Goal: Task Accomplishment & Management: Manage account settings

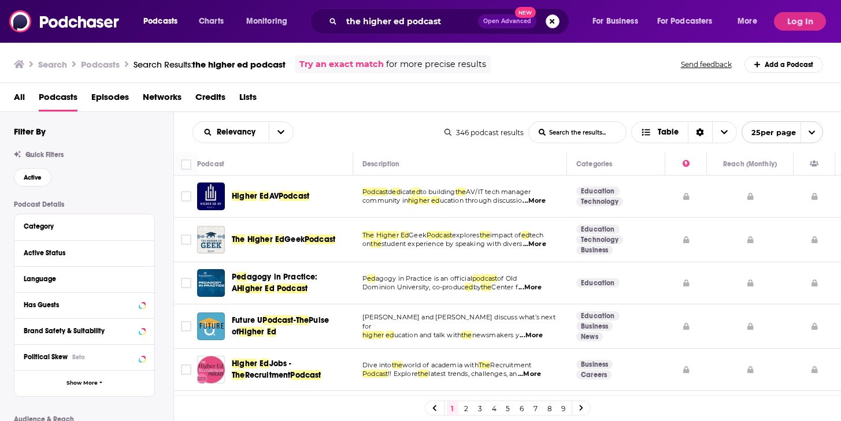
click at [551, 18] on button "Search podcasts, credits, & more..." at bounding box center [552, 21] width 14 height 14
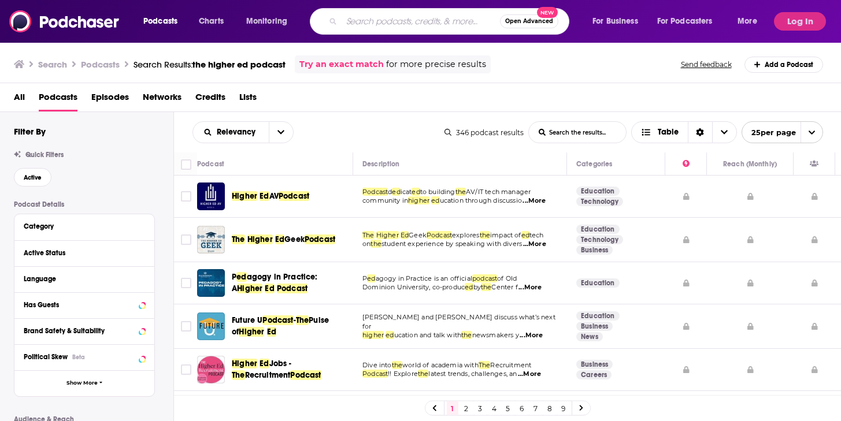
click at [406, 17] on input "Search podcasts, credits, & more..." at bounding box center [420, 21] width 158 height 18
type input "data center"
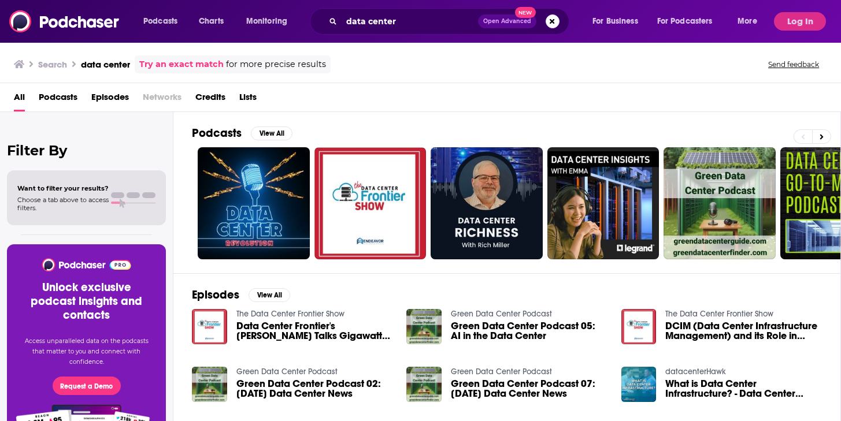
click at [47, 95] on span "Podcasts" at bounding box center [58, 100] width 39 height 24
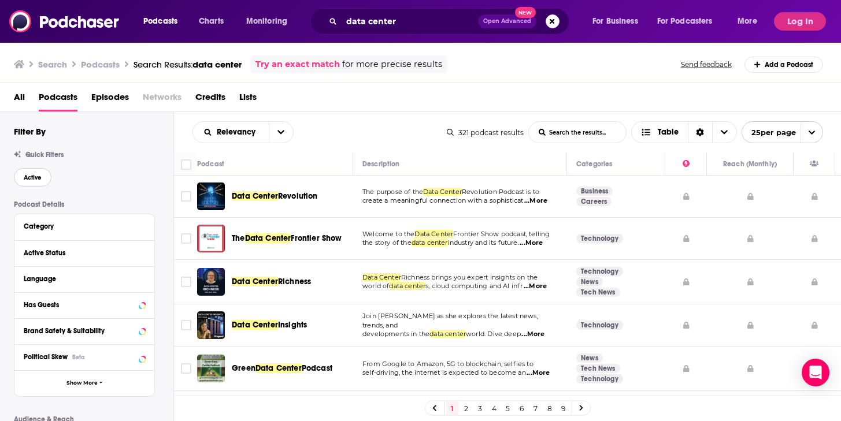
click at [34, 174] on span "Active" at bounding box center [33, 177] width 18 height 6
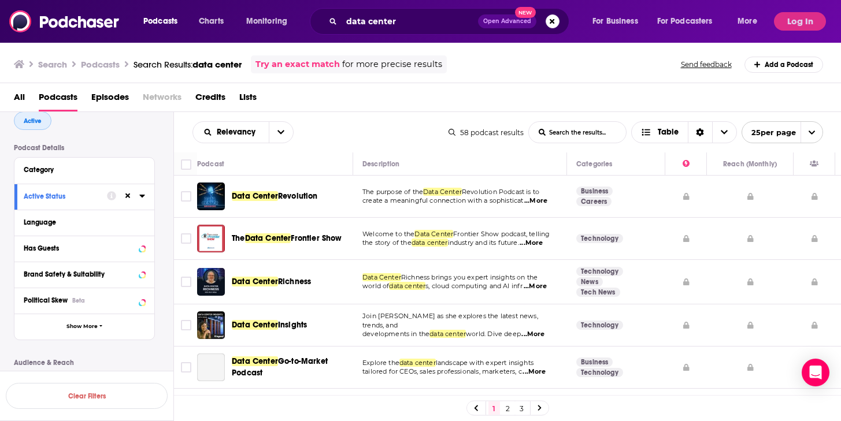
scroll to position [62, 0]
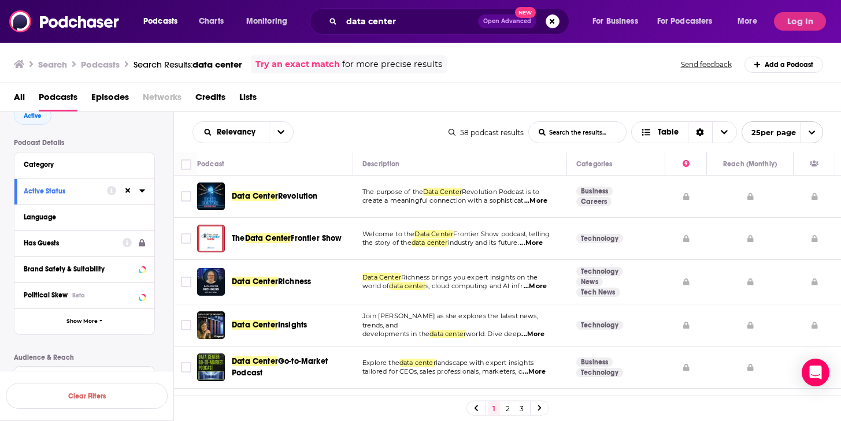
click at [36, 242] on div "Has Guests" at bounding box center [69, 243] width 91 height 8
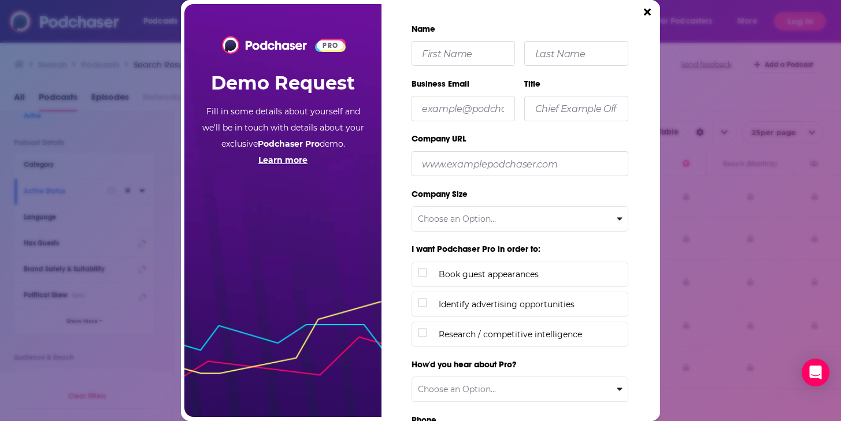
click at [637, 14] on div "PRO Demo Request Fill in some details about yourself and we'll be in touch with…" at bounding box center [420, 210] width 479 height 421
click at [652, 12] on button "Close" at bounding box center [647, 13] width 16 height 16
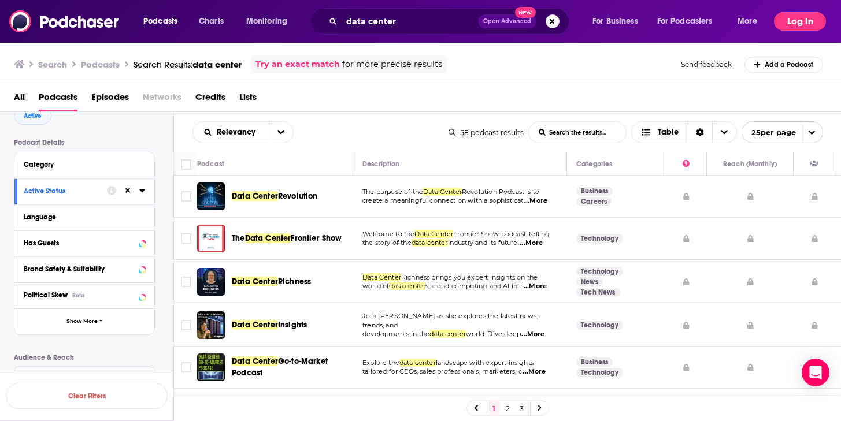
click at [794, 23] on button "Log In" at bounding box center [800, 21] width 52 height 18
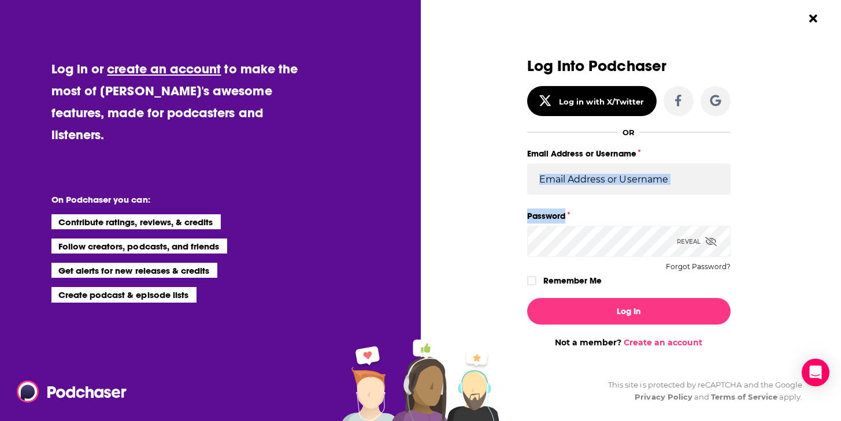
drag, startPoint x: 579, startPoint y: 206, endPoint x: 578, endPoint y: 184, distance: 22.5
click at [579, 206] on div "Log Into Podchaser Log in with X/Twitter OR Email Address or Username Password …" at bounding box center [628, 173] width 203 height 231
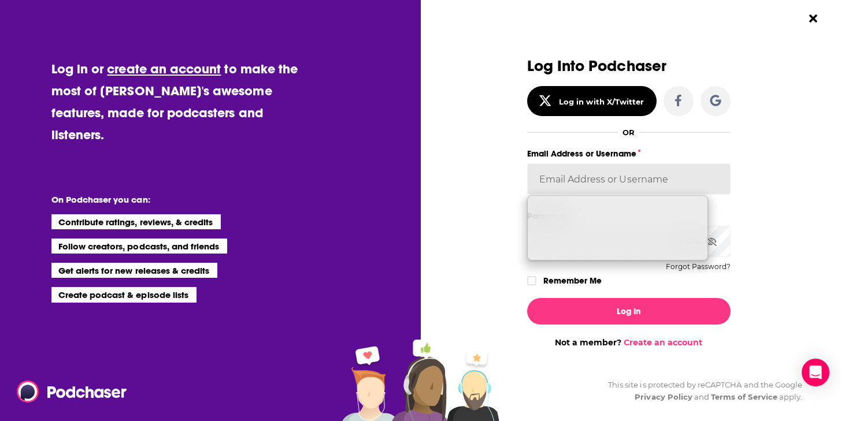
click at [578, 184] on input "Email Address or Username" at bounding box center [628, 179] width 203 height 31
type input "systemsteam@nextpr.com"
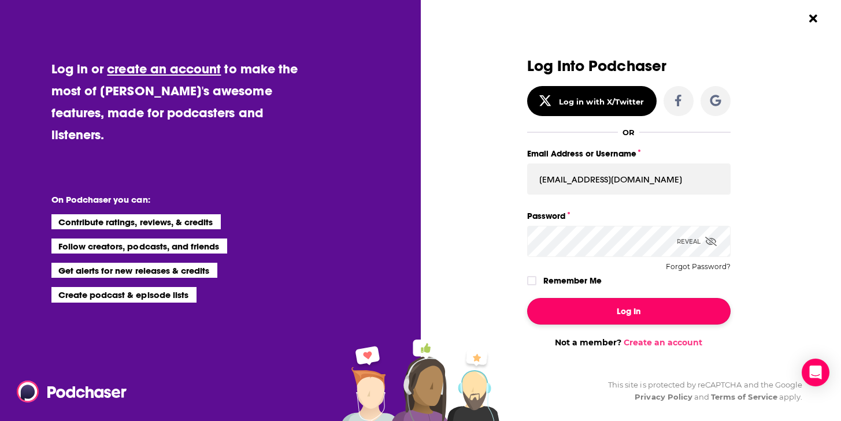
click at [577, 304] on button "Log In" at bounding box center [628, 311] width 203 height 27
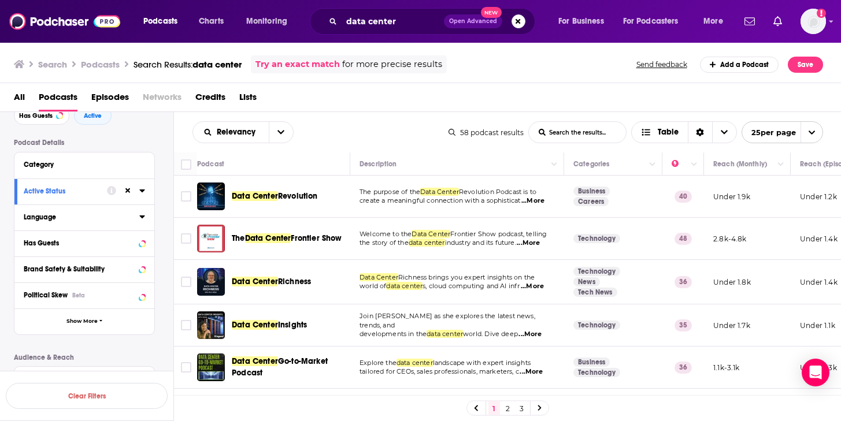
click at [66, 220] on div "Language" at bounding box center [78, 217] width 108 height 8
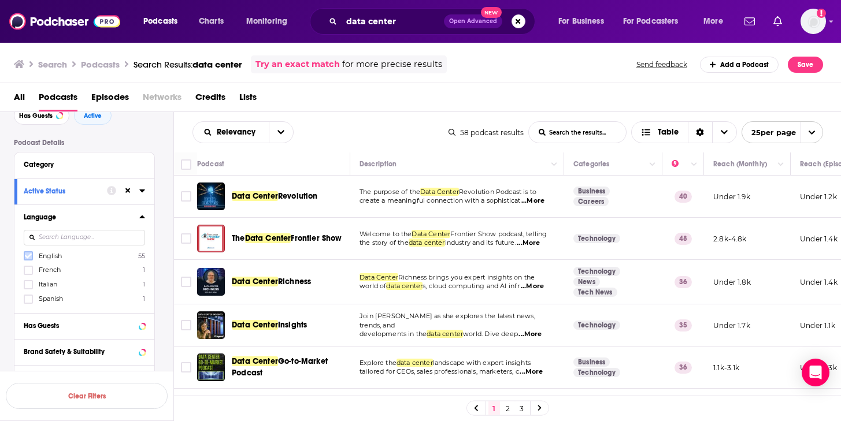
click at [28, 256] on icon at bounding box center [28, 255] width 7 height 7
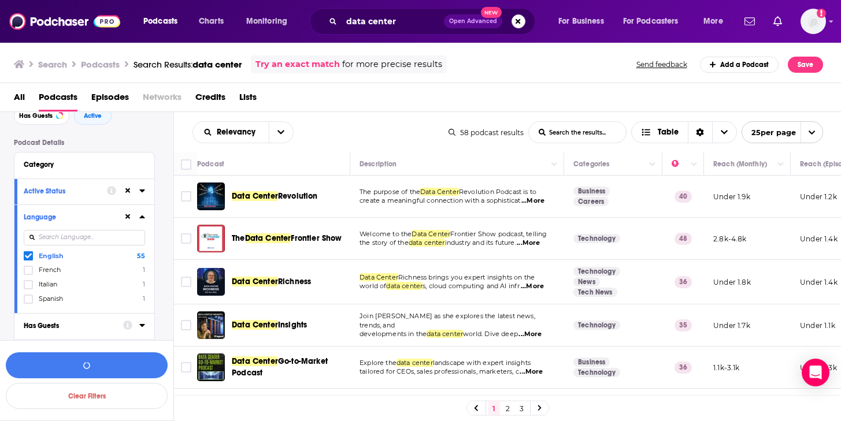
click at [60, 326] on div "Has Guests" at bounding box center [70, 326] width 92 height 8
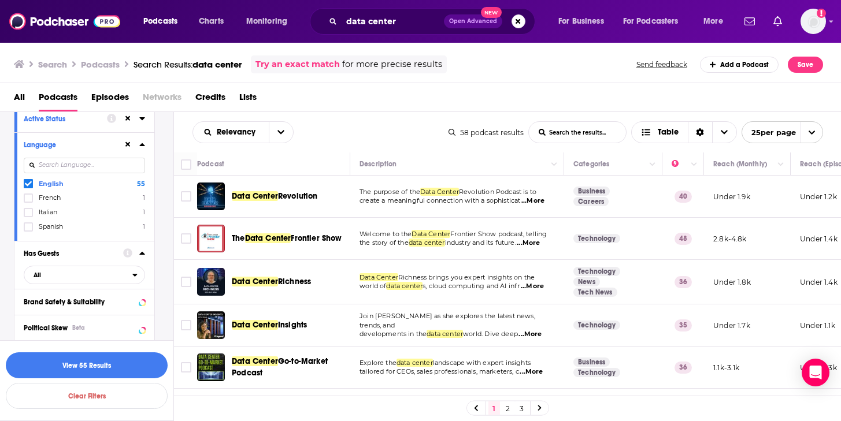
scroll to position [142, 0]
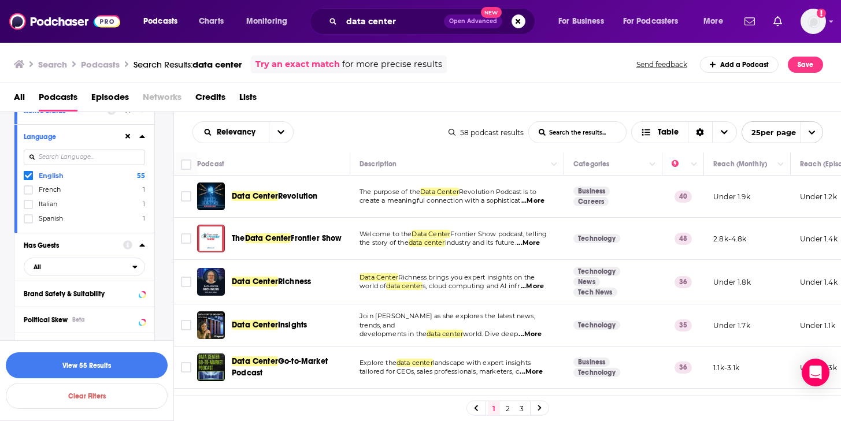
click at [51, 248] on div "Has Guests" at bounding box center [70, 246] width 92 height 8
click at [54, 248] on div "Has Guests" at bounding box center [70, 246] width 92 height 8
click at [58, 272] on span "All" at bounding box center [78, 266] width 108 height 15
click at [52, 327] on span "Has guests" at bounding box center [63, 324] width 69 height 6
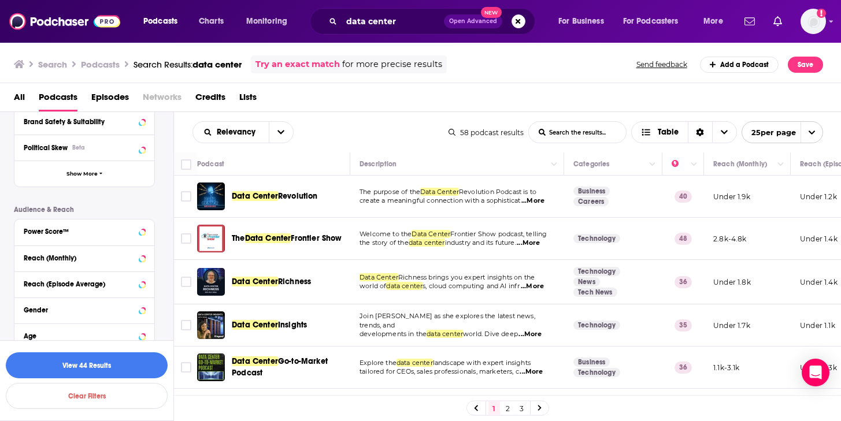
scroll to position [310, 0]
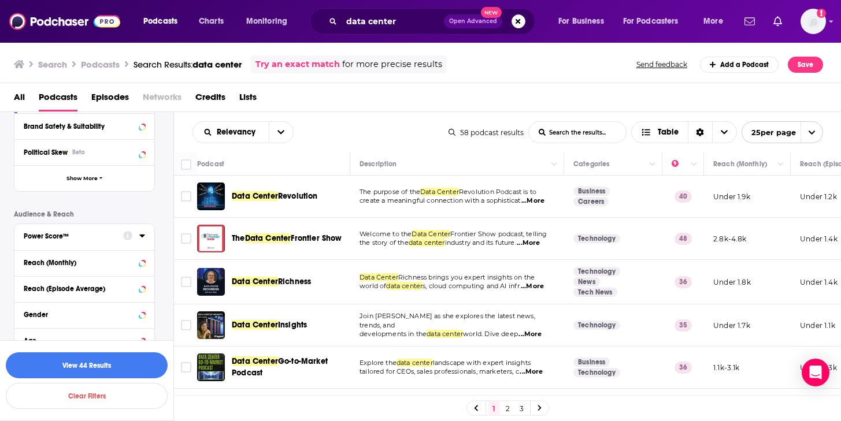
drag, startPoint x: 80, startPoint y: 236, endPoint x: 63, endPoint y: 236, distance: 16.8
click at [80, 236] on div "Power Score™" at bounding box center [70, 236] width 92 height 8
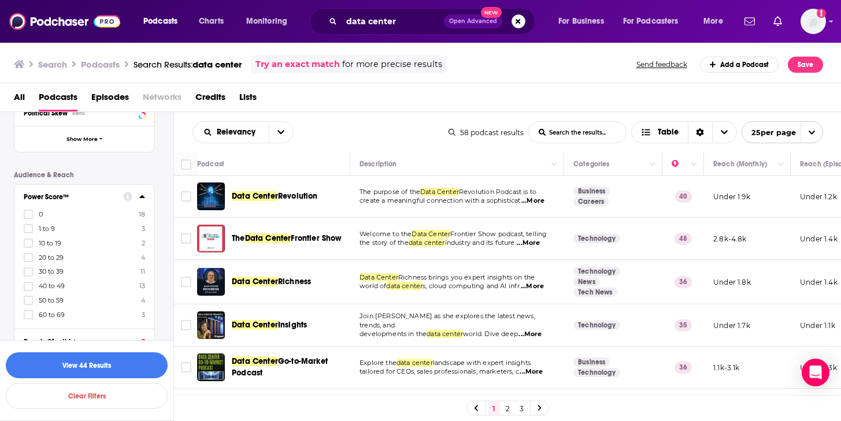
scroll to position [358, 0]
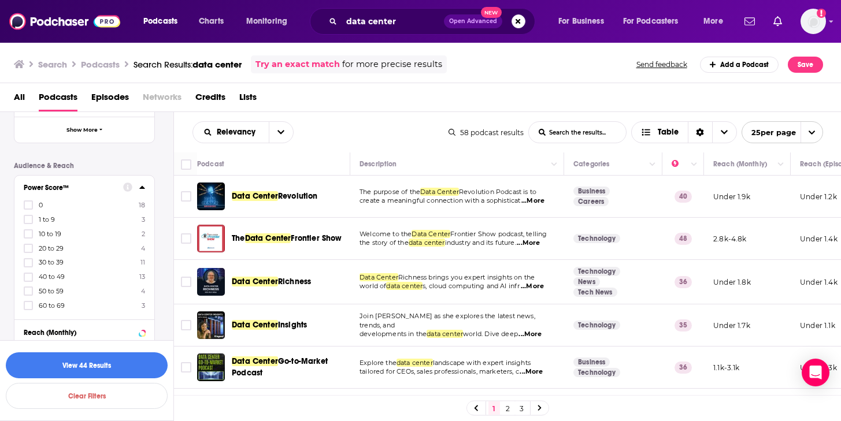
click at [27, 303] on icon at bounding box center [28, 305] width 7 height 7
click at [28, 302] on icon at bounding box center [28, 305] width 7 height 7
click at [27, 305] on icon at bounding box center [28, 305] width 7 height 5
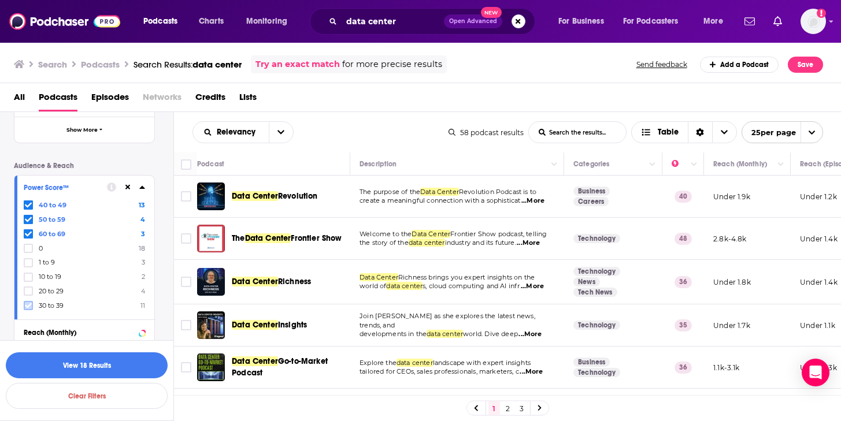
click at [27, 304] on icon at bounding box center [28, 305] width 7 height 7
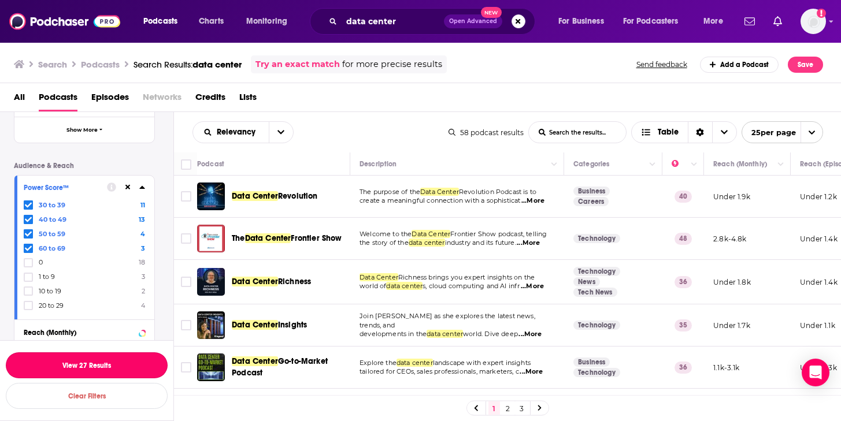
drag, startPoint x: 65, startPoint y: 363, endPoint x: 64, endPoint y: 284, distance: 78.6
click at [65, 362] on button "View 27 Results" at bounding box center [87, 365] width 162 height 26
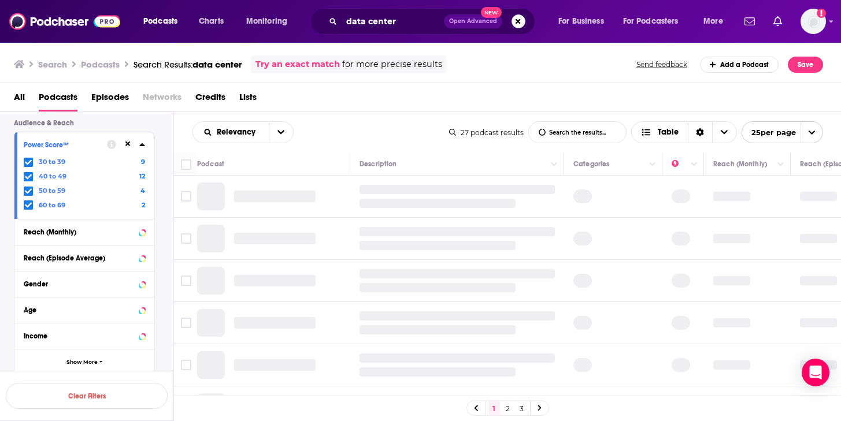
scroll to position [316, 0]
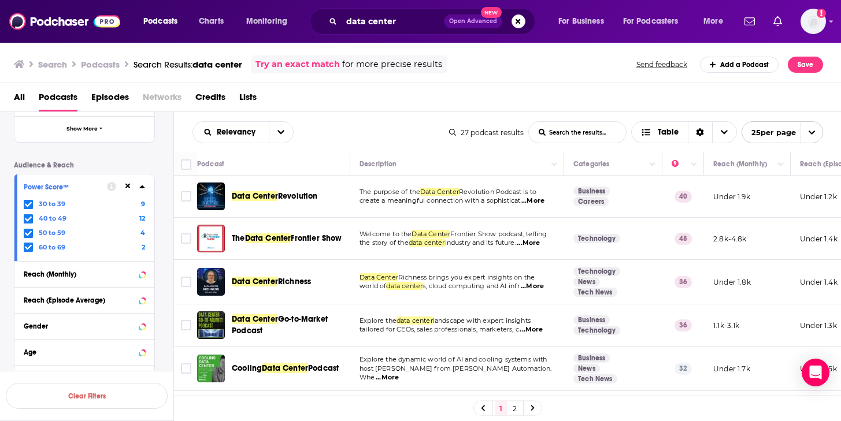
drag, startPoint x: 285, startPoint y: 195, endPoint x: 461, endPoint y: 13, distance: 253.3
click at [0, 0] on div "Podcasts Charts Monitoring data center Open Advanced New For Business For Podca…" at bounding box center [420, 210] width 841 height 421
drag, startPoint x: 272, startPoint y: 232, endPoint x: 361, endPoint y: 5, distance: 243.3
click at [0, 0] on div "Podcasts Charts Monitoring data center Open Advanced New For Business For Podca…" at bounding box center [420, 210] width 841 height 421
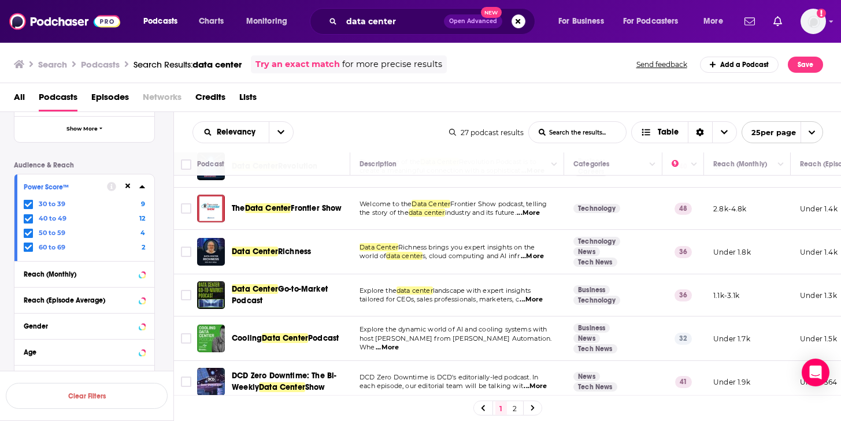
scroll to position [0, 5]
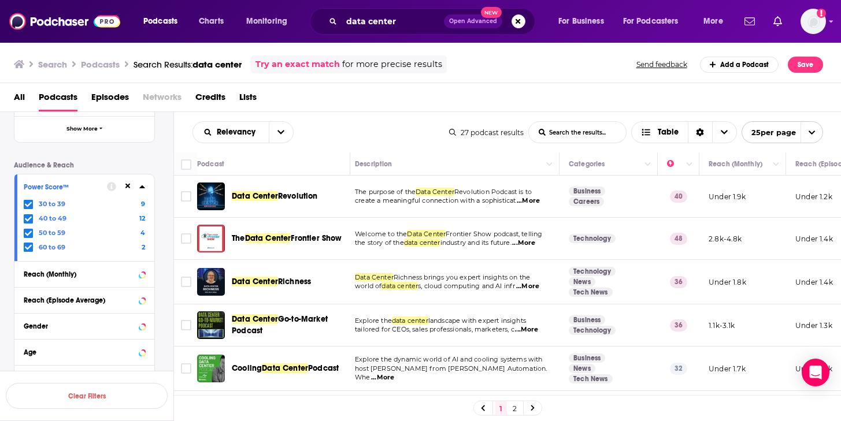
click at [311, 148] on div "Relevancy List Search Input Search the results... Table 27 podcast results List…" at bounding box center [507, 132] width 667 height 40
drag, startPoint x: 277, startPoint y: 260, endPoint x: 444, endPoint y: 8, distance: 302.7
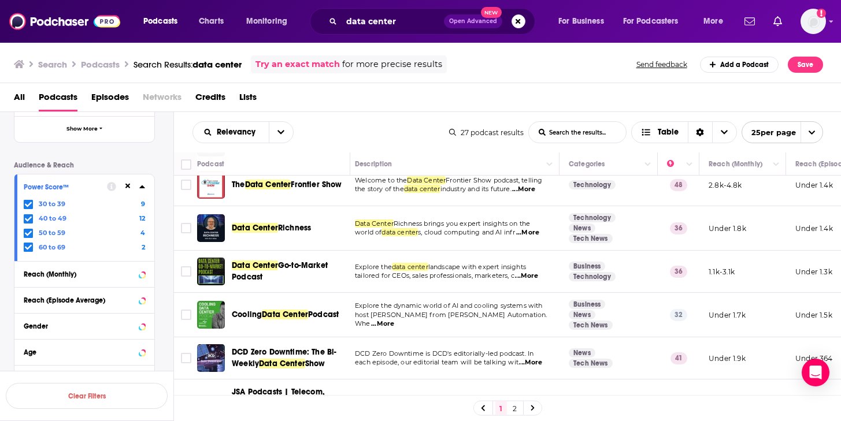
scroll to position [83, 5]
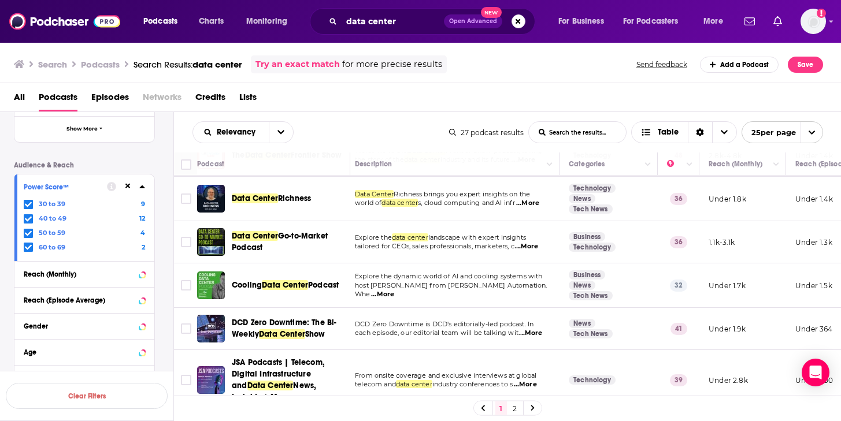
click at [477, 243] on span "tailored for CEOs, sales professionals, marketers, c" at bounding box center [434, 246] width 159 height 8
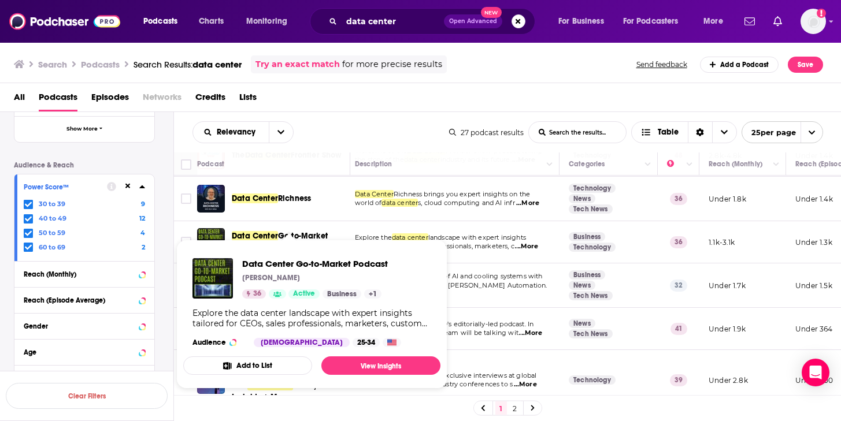
click at [442, 231] on td "Explore the data center landscape with expert insights tailored for CEOs, sales…" at bounding box center [452, 242] width 214 height 42
click at [406, 239] on span "Data Center Go-to-Market Podcast Joshua Feinberg 36 Active Business + 1 Explore…" at bounding box center [311, 314] width 271 height 163
click at [393, 230] on td "Explore the data center landscape with expert insights tailored for CEOs, sales…" at bounding box center [452, 242] width 214 height 42
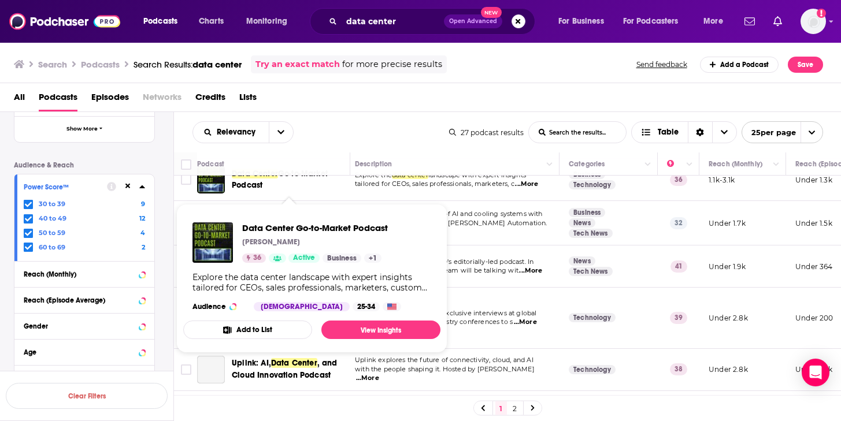
scroll to position [157, 5]
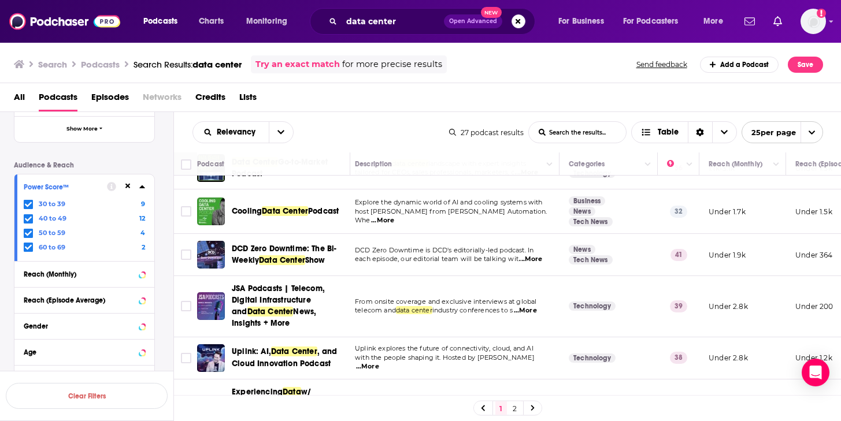
drag, startPoint x: 258, startPoint y: 211, endPoint x: 121, endPoint y: 34, distance: 223.7
click at [0, 0] on div "Podcasts Charts Monitoring data center Open Advanced New For Business For Podca…" at bounding box center [420, 210] width 841 height 421
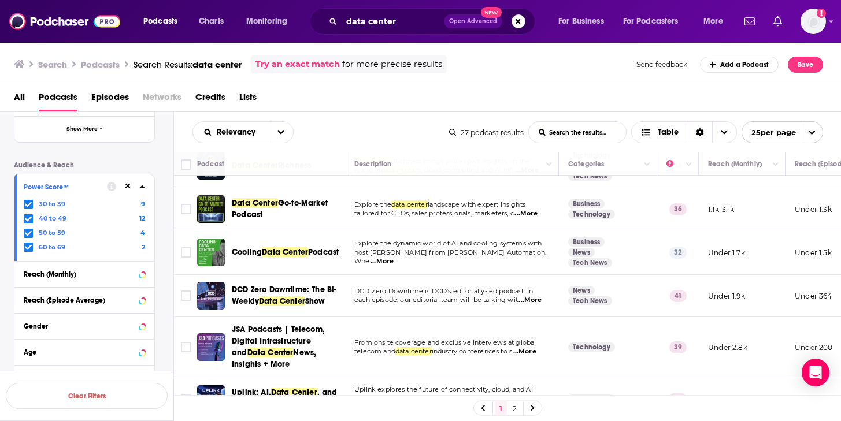
scroll to position [116, 17]
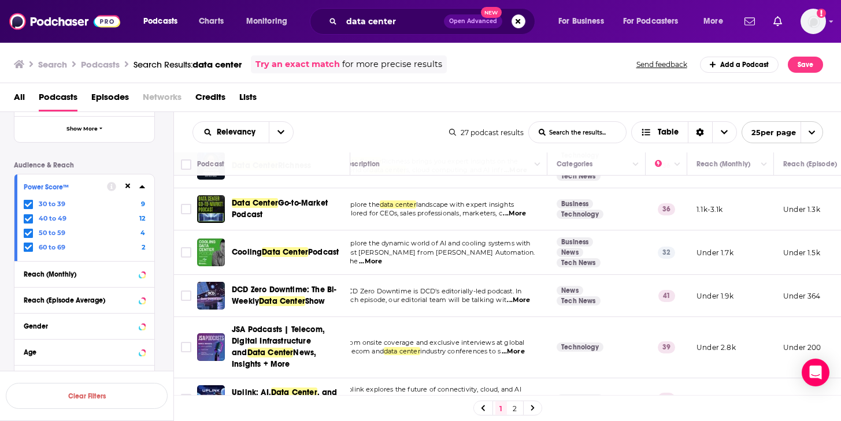
drag, startPoint x: 276, startPoint y: 205, endPoint x: 280, endPoint y: 8, distance: 197.0
click at [0, 0] on div "Podcasts Charts Monitoring data center Open Advanced New For Business For Podca…" at bounding box center [420, 210] width 841 height 421
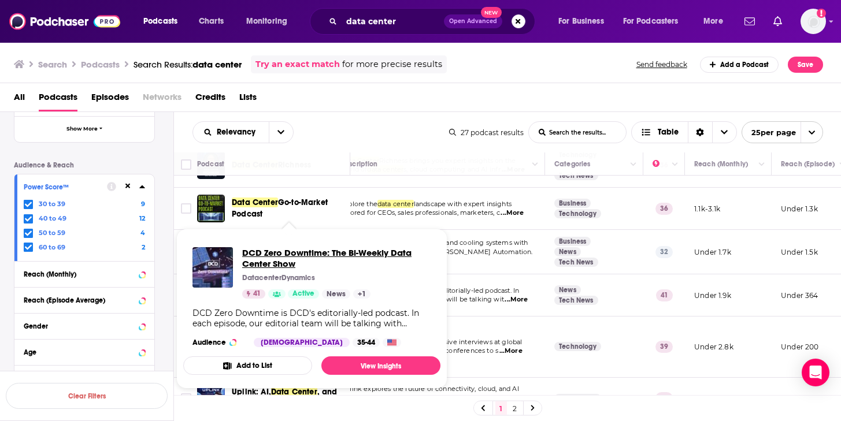
drag, startPoint x: 300, startPoint y: 263, endPoint x: 686, endPoint y: 1, distance: 466.2
click at [0, 0] on div "Podcasts Charts Monitoring data center Open Advanced New For Business For Podca…" at bounding box center [420, 210] width 841 height 421
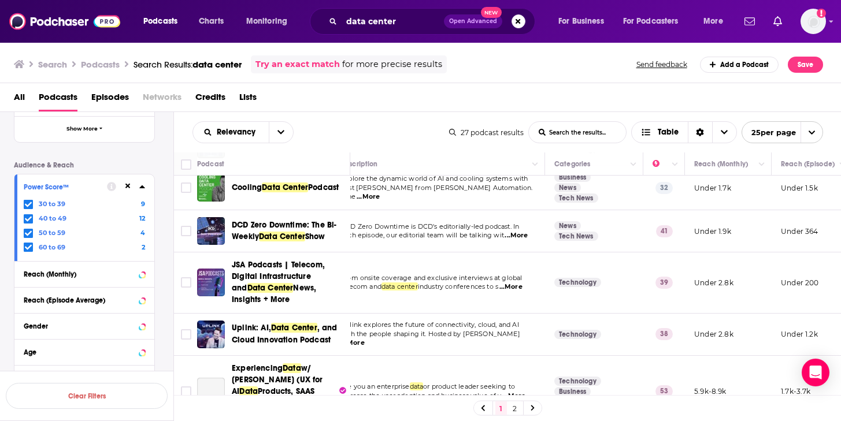
scroll to position [182, 19]
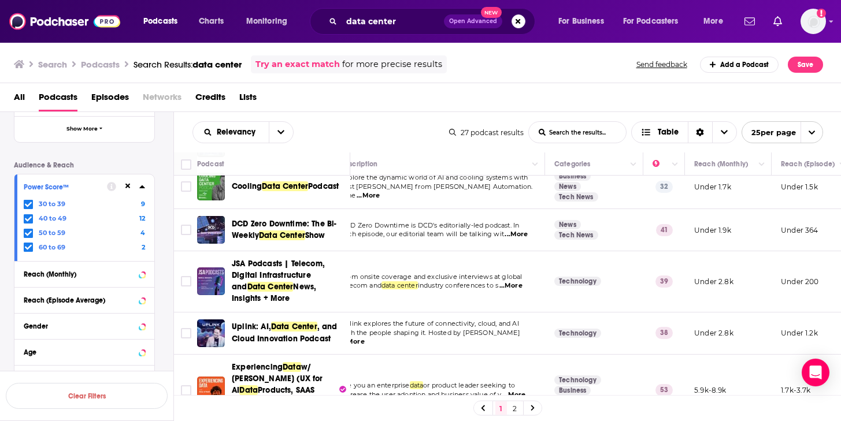
click at [159, 252] on div "Podcast Details Category Active Status Language English 27 Has Guests Has guest…" at bounding box center [93, 150] width 159 height 533
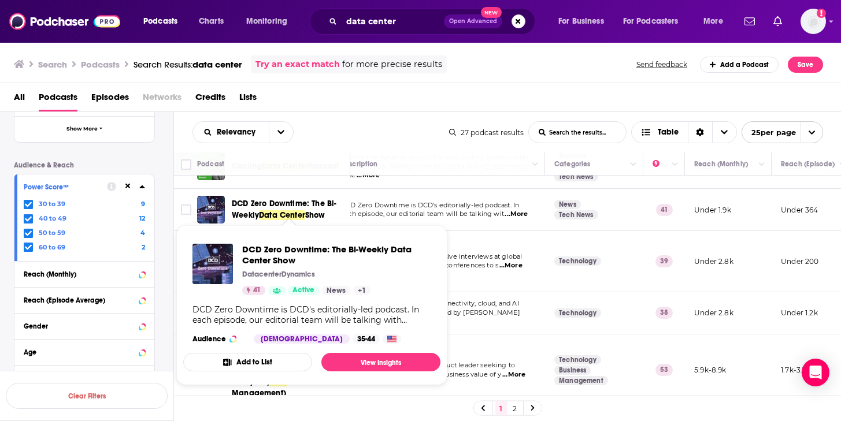
scroll to position [216, 19]
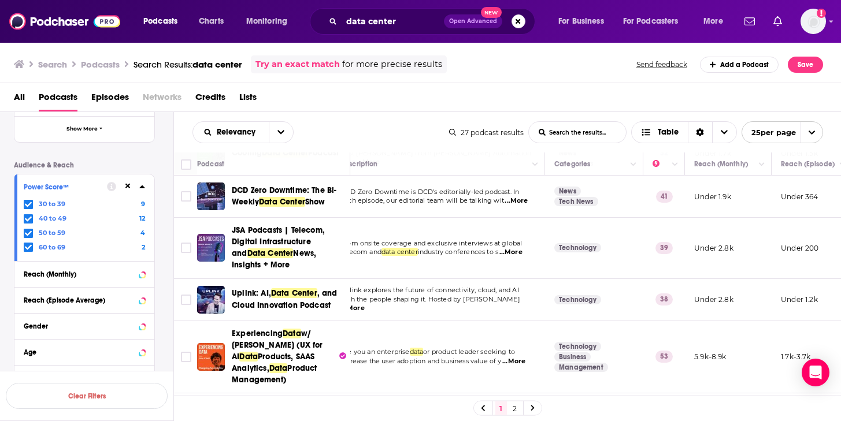
drag, startPoint x: 272, startPoint y: 259, endPoint x: 257, endPoint y: 1, distance: 258.7
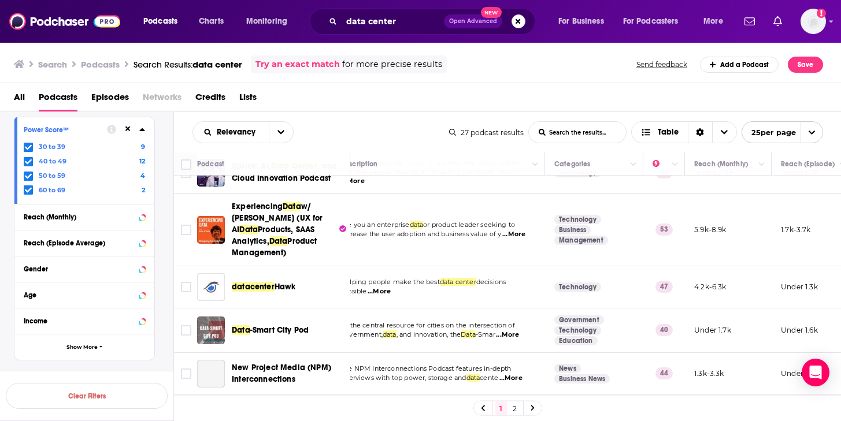
scroll to position [348, 19]
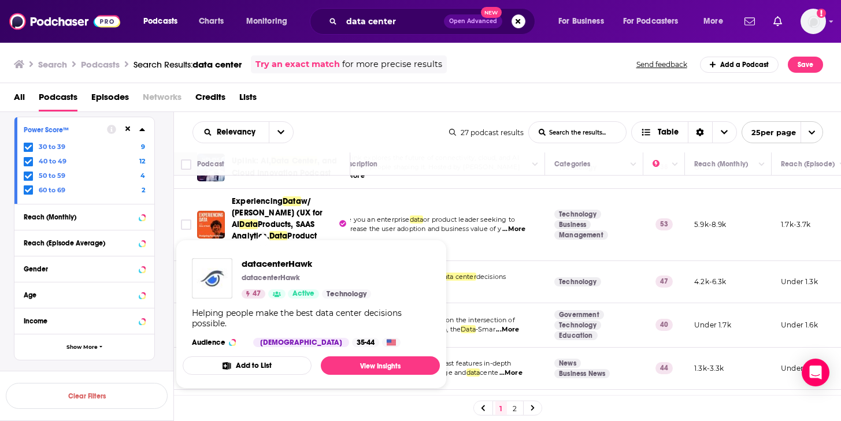
click at [170, 260] on div "Podcast Details Category Active Status Language English 27 Has Guests Has guest…" at bounding box center [93, 93] width 159 height 533
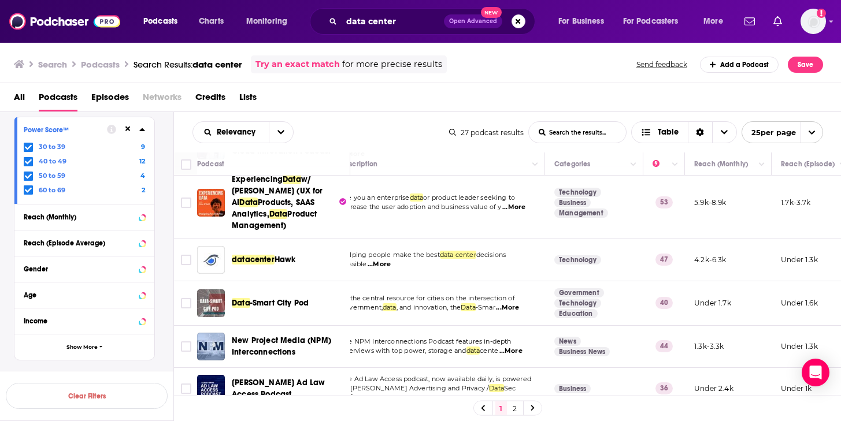
scroll to position [377, 19]
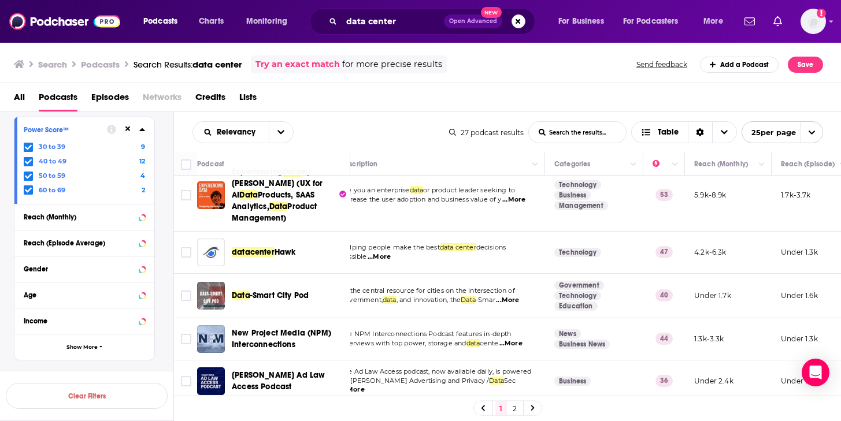
click at [164, 284] on div "Podcast Details Category Active Status Language English 27 Has Guests Has guest…" at bounding box center [93, 93] width 159 height 533
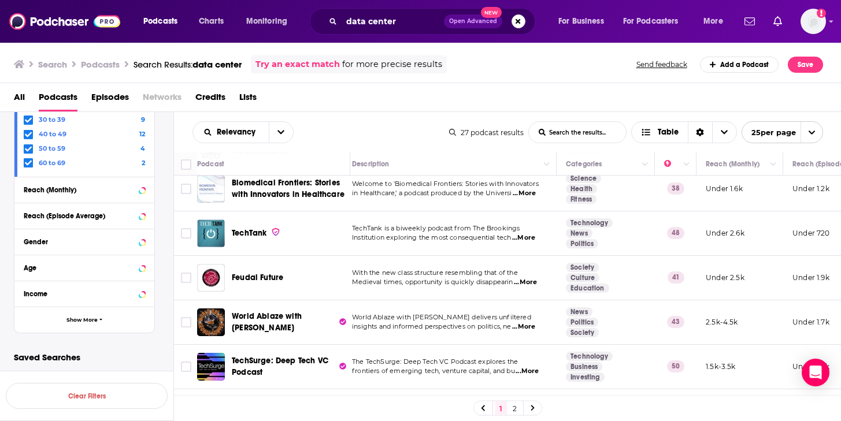
scroll to position [784, 0]
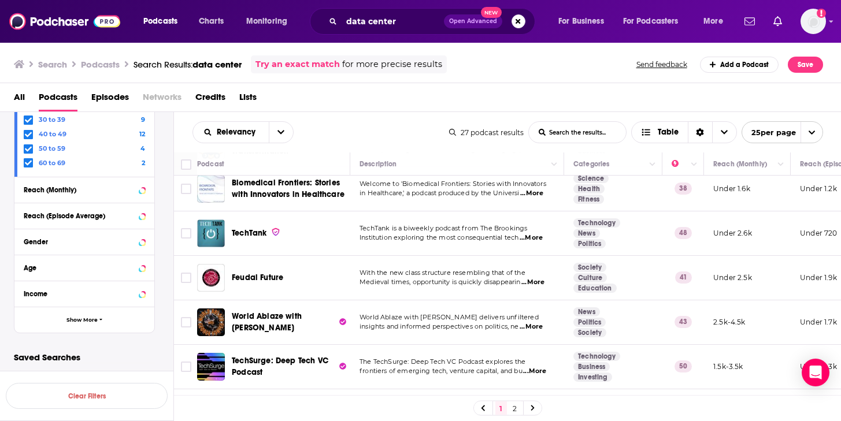
click at [539, 239] on span "...More" at bounding box center [530, 237] width 23 height 9
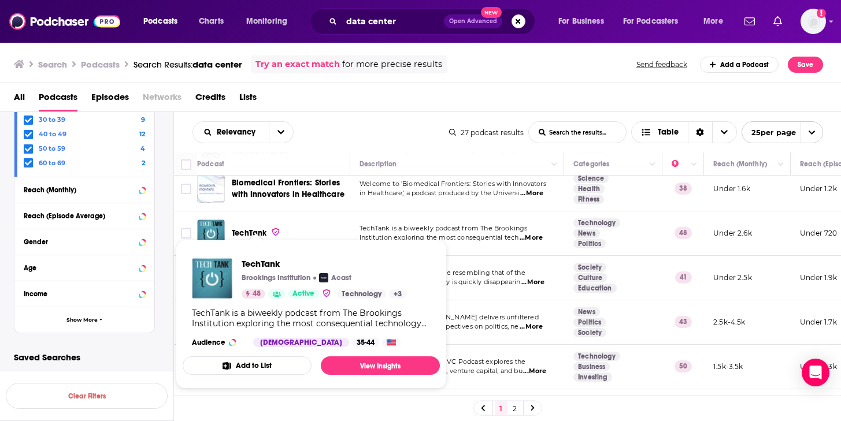
click at [246, 236] on span "TechTank Brookings Institution Acast 48 Active Technology + 3 TechTank is a biw…" at bounding box center [311, 314] width 271 height 163
click at [215, 233] on span "TechTank Brookings Institution Acast 48 Active Technology + 3 TechTank is a biw…" at bounding box center [311, 314] width 271 height 163
click at [217, 230] on img "TechTank" at bounding box center [211, 234] width 28 height 28
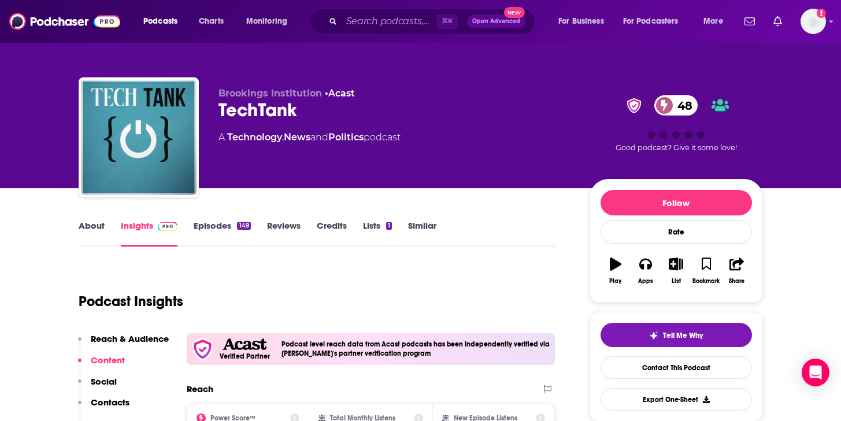
click at [202, 229] on link "Episodes 149" at bounding box center [222, 233] width 57 height 27
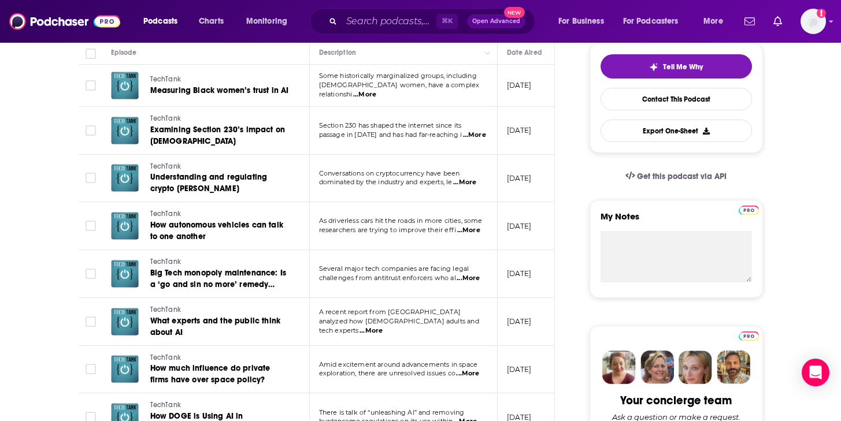
scroll to position [270, 0]
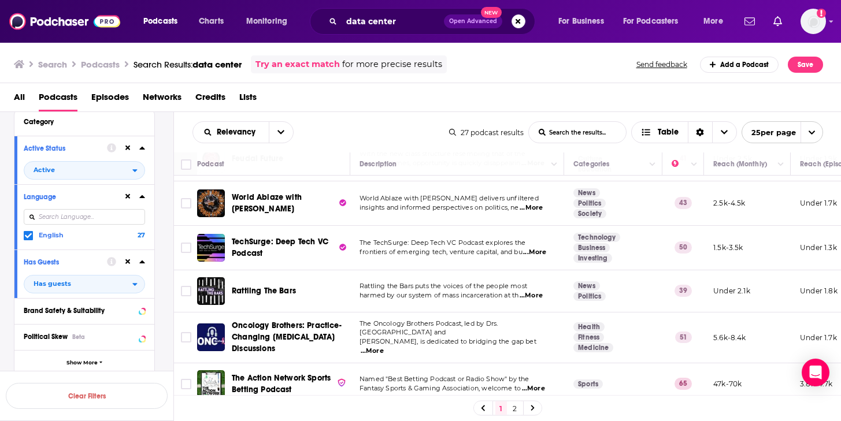
scroll to position [909, 0]
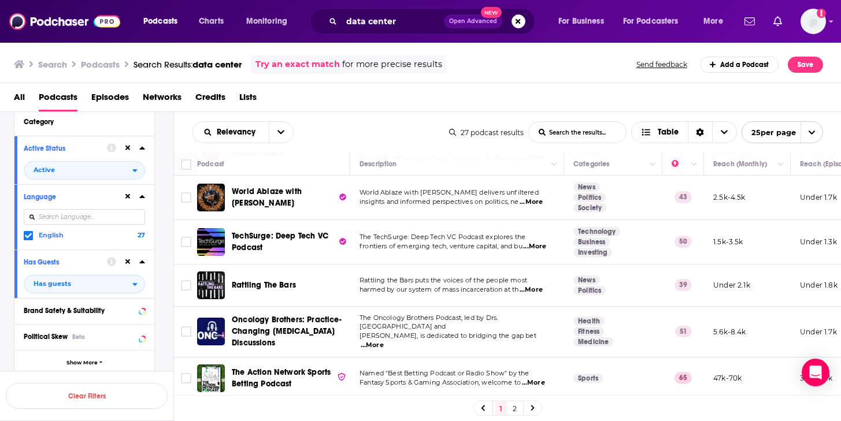
click at [101, 94] on span "Episodes" at bounding box center [110, 100] width 38 height 24
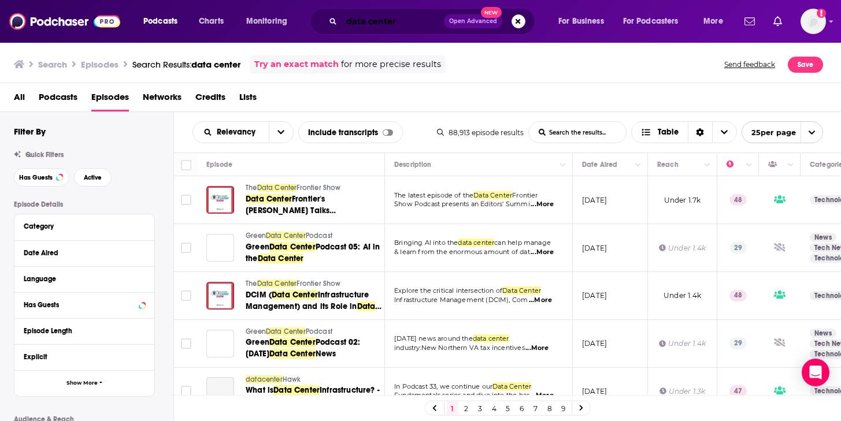
click at [345, 21] on input "data center" at bounding box center [392, 21] width 102 height 18
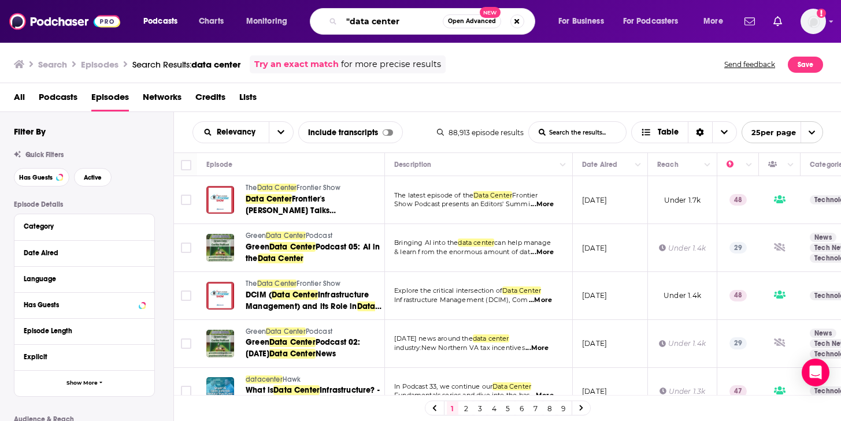
click at [417, 17] on input ""data center" at bounding box center [391, 21] width 101 height 18
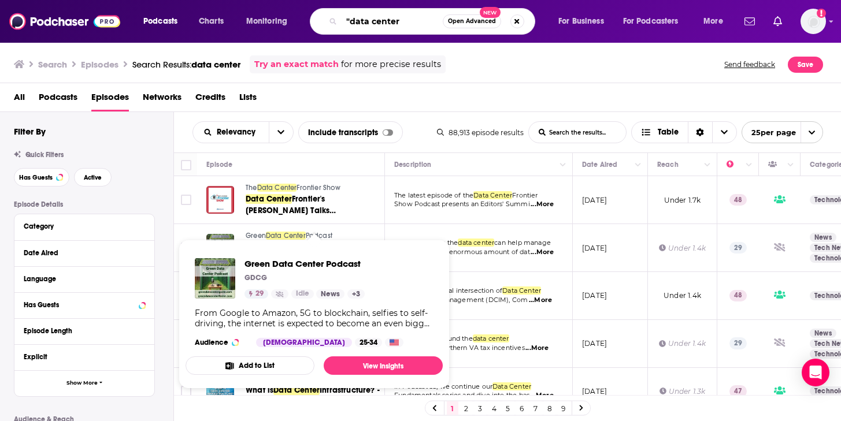
type input ""data center"
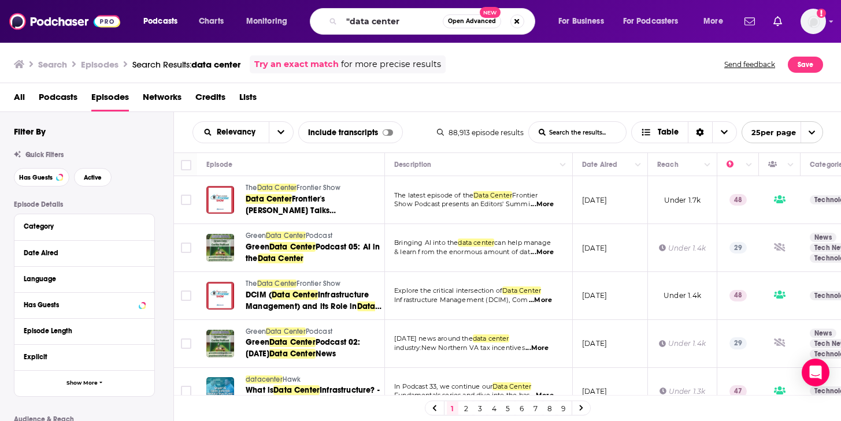
click at [423, 92] on div "All Podcasts Episodes Networks Credits Lists" at bounding box center [423, 100] width 818 height 24
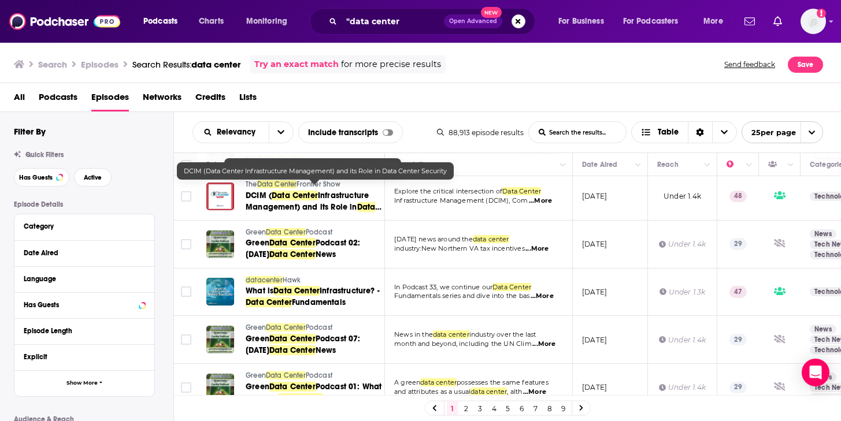
scroll to position [106, 0]
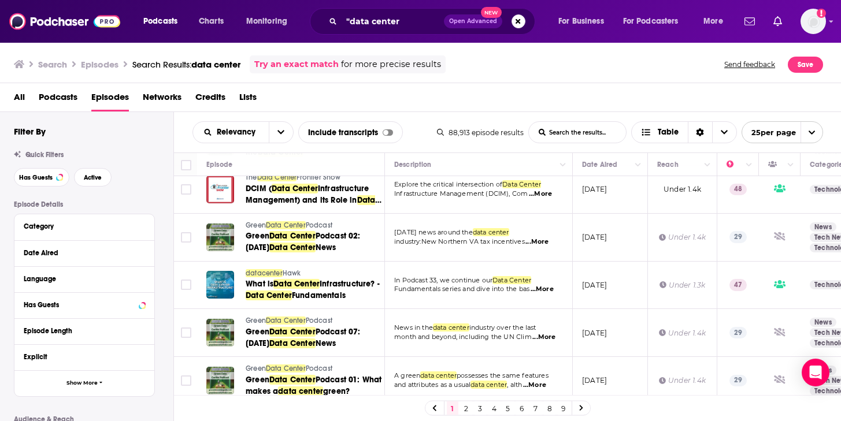
click at [161, 213] on div "Episode Details Category Date Aired Language Has Guests Episode Length Explicit…" at bounding box center [93, 379] width 159 height 359
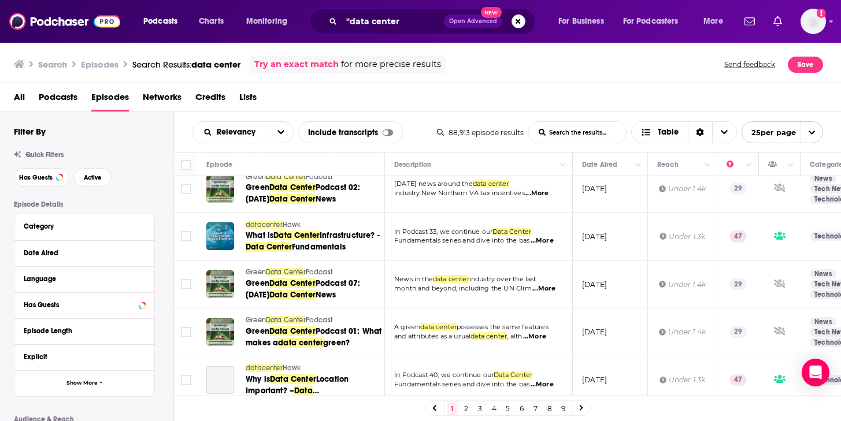
scroll to position [170, 0]
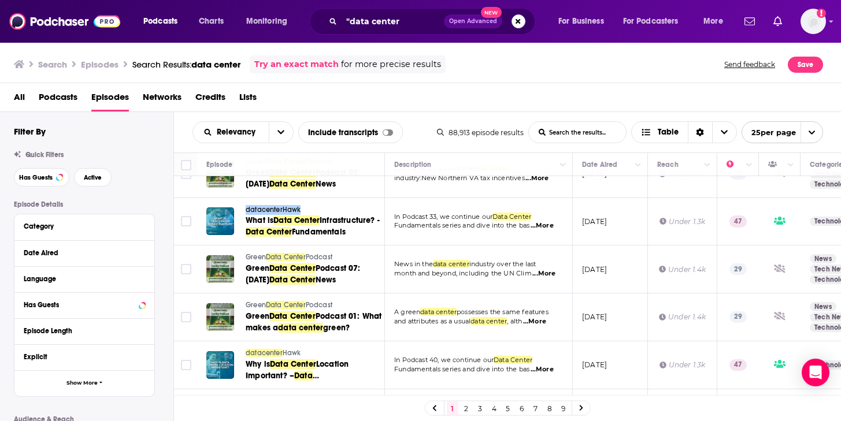
drag, startPoint x: 269, startPoint y: 211, endPoint x: 437, endPoint y: 35, distance: 243.2
click at [0, 0] on div "Podcasts Charts Monitoring "data center Open Advanced New For Business For Podc…" at bounding box center [420, 210] width 841 height 421
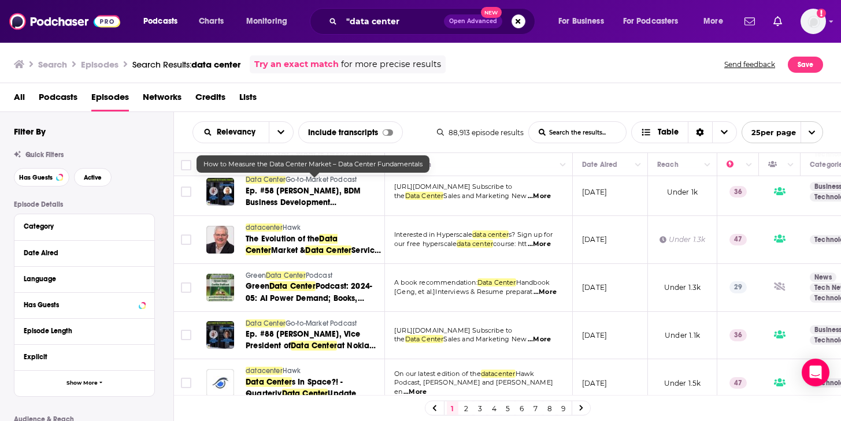
scroll to position [0, 0]
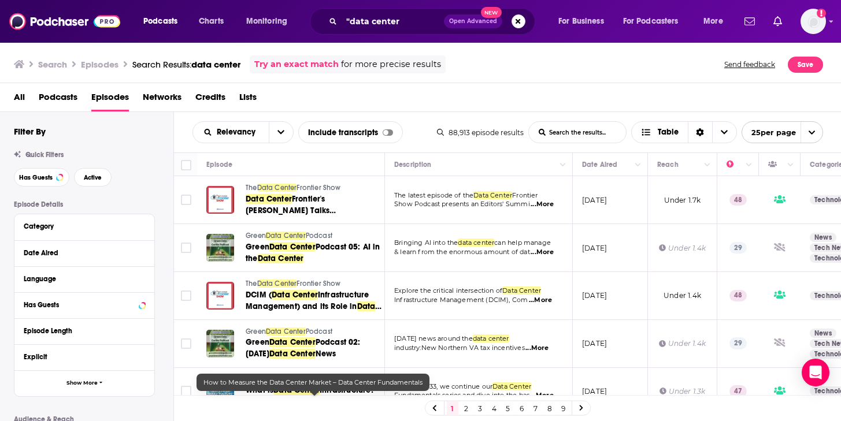
click at [466, 410] on link "2" at bounding box center [466, 409] width 12 height 14
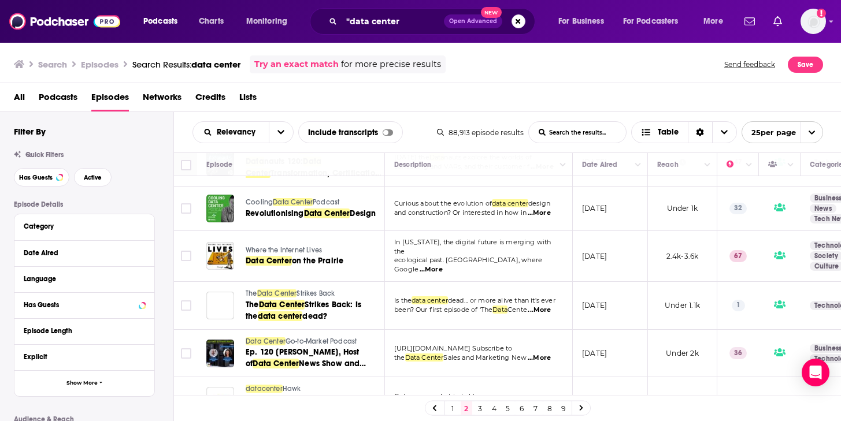
scroll to position [975, 0]
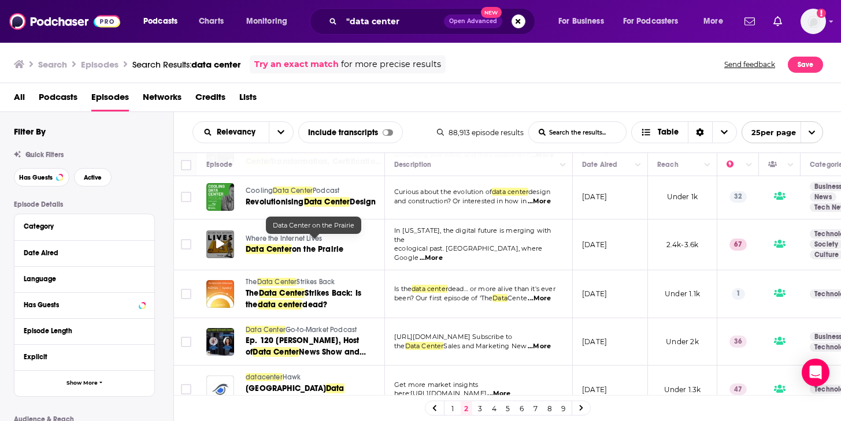
click at [218, 242] on span at bounding box center [220, 244] width 8 height 13
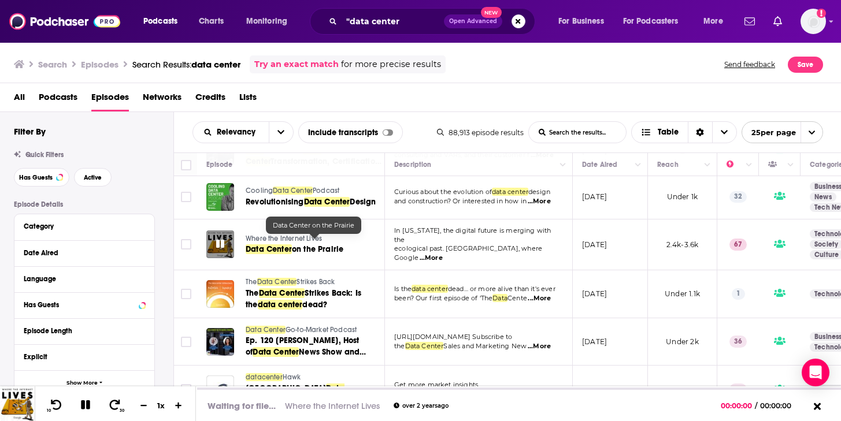
click at [228, 242] on div at bounding box center [220, 245] width 28 height 28
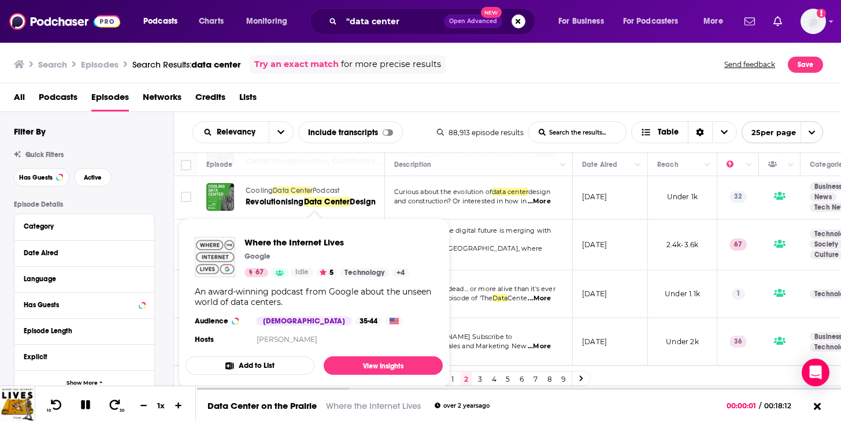
click at [533, 248] on td "In Tennessee, the digital future is merging with the ecological past. Clarksvil…" at bounding box center [479, 245] width 188 height 51
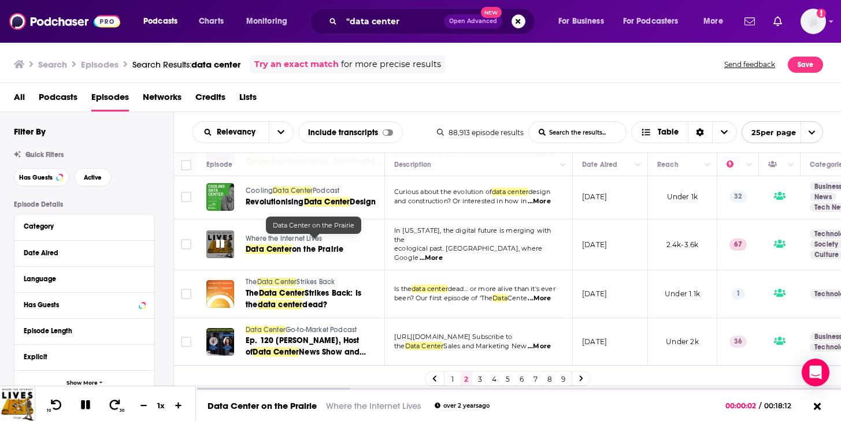
click at [224, 243] on span at bounding box center [220, 244] width 8 height 13
click at [492, 236] on span "In Tennessee, the digital future is merging with the" at bounding box center [472, 234] width 157 height 17
click at [255, 235] on span "Where the Internet Lives" at bounding box center [284, 239] width 76 height 8
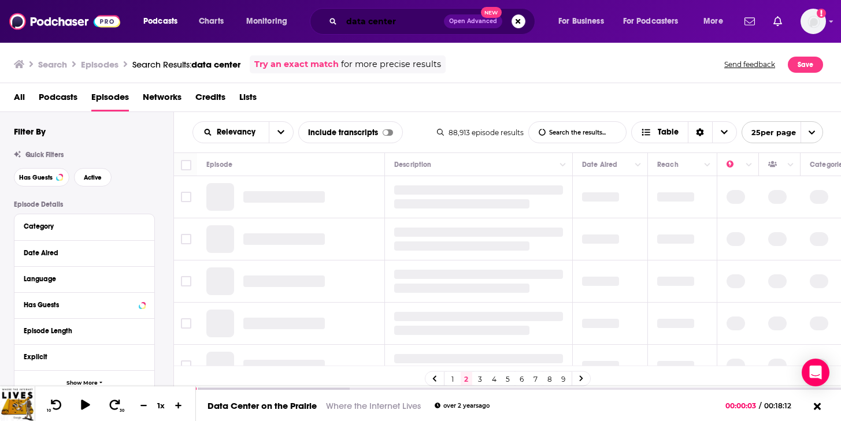
click at [381, 22] on input "data center" at bounding box center [392, 21] width 102 height 18
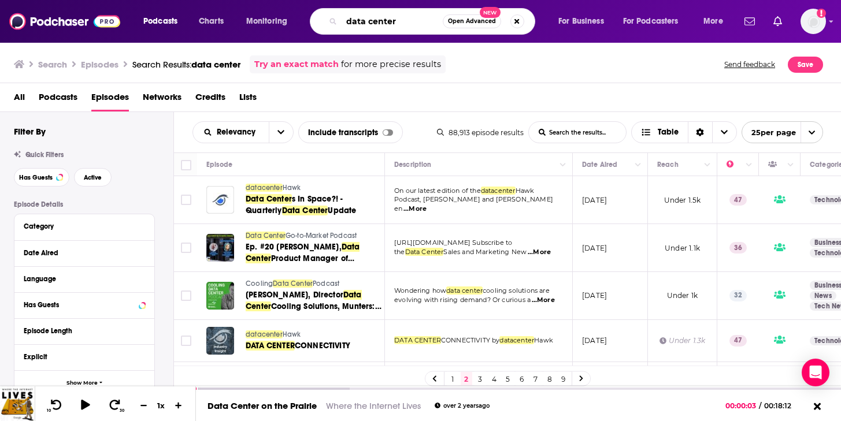
drag, startPoint x: 407, startPoint y: 23, endPoint x: 96, endPoint y: 58, distance: 313.4
click at [296, 13] on div "Podcasts Charts Monitoring data center Open Advanced New For Business For Podca…" at bounding box center [434, 21] width 599 height 27
click at [54, 99] on span "Podcasts" at bounding box center [58, 100] width 39 height 24
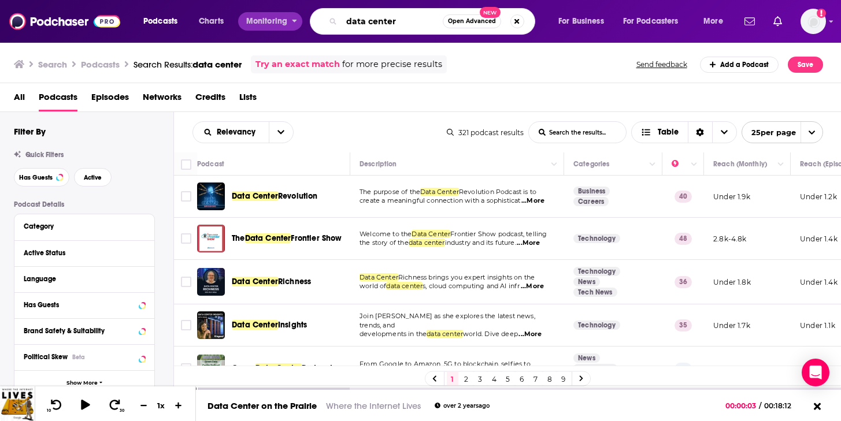
drag, startPoint x: 395, startPoint y: 20, endPoint x: 253, endPoint y: 17, distance: 142.2
click at [253, 17] on div "Podcasts Charts Monitoring data center Open Advanced New For Business For Podca…" at bounding box center [434, 21] width 599 height 27
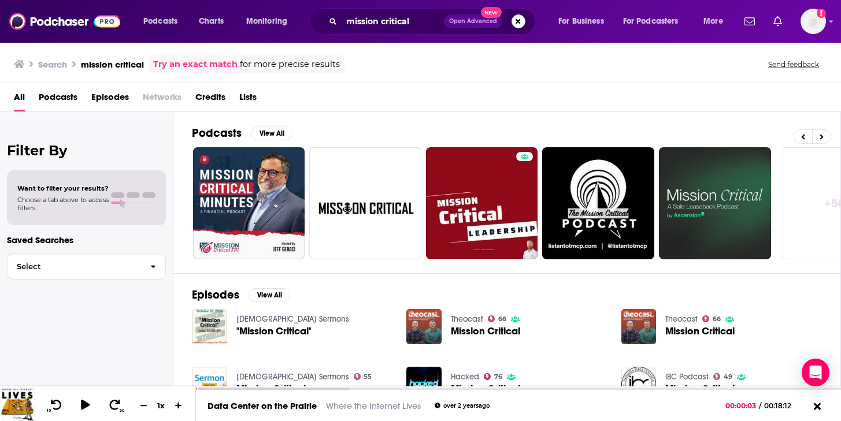
click at [119, 96] on span "Episodes" at bounding box center [110, 100] width 38 height 24
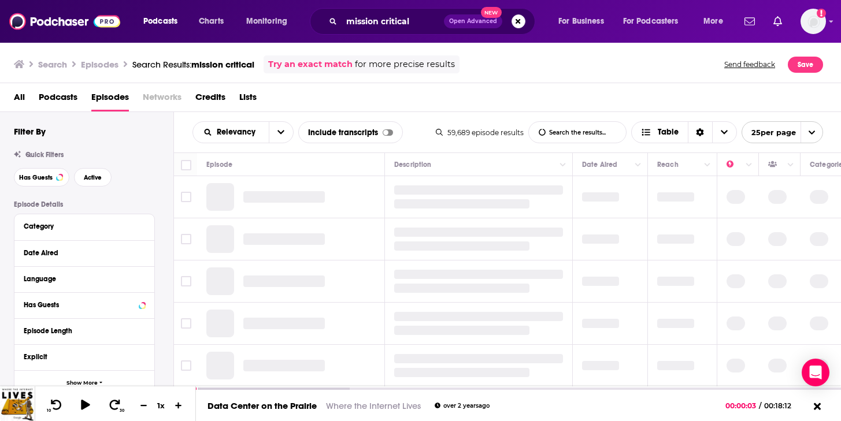
click at [52, 96] on span "Podcasts" at bounding box center [58, 100] width 39 height 24
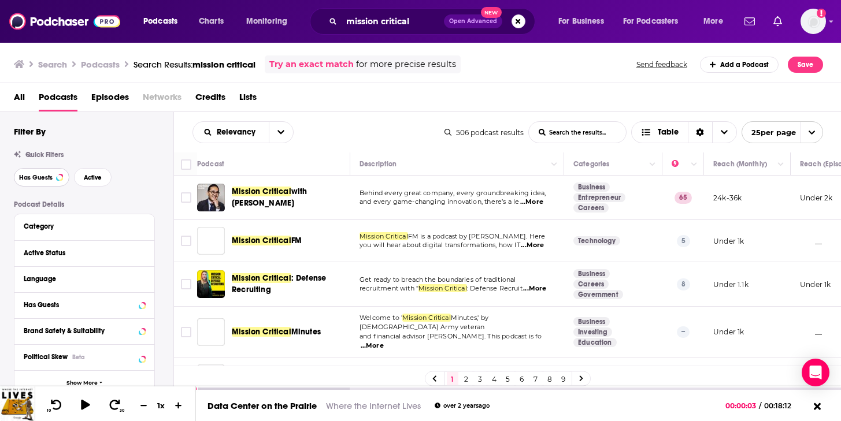
click at [38, 177] on span "Has Guests" at bounding box center [36, 177] width 34 height 6
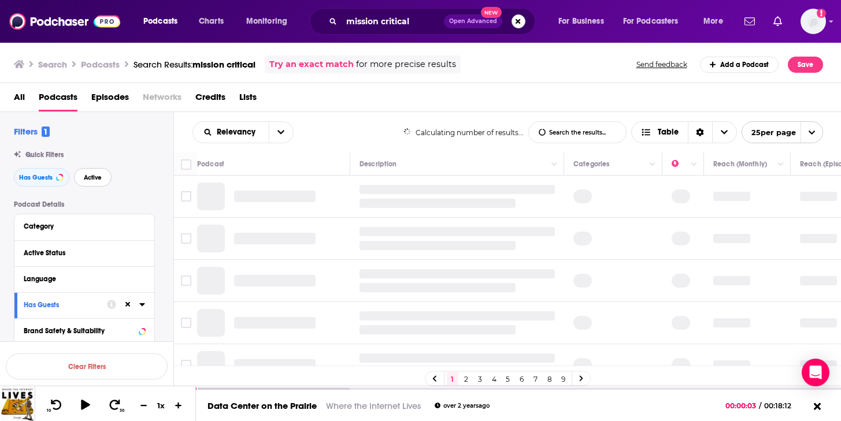
click at [84, 177] on span "Active" at bounding box center [93, 177] width 18 height 6
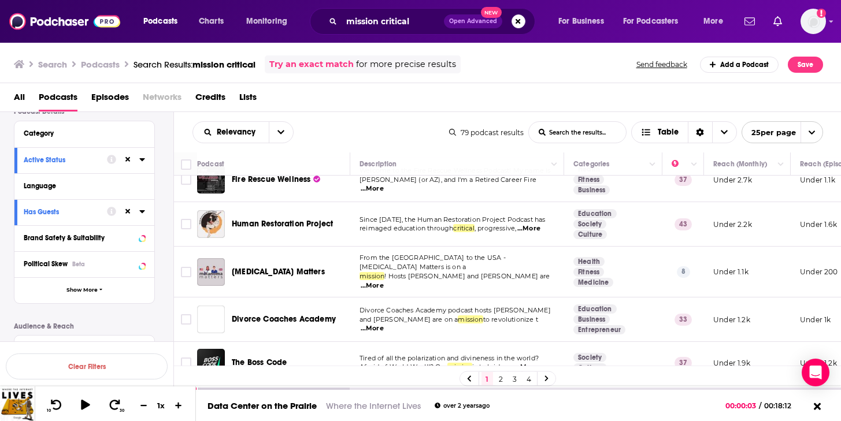
scroll to position [642, 0]
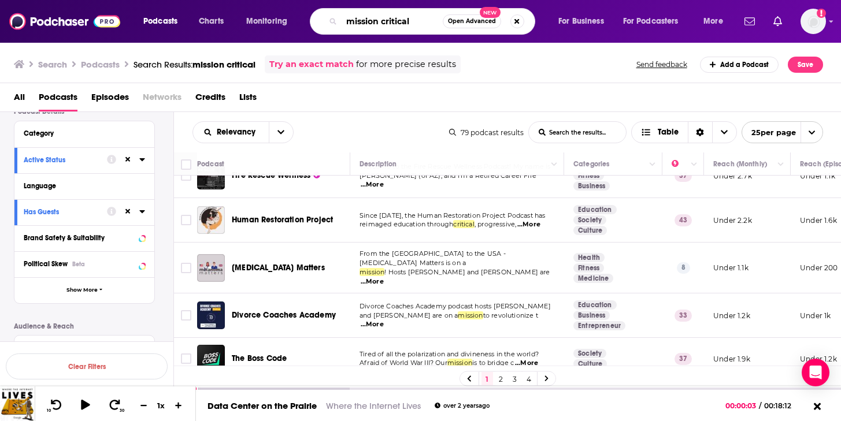
drag, startPoint x: 423, startPoint y: 24, endPoint x: 324, endPoint y: 17, distance: 99.0
click at [324, 17] on div "mission critical Open Advanced New" at bounding box center [422, 21] width 225 height 27
type input "critical infrastructure"
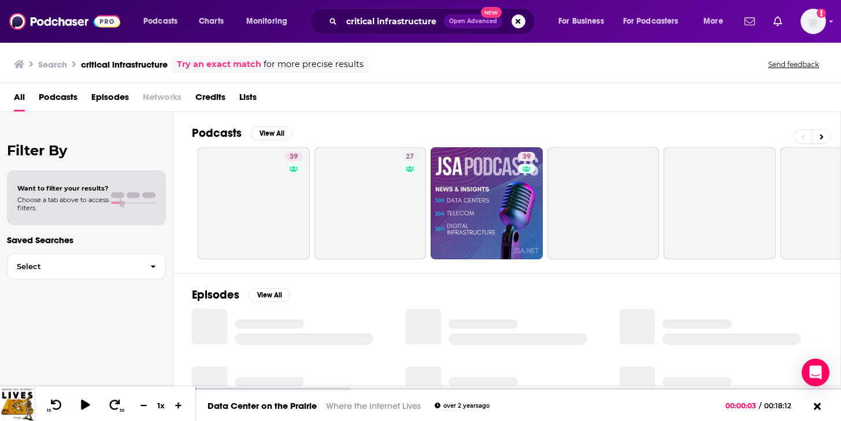
click at [64, 91] on span "Podcasts" at bounding box center [58, 100] width 39 height 24
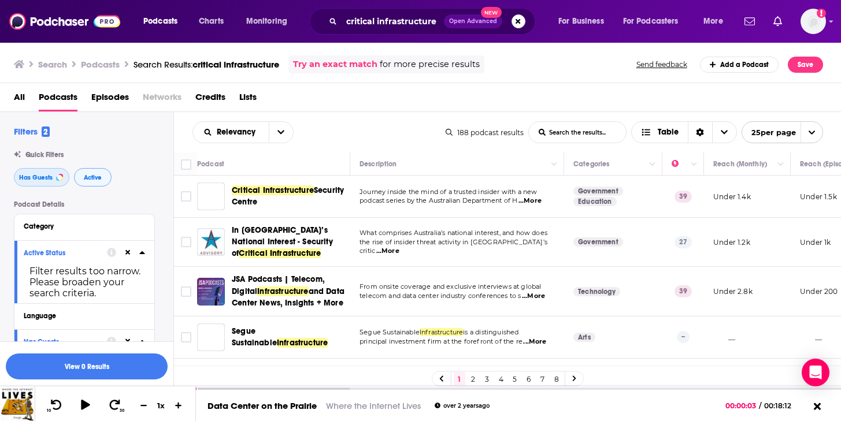
drag, startPoint x: 41, startPoint y: 179, endPoint x: 79, endPoint y: 184, distance: 37.8
click at [41, 179] on span "Has Guests" at bounding box center [36, 177] width 34 height 6
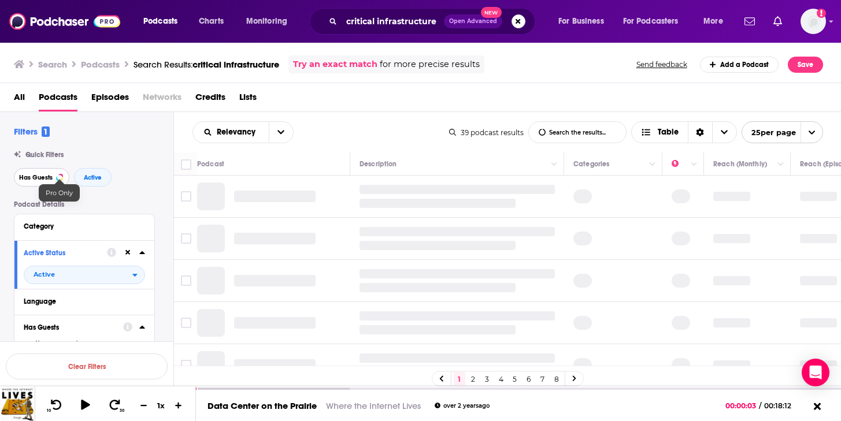
click at [53, 177] on button "Has Guests" at bounding box center [41, 177] width 55 height 18
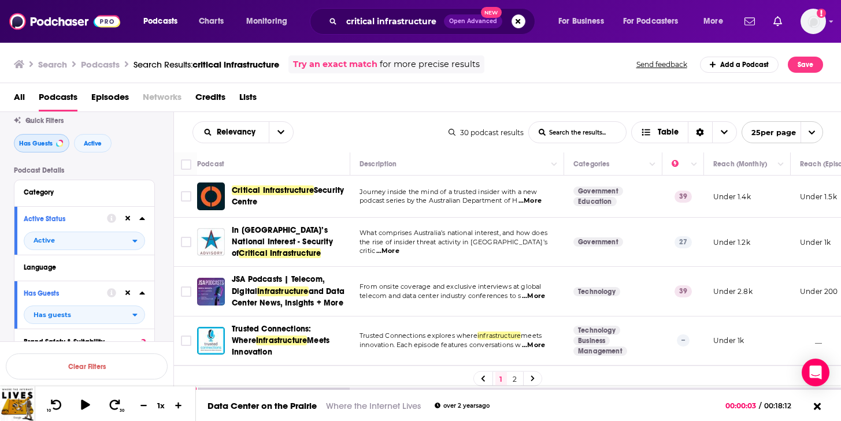
scroll to position [35, 0]
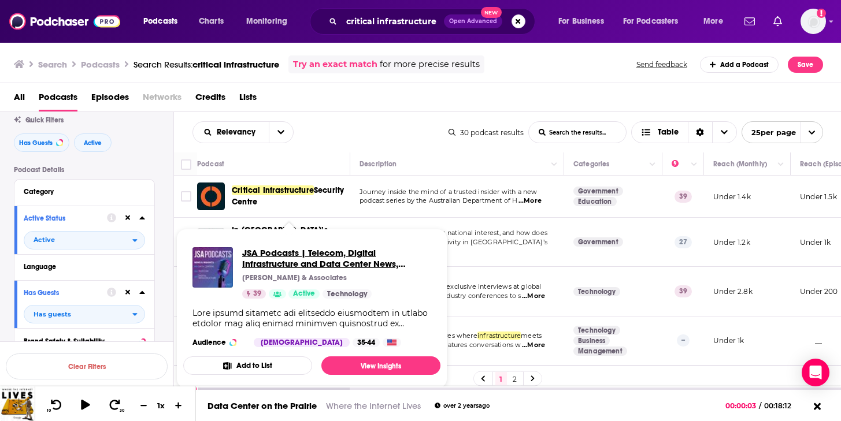
click at [277, 256] on span "JSA Podcasts | Telecom, Digital Infrastructure and Data Center News, Insights +…" at bounding box center [336, 258] width 189 height 22
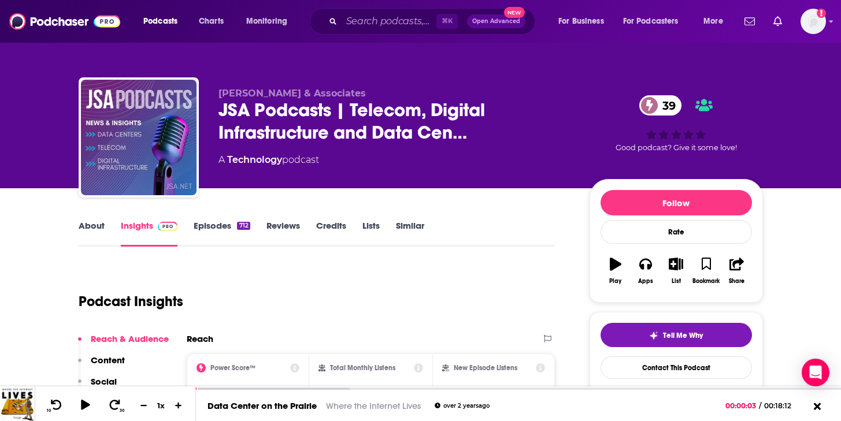
click at [79, 229] on link "About" at bounding box center [92, 233] width 26 height 27
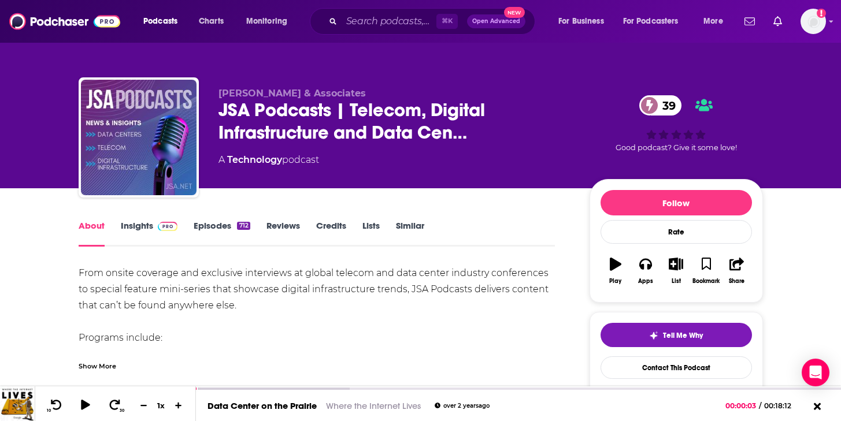
click at [138, 229] on link "Insights" at bounding box center [149, 233] width 57 height 27
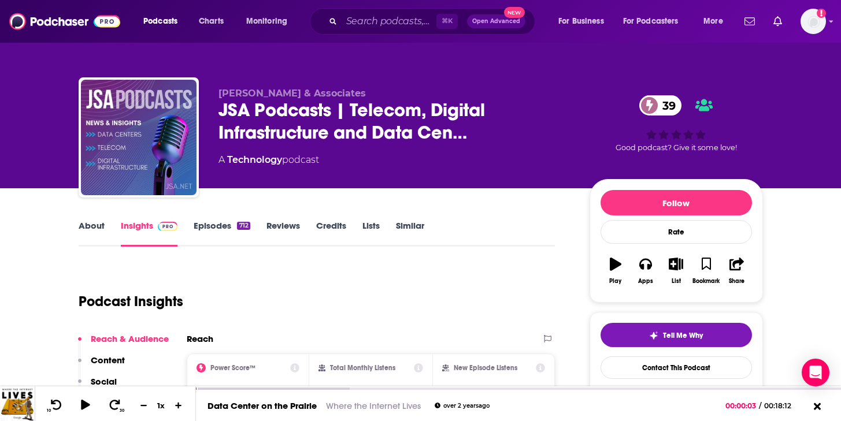
click at [210, 230] on link "Episodes 712" at bounding box center [222, 233] width 56 height 27
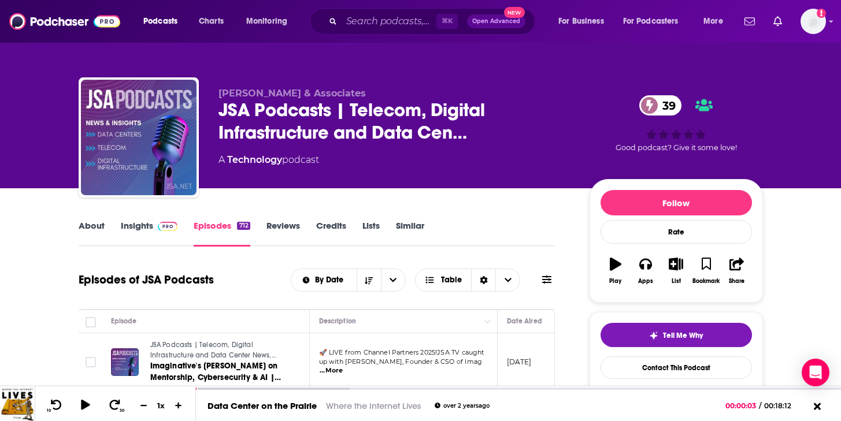
click at [89, 224] on link "About" at bounding box center [92, 233] width 26 height 27
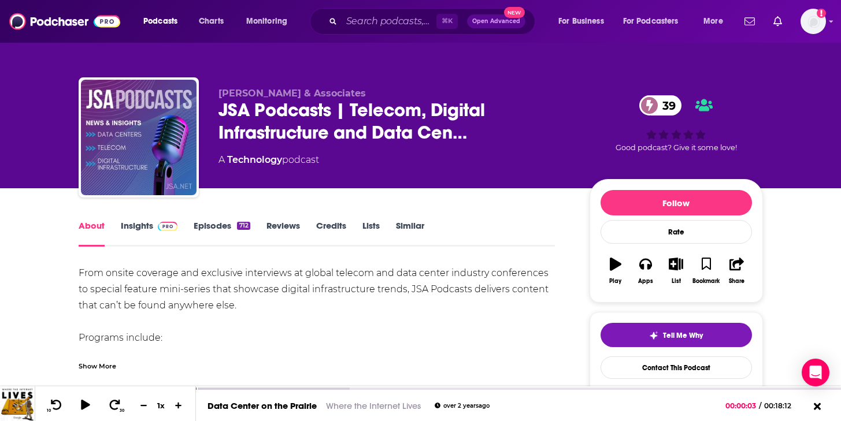
click at [144, 223] on link "Insights" at bounding box center [149, 233] width 57 height 27
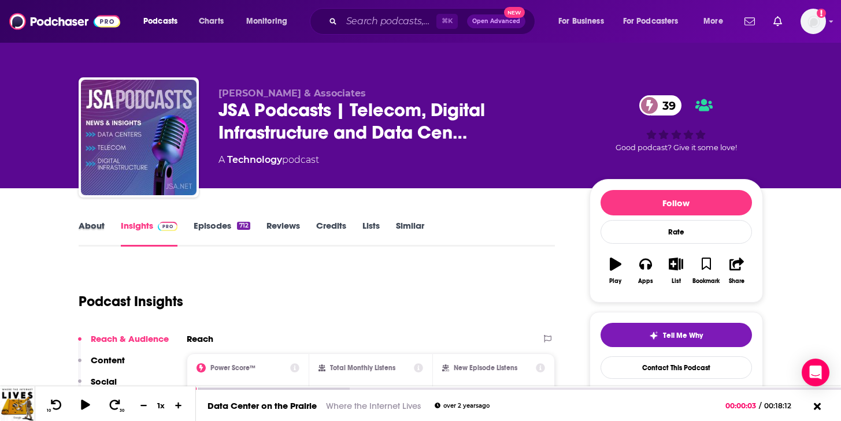
click at [112, 222] on div "About" at bounding box center [100, 233] width 42 height 27
click at [103, 224] on link "About" at bounding box center [92, 233] width 26 height 27
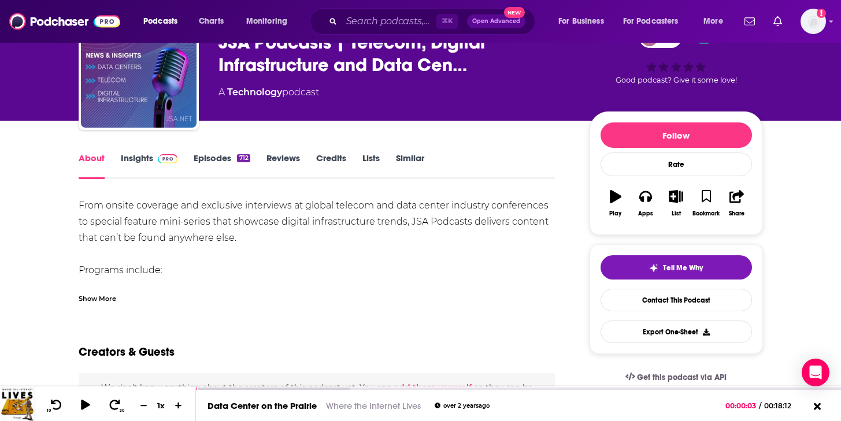
scroll to position [78, 0]
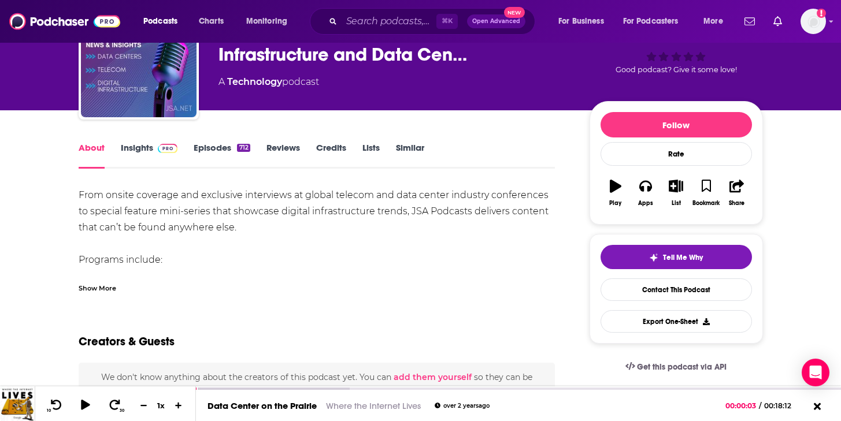
click at [107, 290] on div "Show More" at bounding box center [98, 287] width 38 height 11
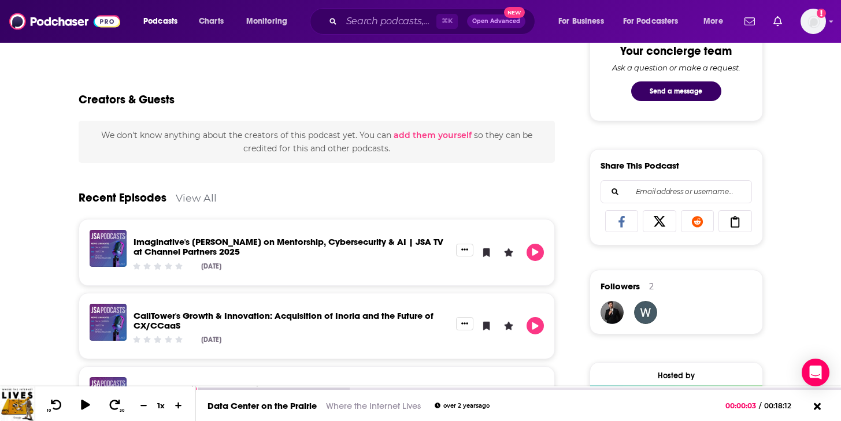
scroll to position [0, 0]
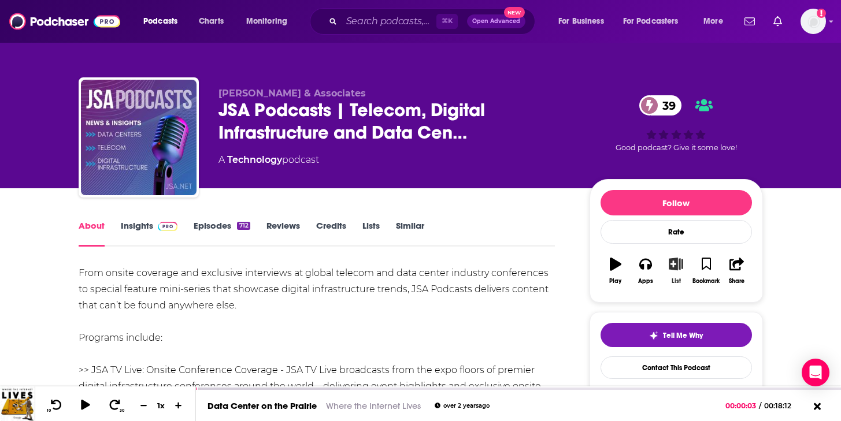
click at [674, 264] on icon "button" at bounding box center [675, 264] width 14 height 13
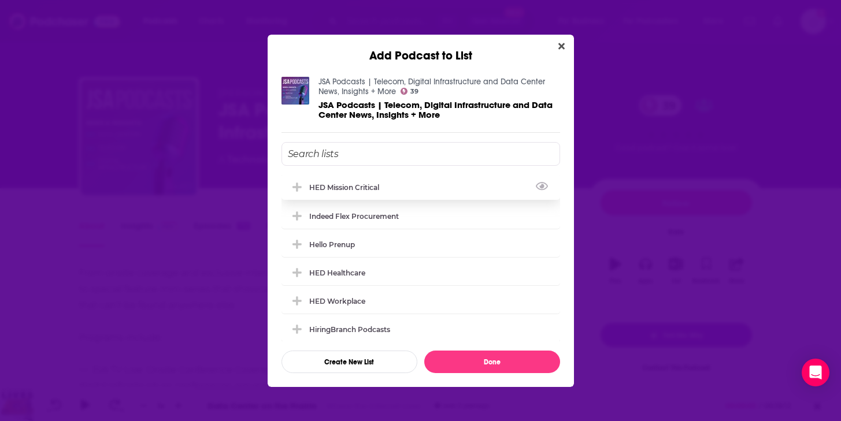
click at [410, 183] on div "HED Mission Critical" at bounding box center [420, 186] width 278 height 25
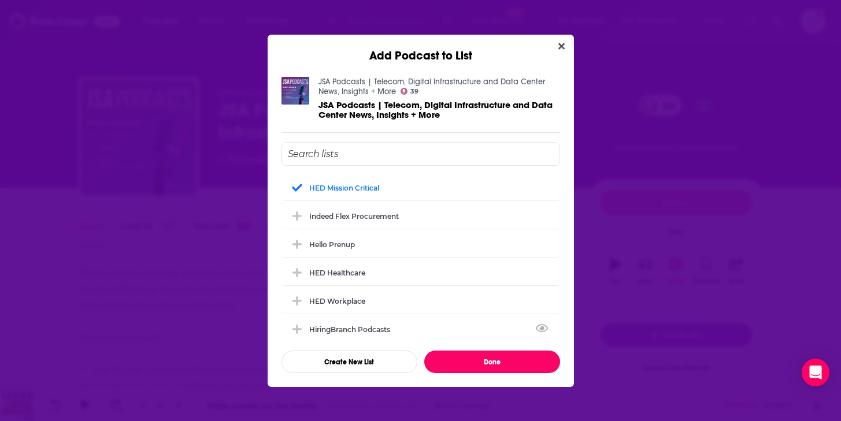
click at [511, 364] on button "Done" at bounding box center [492, 362] width 136 height 23
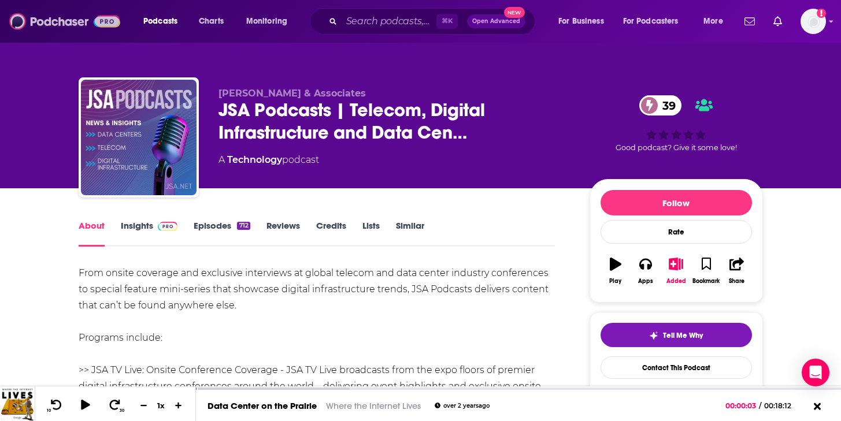
click at [44, 17] on img at bounding box center [64, 21] width 111 height 22
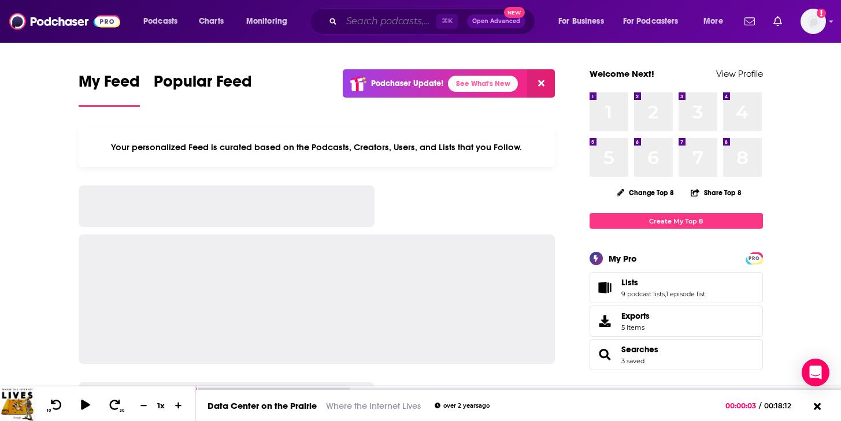
click at [368, 28] on input "Search podcasts, credits, & more..." at bounding box center [388, 21] width 95 height 18
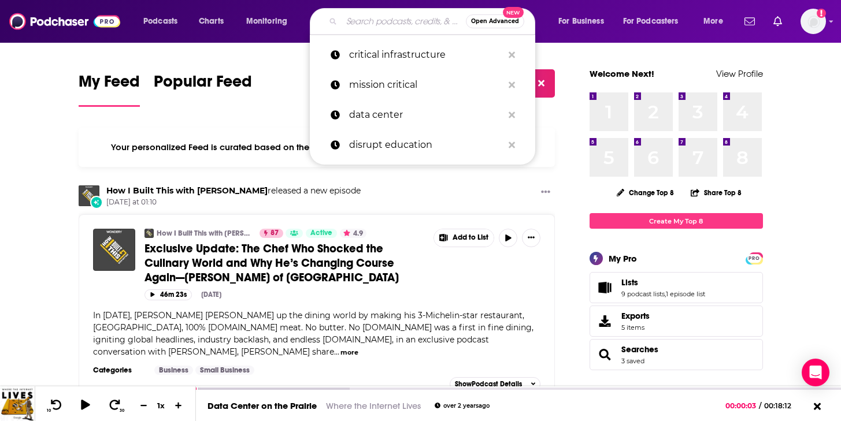
drag, startPoint x: 265, startPoint y: 51, endPoint x: 272, endPoint y: 48, distance: 8.3
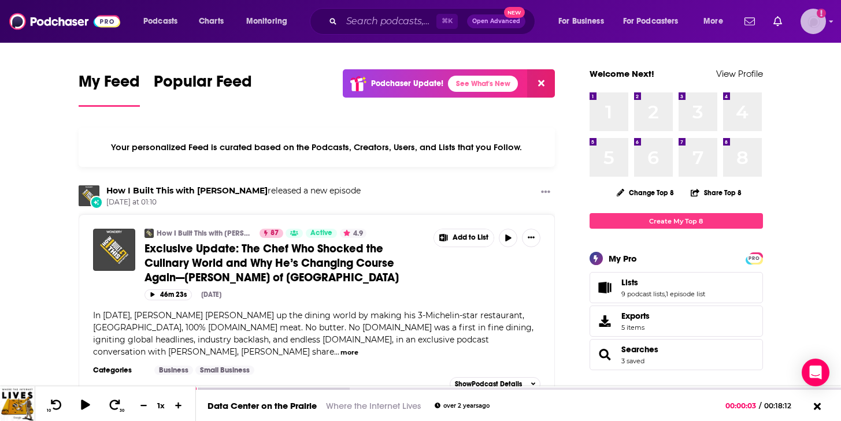
click at [804, 23] on img "Logged in as systemsteam" at bounding box center [812, 21] width 25 height 25
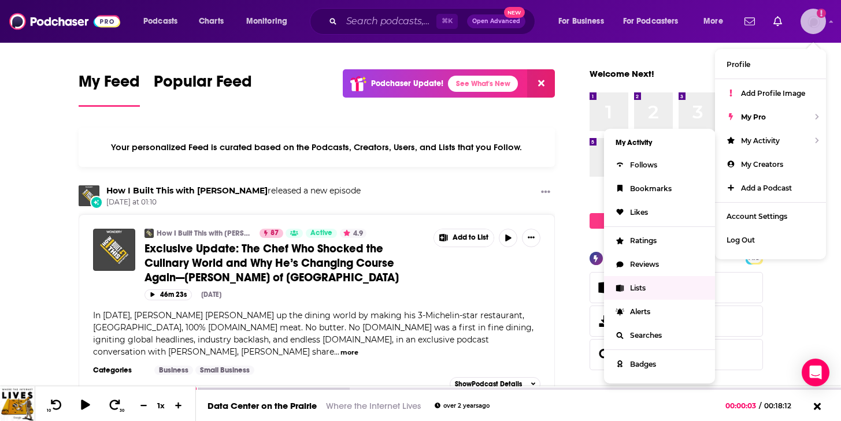
click at [640, 289] on span "Lists" at bounding box center [638, 288] width 16 height 9
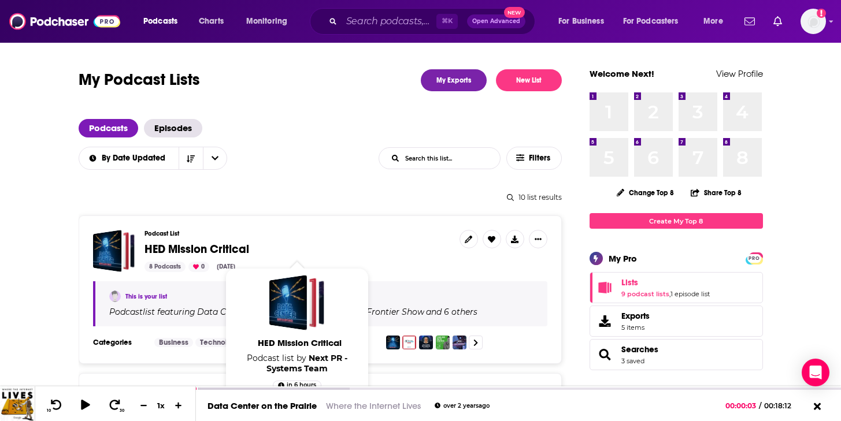
click at [184, 254] on span "HED Mission Critical" at bounding box center [196, 249] width 105 height 14
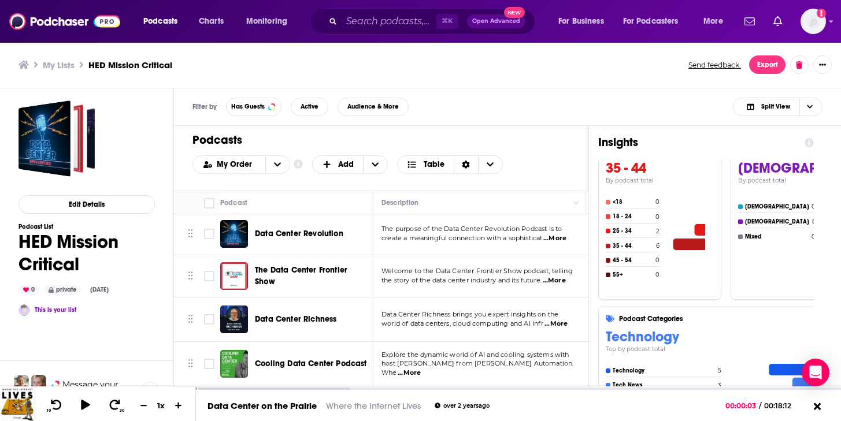
scroll to position [0, 1]
click at [755, 60] on button "Export" at bounding box center [767, 64] width 36 height 18
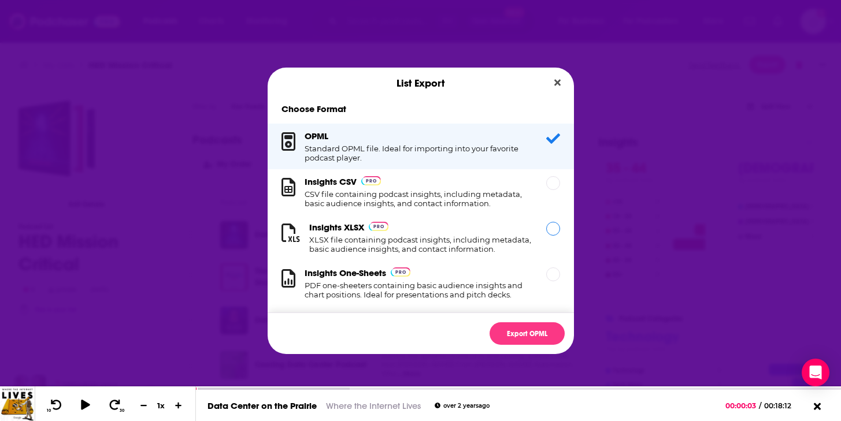
click at [327, 239] on h1 "XLSX file containing podcast insights, including metadata, basic audience insig…" at bounding box center [420, 244] width 223 height 18
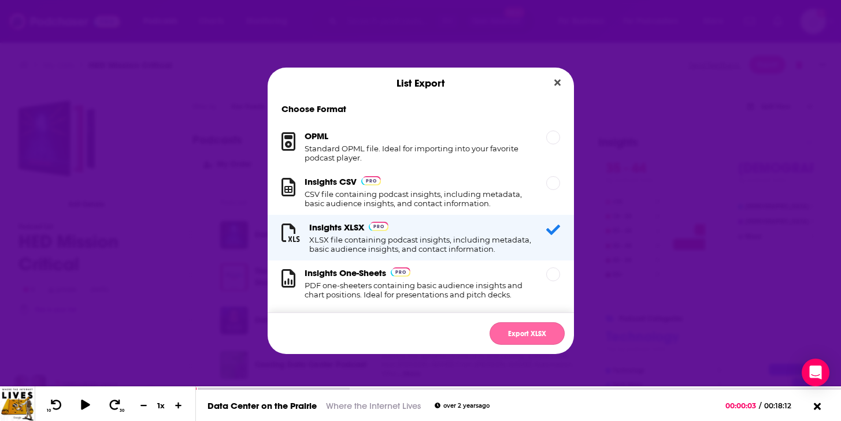
click at [517, 336] on button "Export XLSX" at bounding box center [526, 333] width 75 height 23
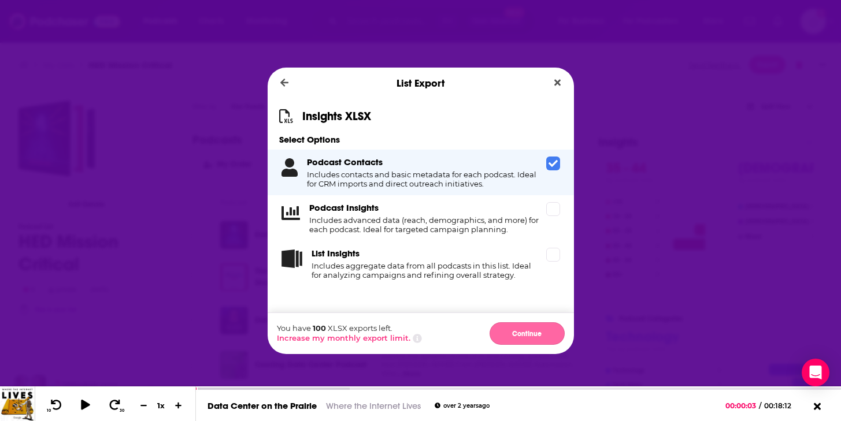
click at [527, 337] on button "Continue" at bounding box center [526, 333] width 75 height 23
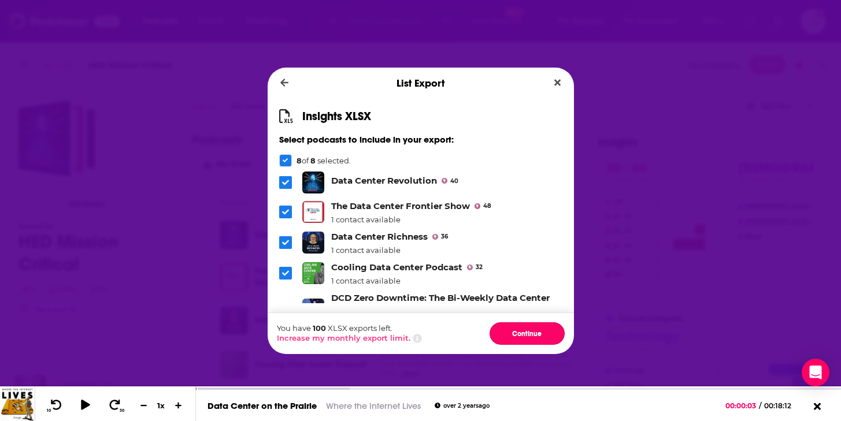
click at [527, 337] on button "Continue" at bounding box center [526, 333] width 75 height 23
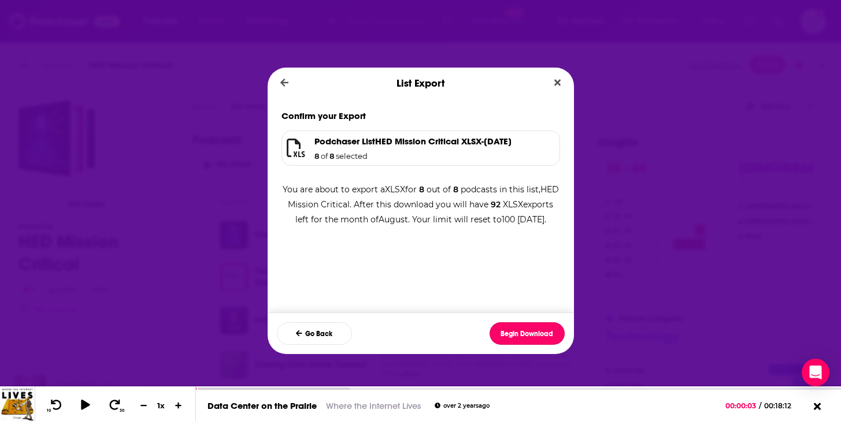
click at [527, 337] on button "Begin Download" at bounding box center [526, 333] width 75 height 23
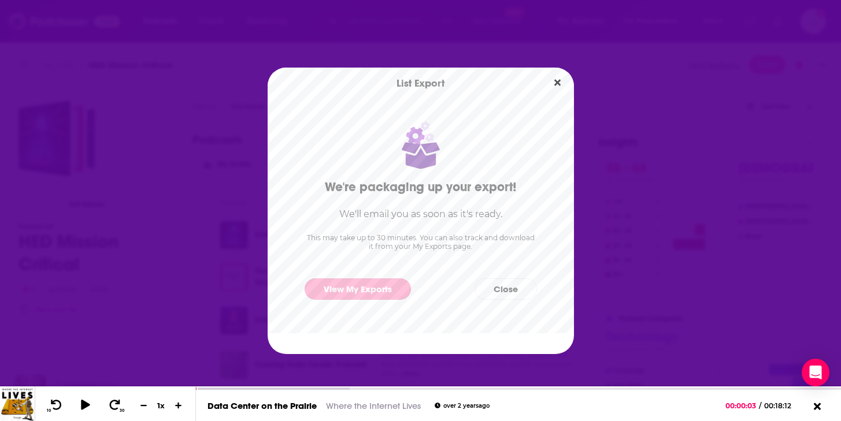
click at [355, 291] on link "View My Exports" at bounding box center [357, 288] width 106 height 21
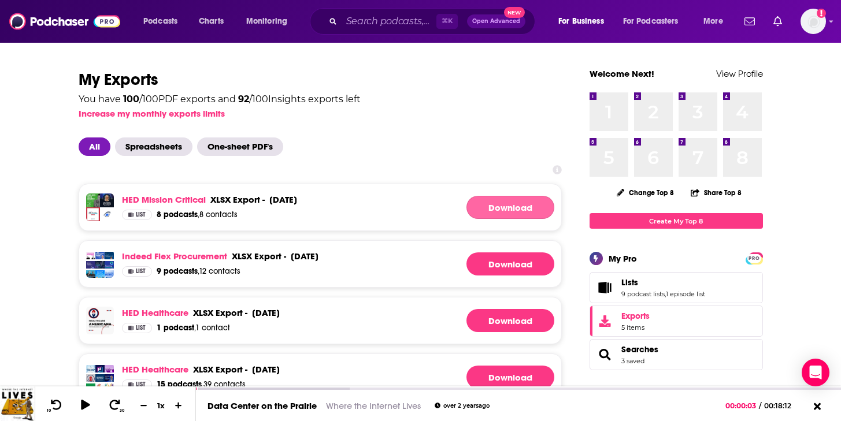
click at [503, 206] on link "Download" at bounding box center [510, 207] width 88 height 23
click at [642, 27] on span "For Podcasters" at bounding box center [650, 21] width 55 height 16
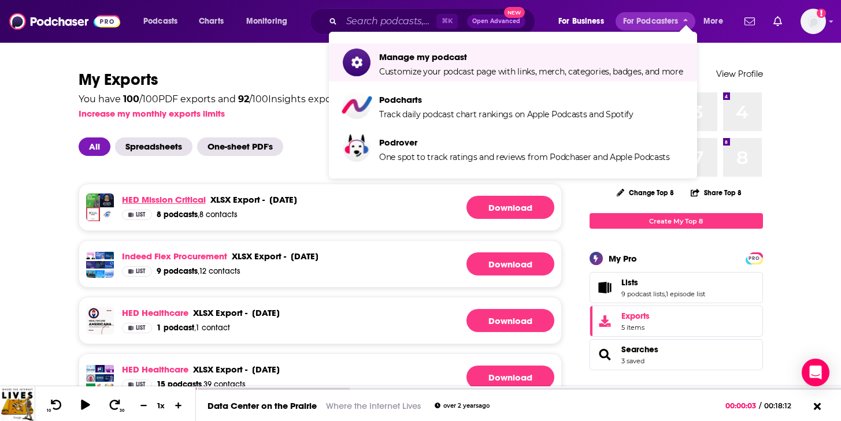
click at [192, 199] on link "HED Mission Critical" at bounding box center [164, 199] width 84 height 11
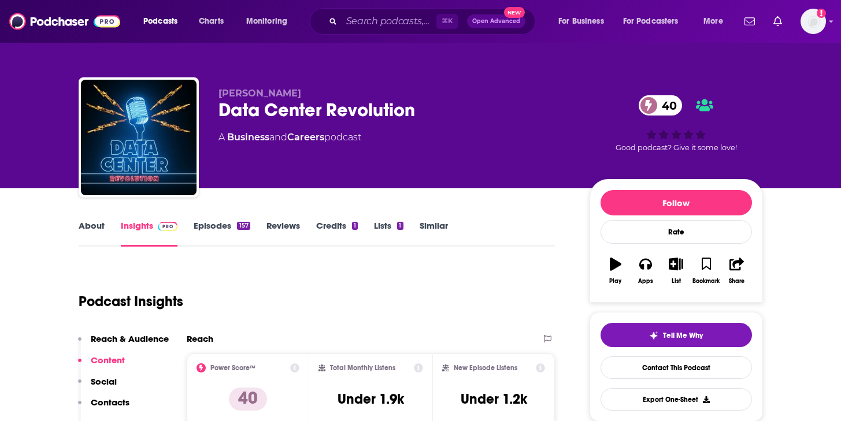
click at [223, 221] on link "Episodes 157" at bounding box center [222, 233] width 56 height 27
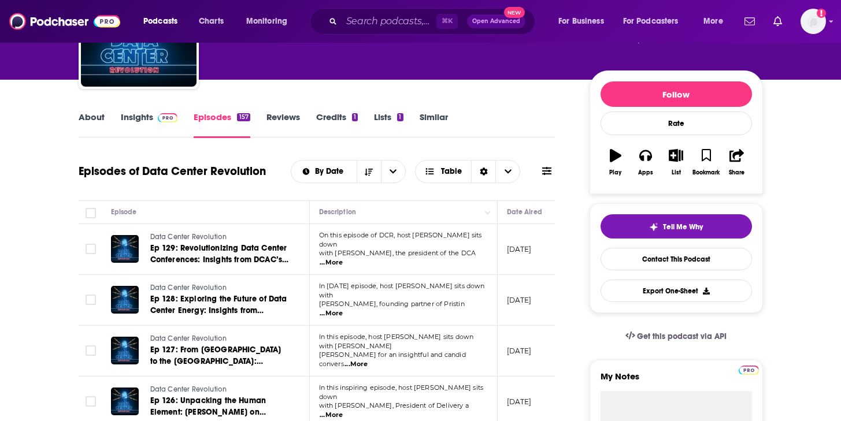
scroll to position [110, 0]
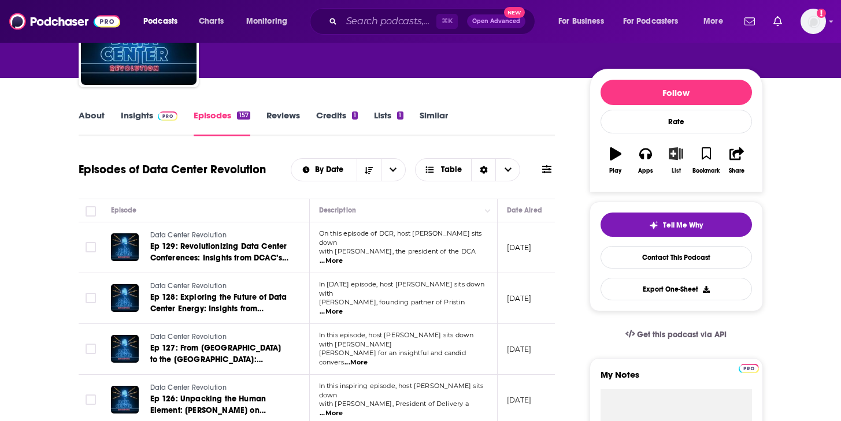
click at [675, 155] on icon "button" at bounding box center [675, 153] width 14 height 13
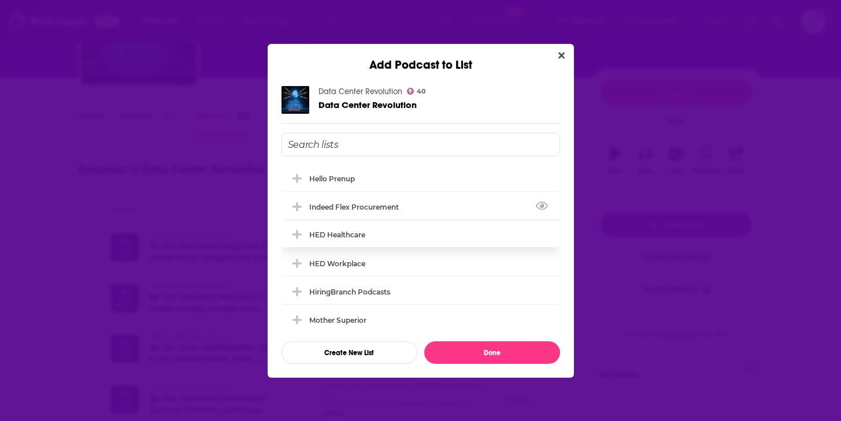
click at [332, 210] on div "Indeed Flex Procurement" at bounding box center [420, 206] width 278 height 25
click at [363, 205] on div "Indeed Flex Procurement" at bounding box center [357, 206] width 96 height 9
click at [322, 144] on input "Add Podcast To List" at bounding box center [420, 145] width 278 height 24
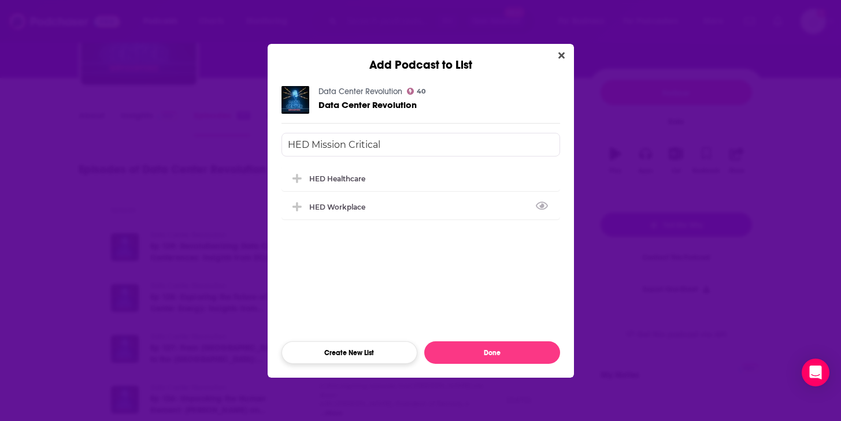
type input "HED Mission Critical"
click at [376, 349] on button "Create New List" at bounding box center [349, 352] width 136 height 23
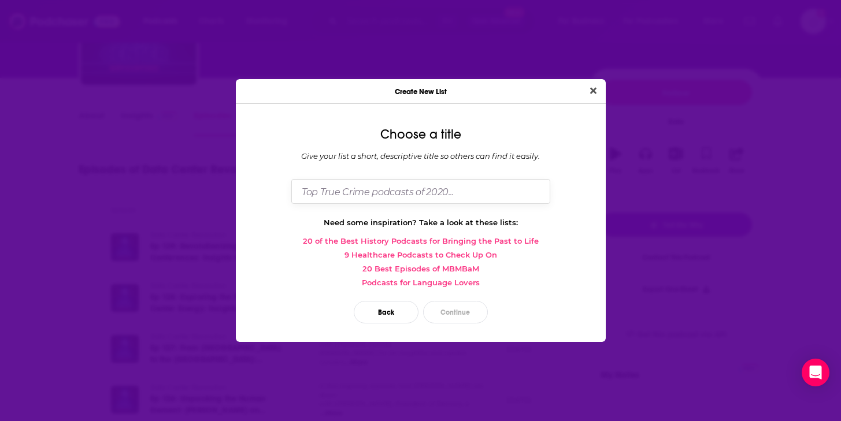
click at [393, 188] on input "Dialog" at bounding box center [420, 191] width 259 height 25
type input "HED Mission Critical"
click at [451, 302] on button "Continue" at bounding box center [455, 312] width 65 height 23
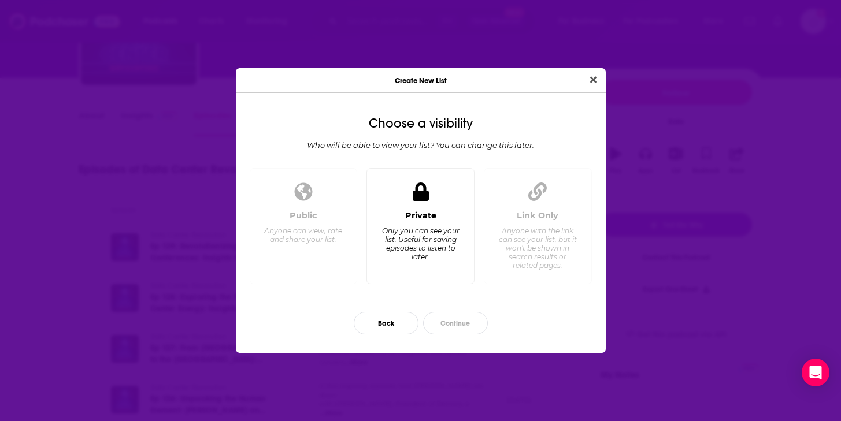
click at [429, 220] on div "Private" at bounding box center [420, 215] width 31 height 10
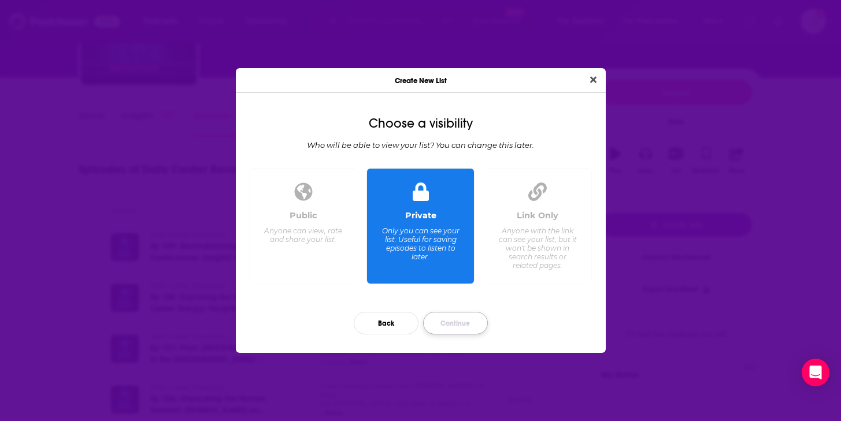
click at [463, 327] on button "Continue" at bounding box center [455, 323] width 65 height 23
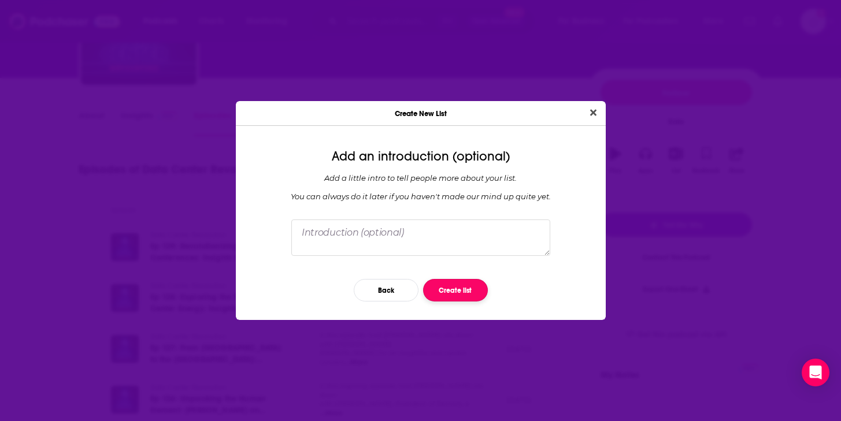
click at [469, 291] on button "Create list" at bounding box center [455, 290] width 65 height 23
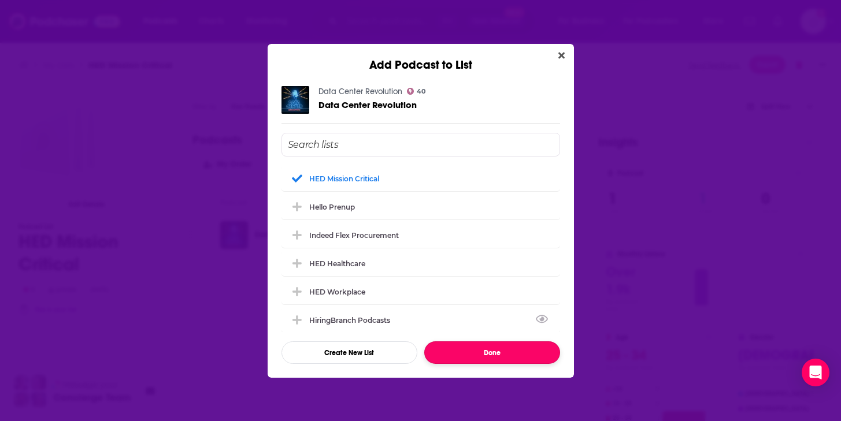
click at [462, 359] on button "Done" at bounding box center [492, 352] width 136 height 23
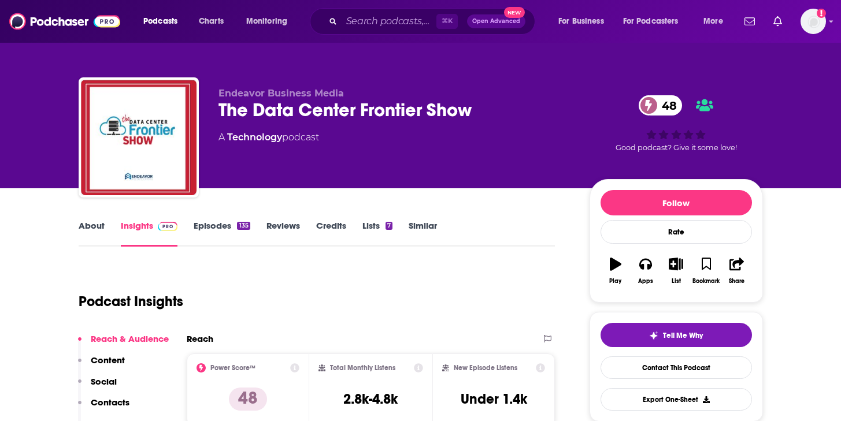
click at [81, 219] on div "About Insights Episodes 135 Reviews Credits Lists 7 Similar" at bounding box center [317, 232] width 477 height 28
click at [96, 229] on link "About" at bounding box center [92, 233] width 26 height 27
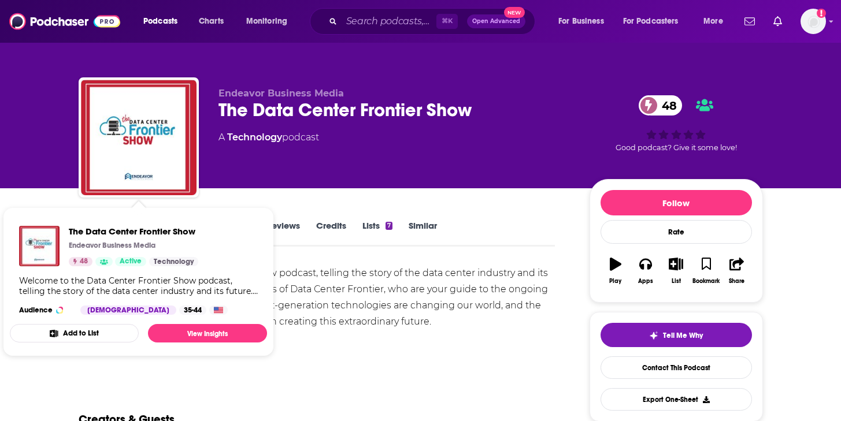
drag, startPoint x: 483, startPoint y: 289, endPoint x: 461, endPoint y: 279, distance: 24.3
click at [482, 289] on div "Welcome to the Data Center Frontier Show podcast, telling the story of the data…" at bounding box center [317, 297] width 477 height 65
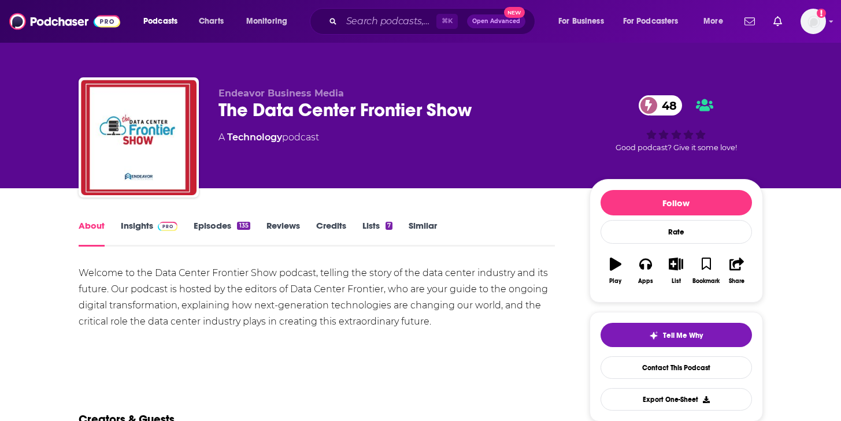
click at [220, 236] on link "Episodes 135" at bounding box center [222, 233] width 56 height 27
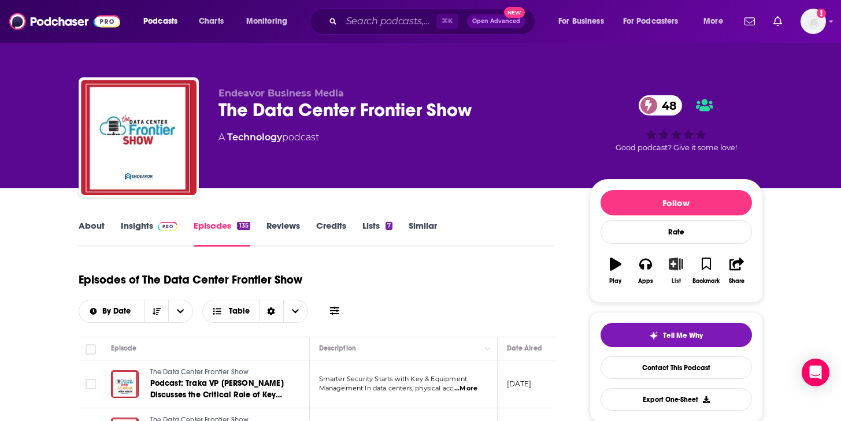
click at [682, 266] on icon "button" at bounding box center [675, 264] width 14 height 13
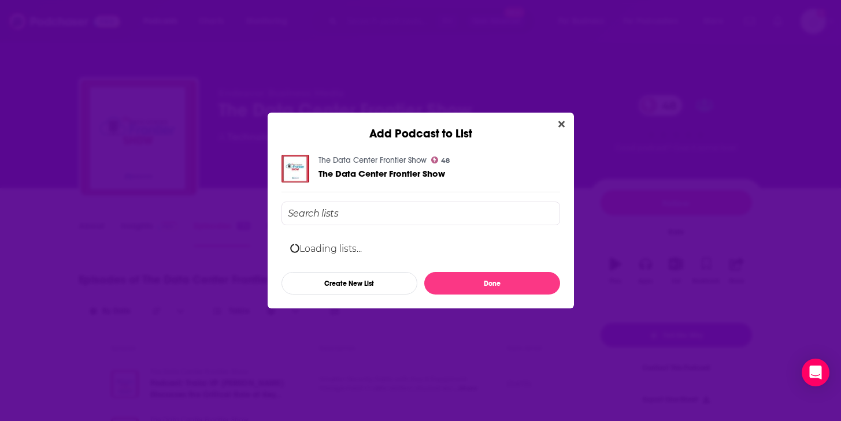
click at [372, 203] on input "Add Podcast To List" at bounding box center [420, 214] width 278 height 24
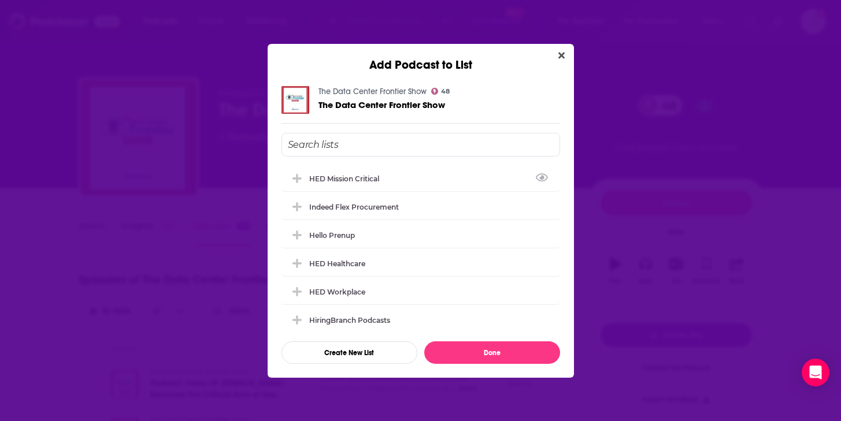
click at [336, 143] on input "Add Podcast To List" at bounding box center [420, 145] width 278 height 24
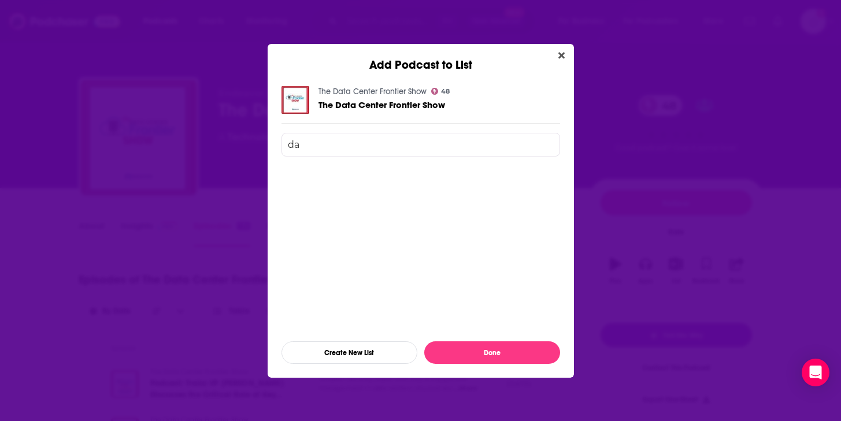
type input "d"
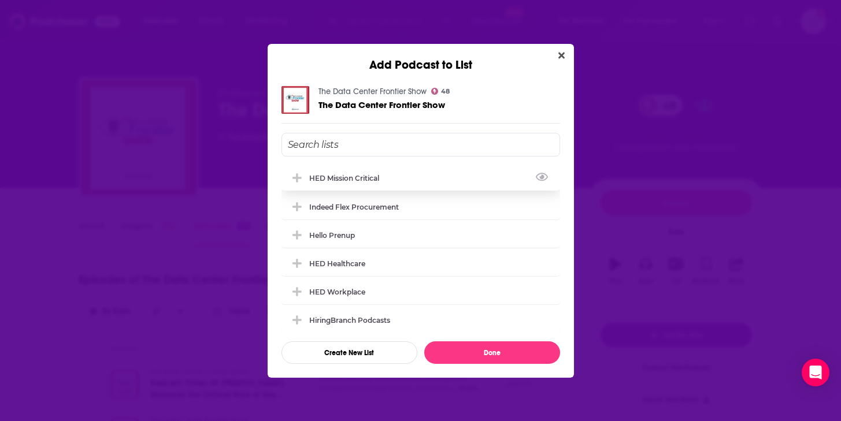
click at [395, 180] on div "HED Mission Critical" at bounding box center [420, 177] width 278 height 25
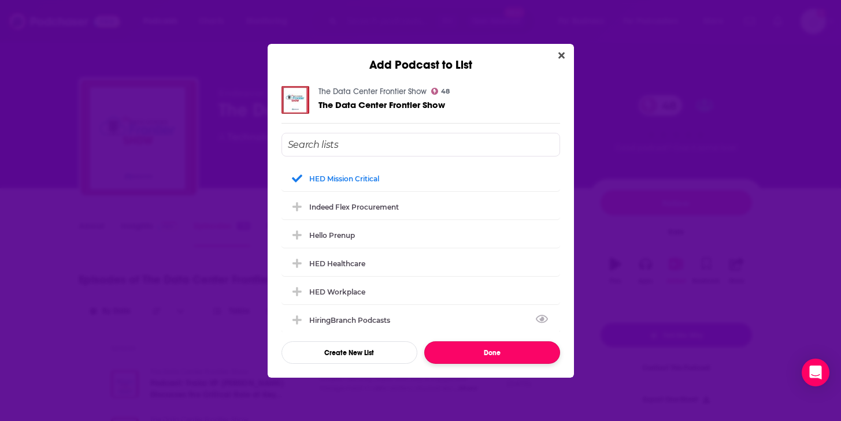
drag, startPoint x: 481, startPoint y: 355, endPoint x: 492, endPoint y: 357, distance: 11.1
click at [481, 355] on button "Done" at bounding box center [492, 352] width 136 height 23
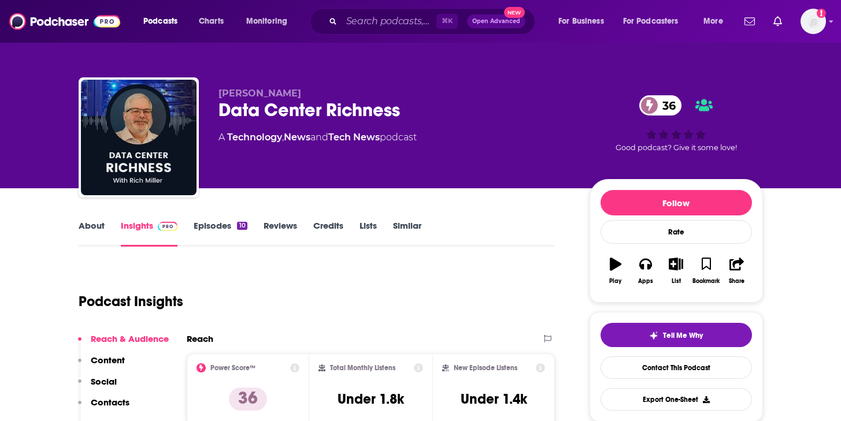
click at [86, 229] on link "About" at bounding box center [92, 233] width 26 height 27
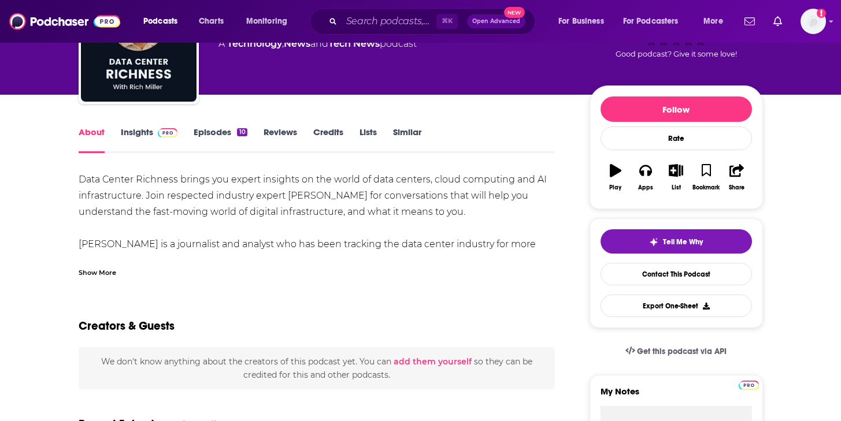
scroll to position [95, 0]
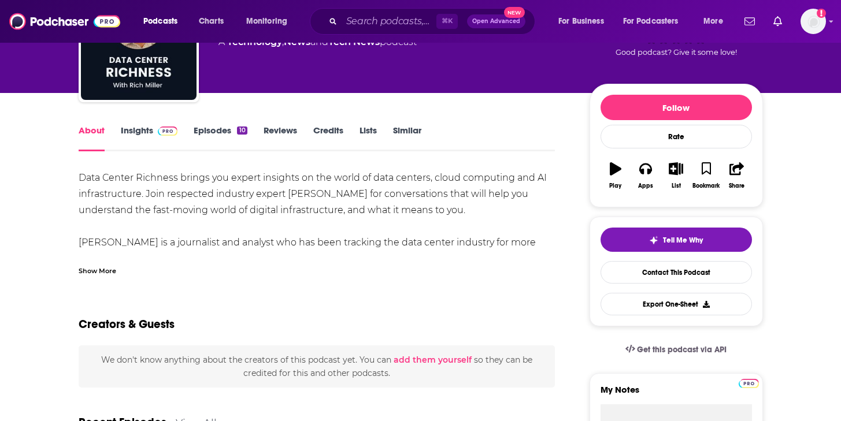
click at [98, 272] on div "Show More" at bounding box center [98, 270] width 38 height 11
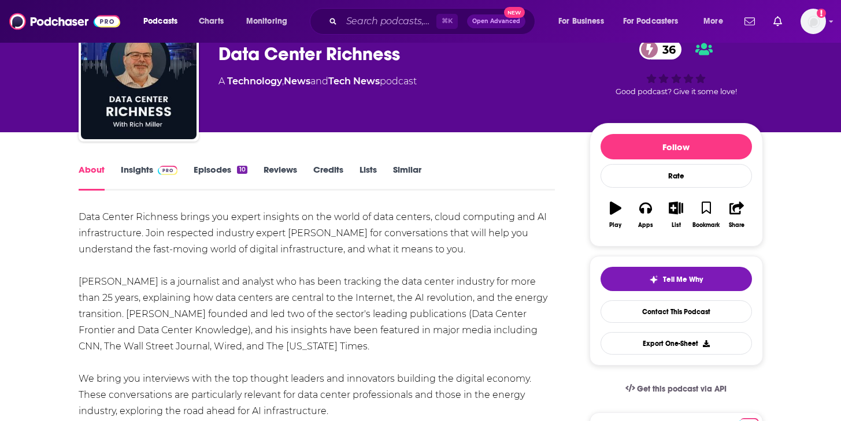
scroll to position [0, 0]
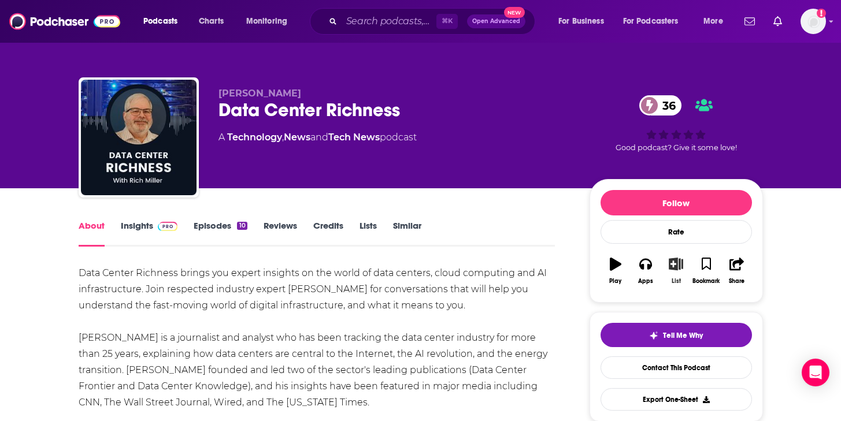
click at [674, 265] on icon "button" at bounding box center [675, 264] width 14 height 13
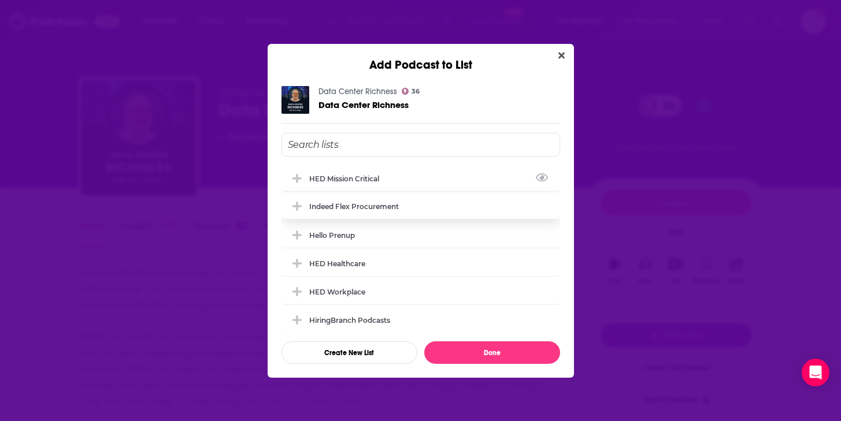
click at [353, 178] on div "HED Mission Critical" at bounding box center [347, 178] width 77 height 9
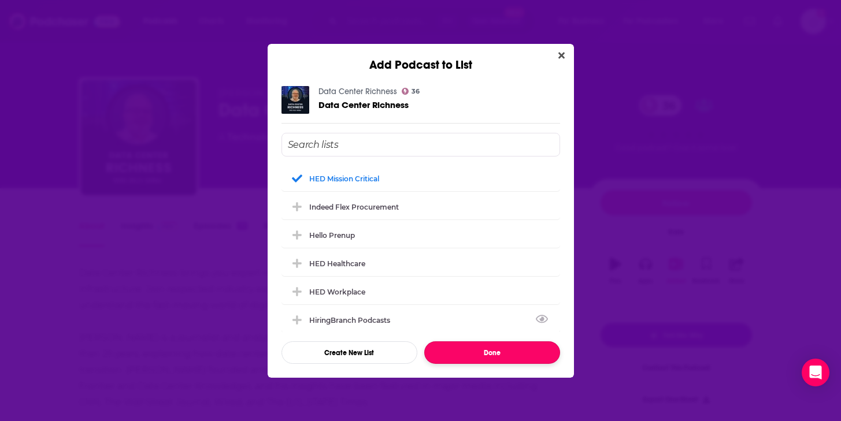
click at [521, 358] on button "Done" at bounding box center [492, 352] width 136 height 23
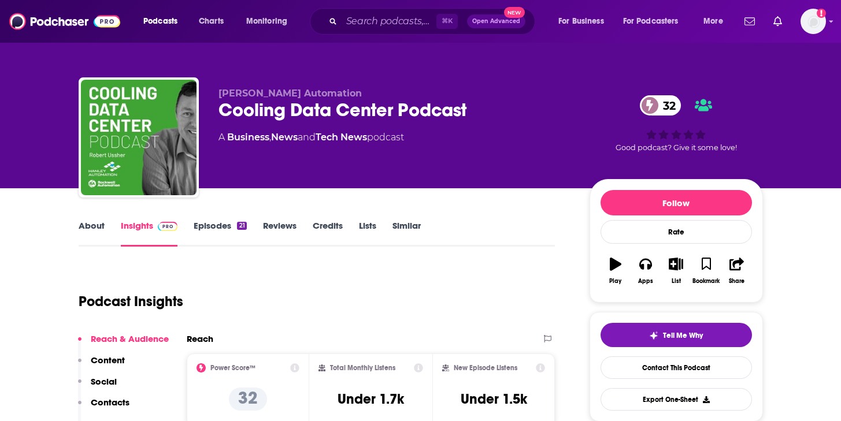
click at [132, 230] on link "Insights" at bounding box center [149, 233] width 57 height 27
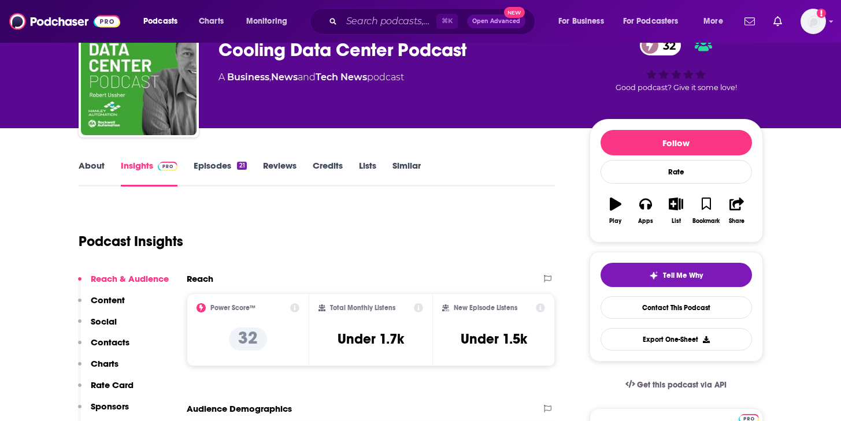
scroll to position [61, 0]
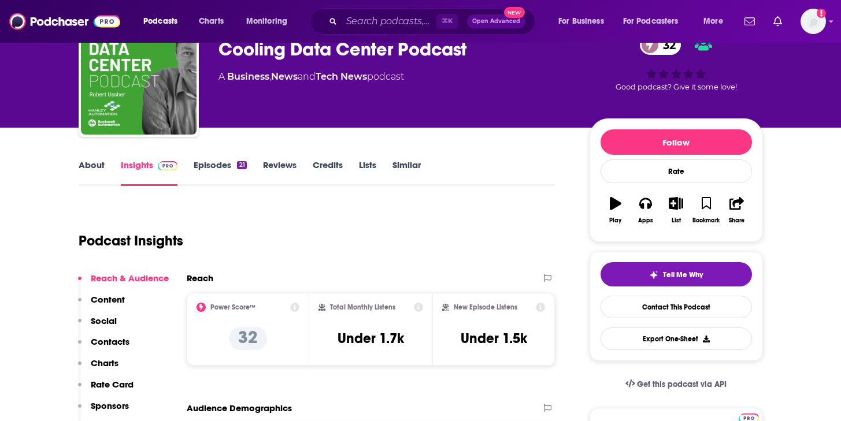
click at [96, 164] on link "About" at bounding box center [92, 172] width 26 height 27
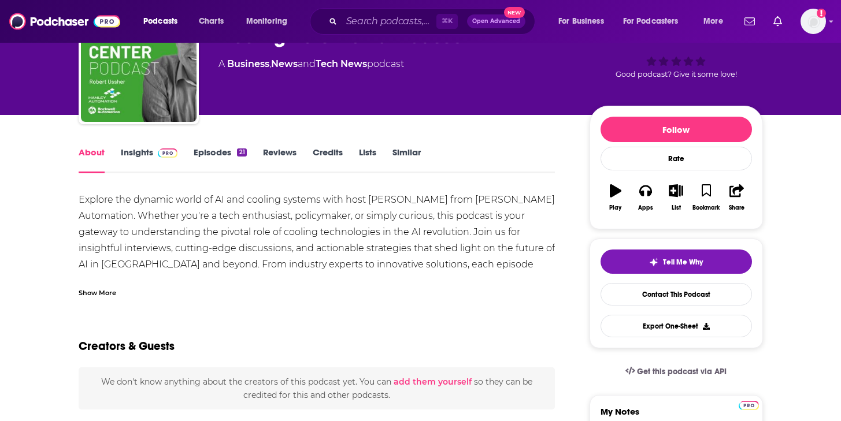
scroll to position [76, 0]
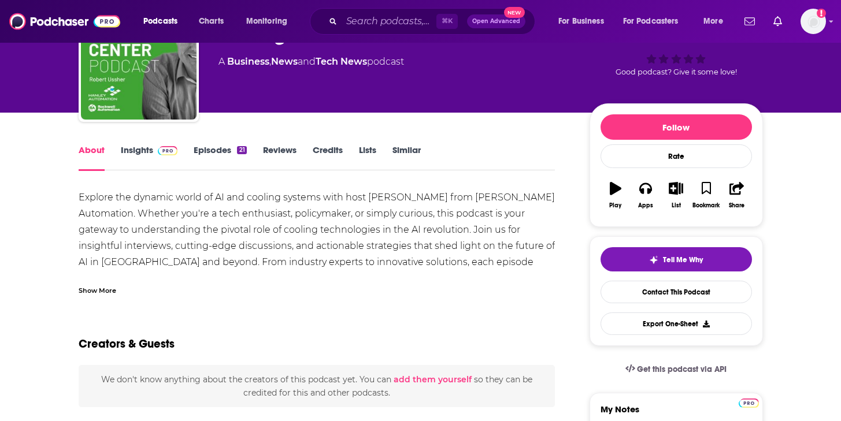
click at [217, 150] on link "Episodes 21" at bounding box center [220, 157] width 53 height 27
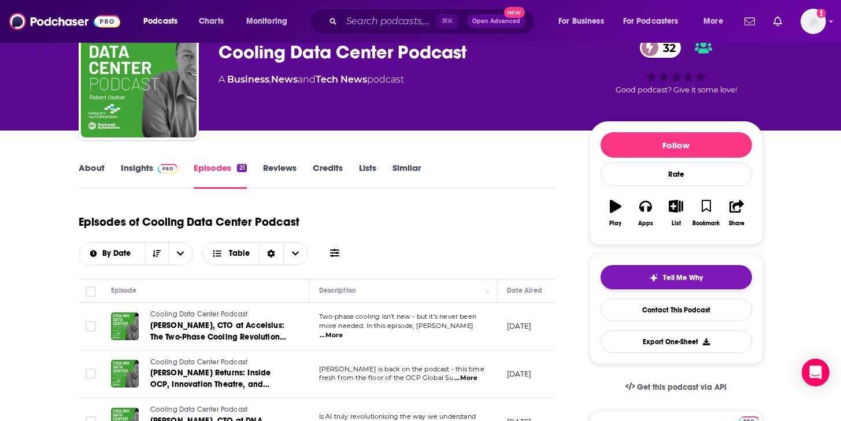
scroll to position [38, 0]
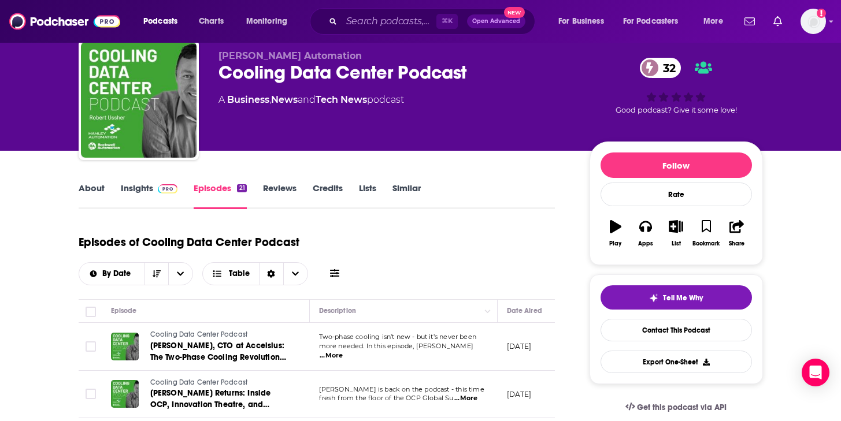
click at [136, 194] on link "Insights" at bounding box center [149, 196] width 57 height 27
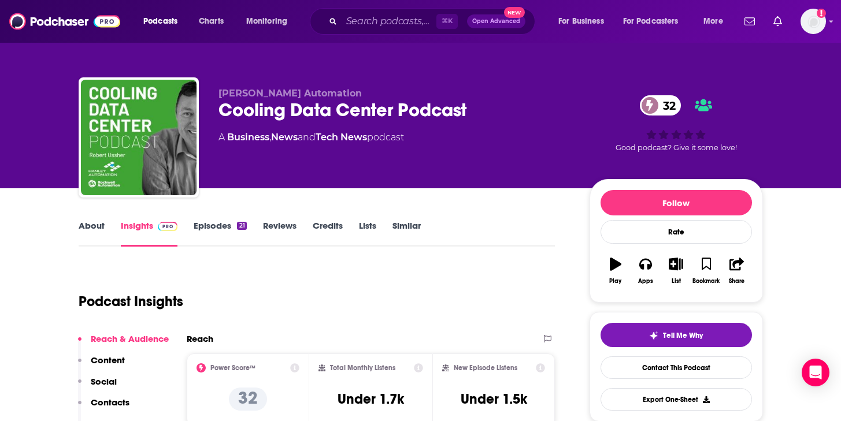
click at [93, 226] on link "About" at bounding box center [92, 233] width 26 height 27
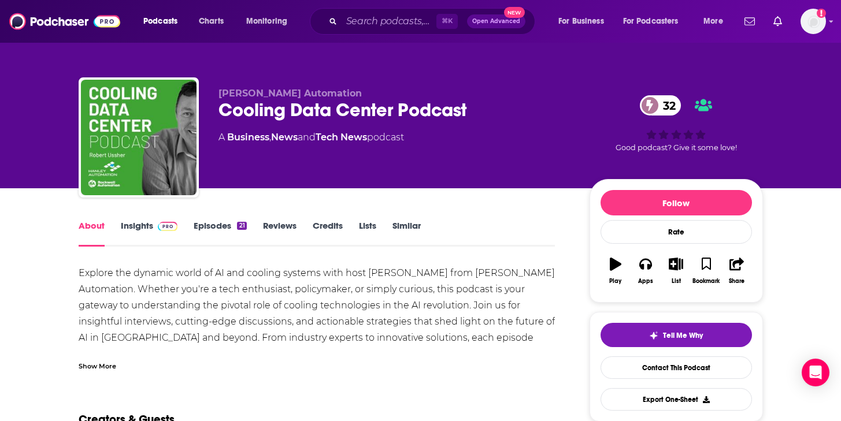
click at [139, 228] on link "Insights" at bounding box center [149, 233] width 57 height 27
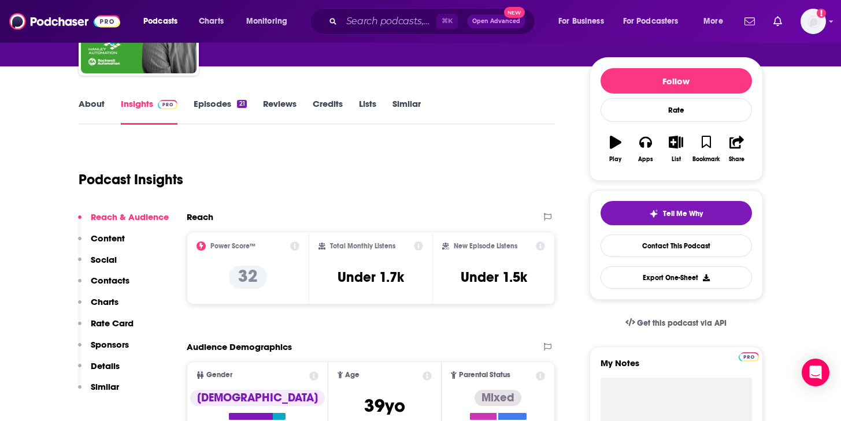
scroll to position [131, 0]
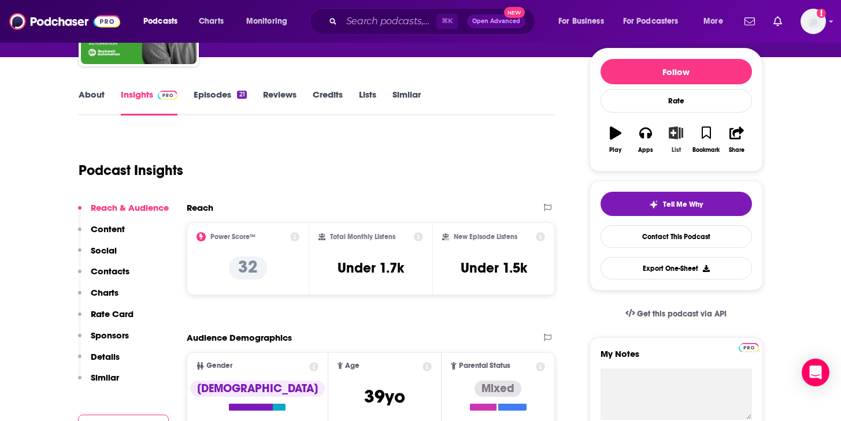
click at [668, 135] on icon "button" at bounding box center [675, 133] width 14 height 13
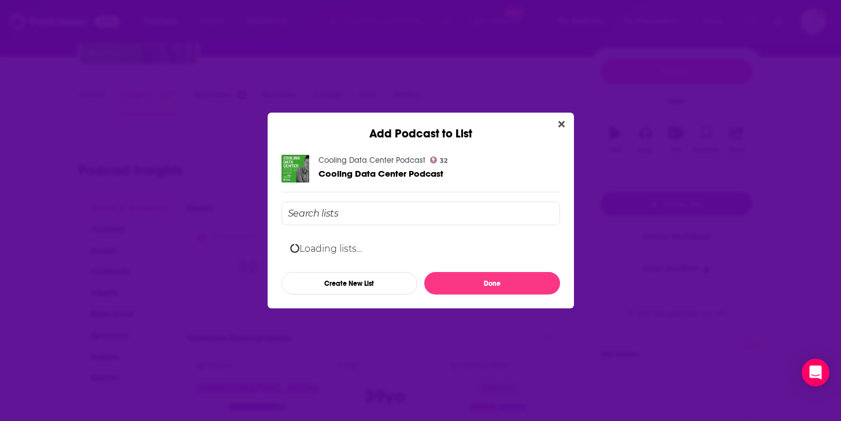
scroll to position [0, 0]
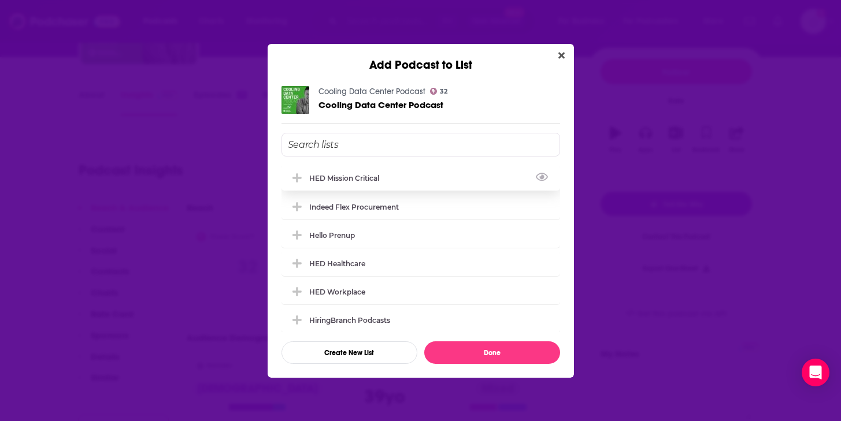
click at [339, 179] on div "HED Mission Critical" at bounding box center [347, 178] width 77 height 9
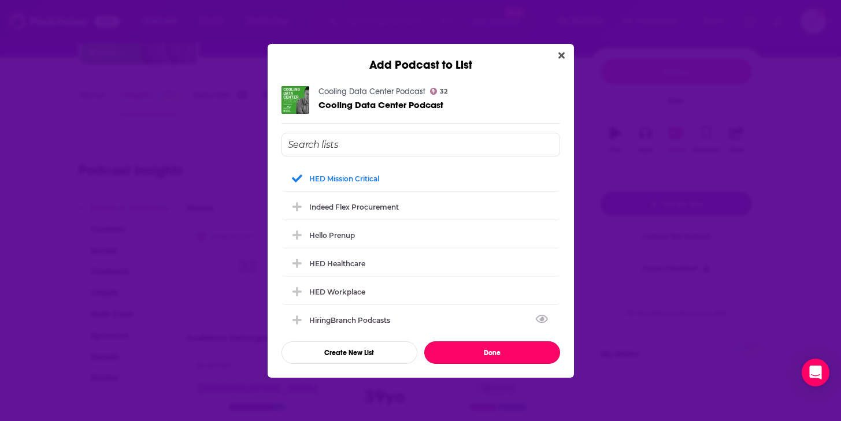
click at [495, 343] on button "Done" at bounding box center [492, 352] width 136 height 23
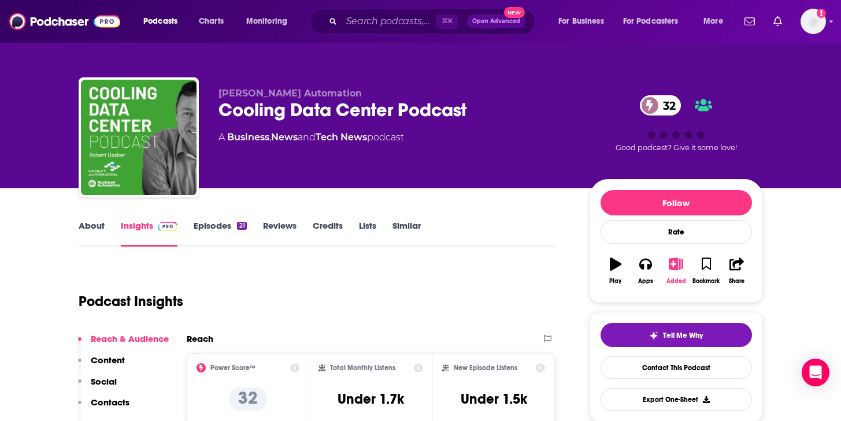
scroll to position [131, 0]
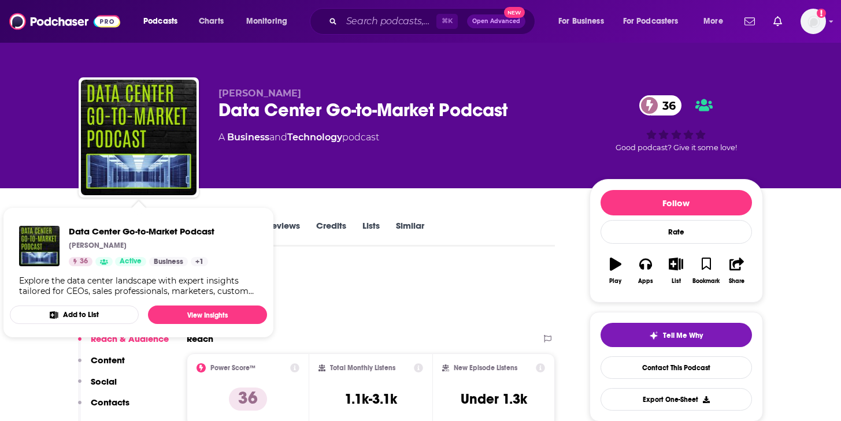
drag, startPoint x: 235, startPoint y: 196, endPoint x: 188, endPoint y: 202, distance: 47.7
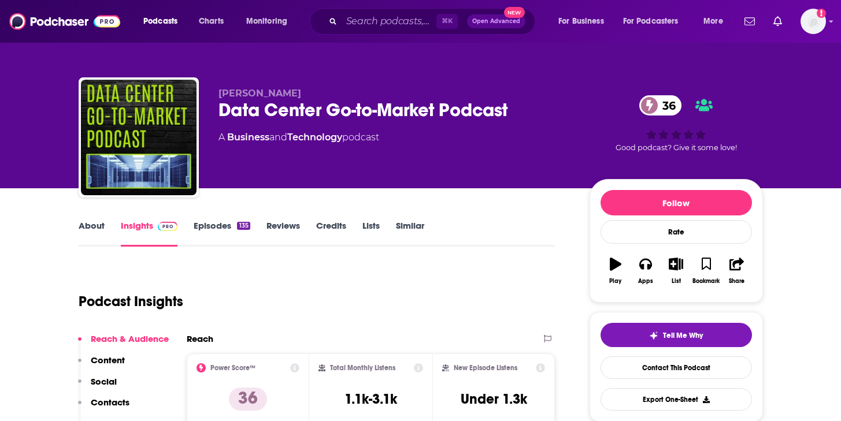
click at [84, 231] on link "About" at bounding box center [92, 233] width 26 height 27
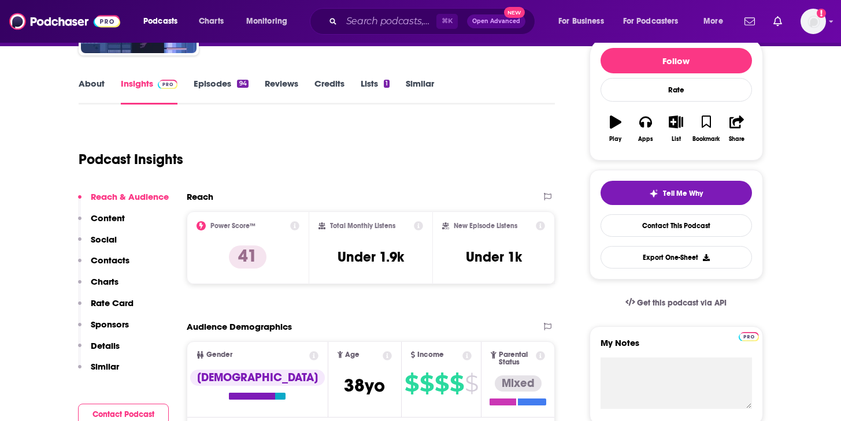
scroll to position [144, 0]
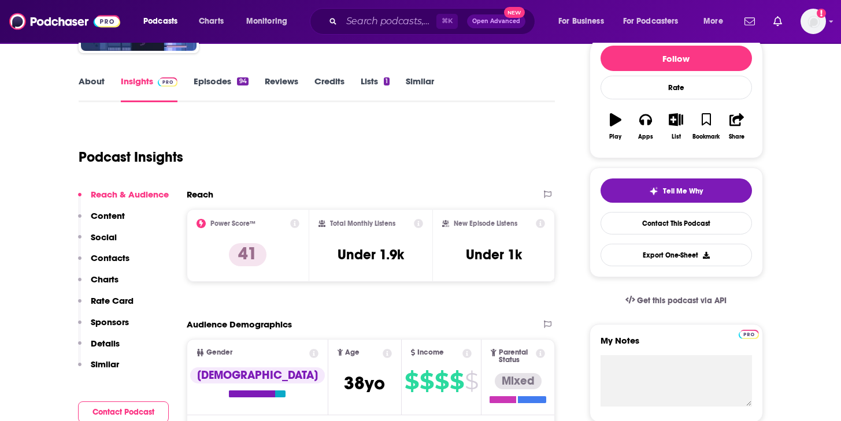
click at [197, 83] on link "Episodes 94" at bounding box center [221, 89] width 54 height 27
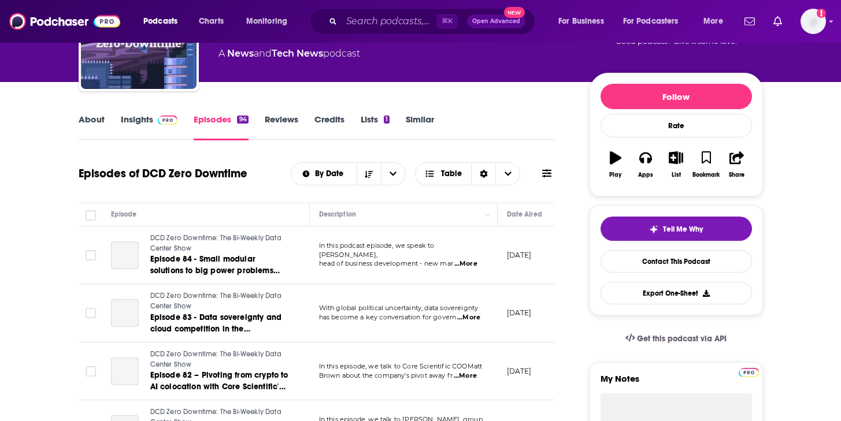
scroll to position [132, 0]
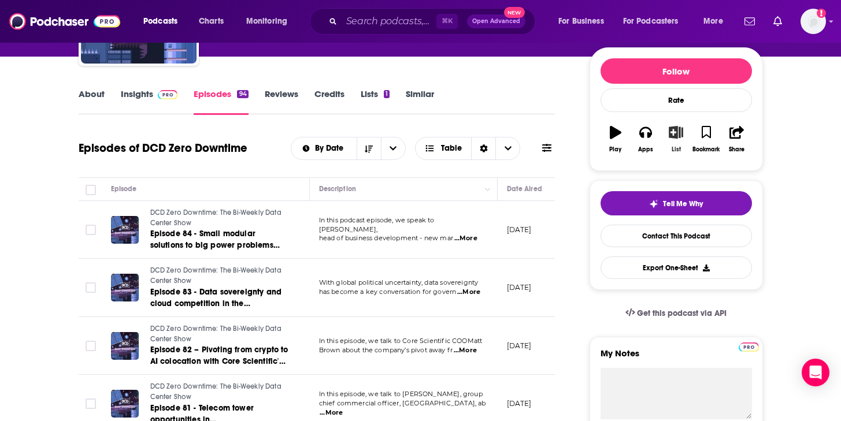
click at [669, 140] on button "List" at bounding box center [675, 139] width 30 height 42
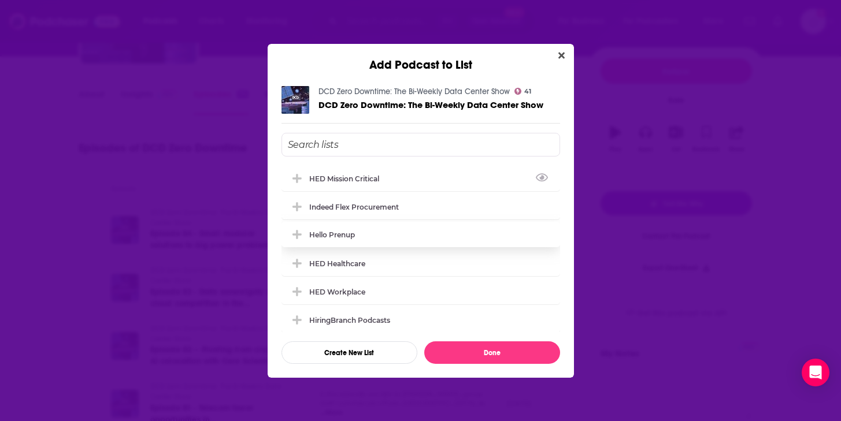
drag, startPoint x: 343, startPoint y: 175, endPoint x: 414, endPoint y: 226, distance: 87.8
click at [343, 175] on div "HED Mission Critical" at bounding box center [347, 178] width 77 height 9
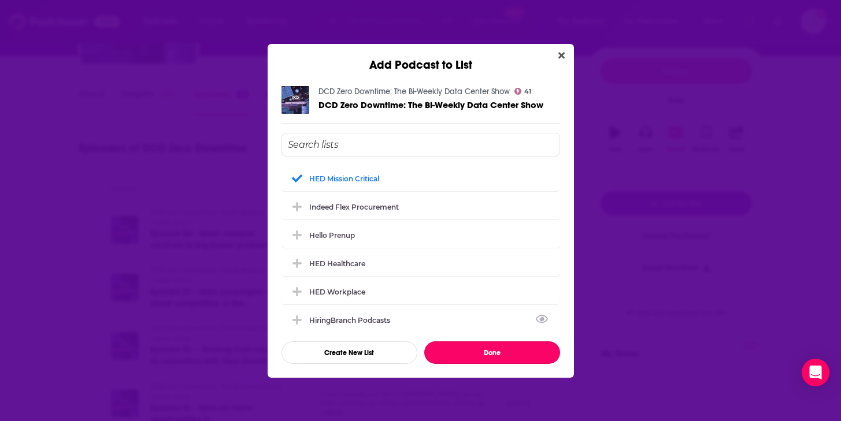
click at [487, 348] on button "Done" at bounding box center [492, 352] width 136 height 23
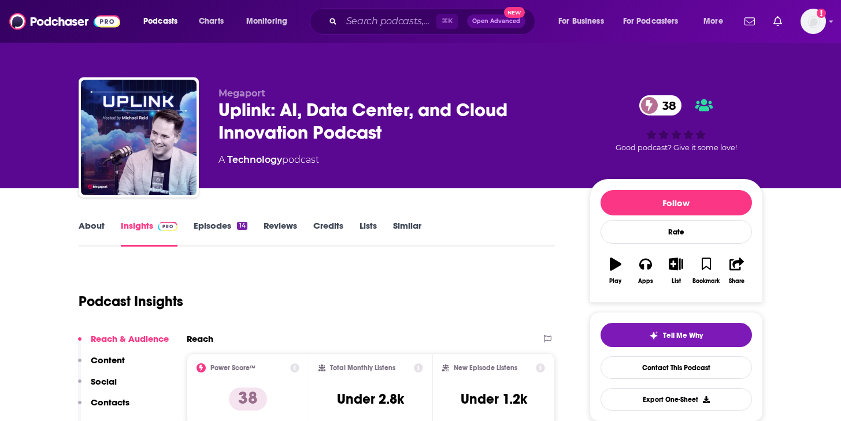
click at [95, 231] on link "About" at bounding box center [92, 233] width 26 height 27
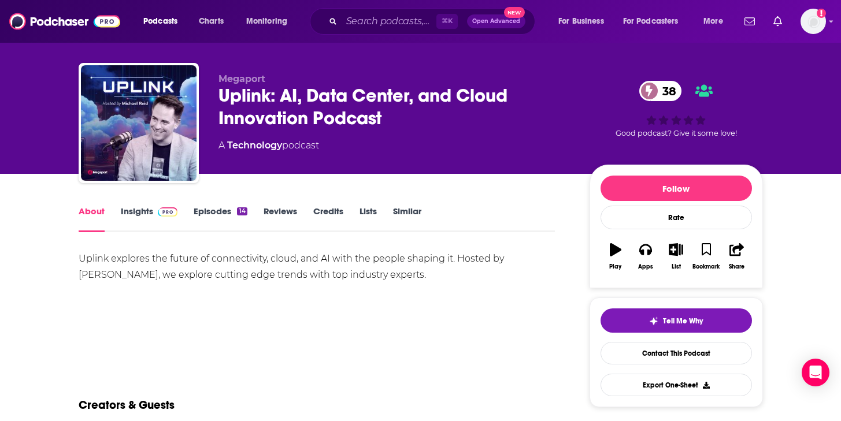
click at [223, 206] on link "Episodes 14" at bounding box center [220, 219] width 53 height 27
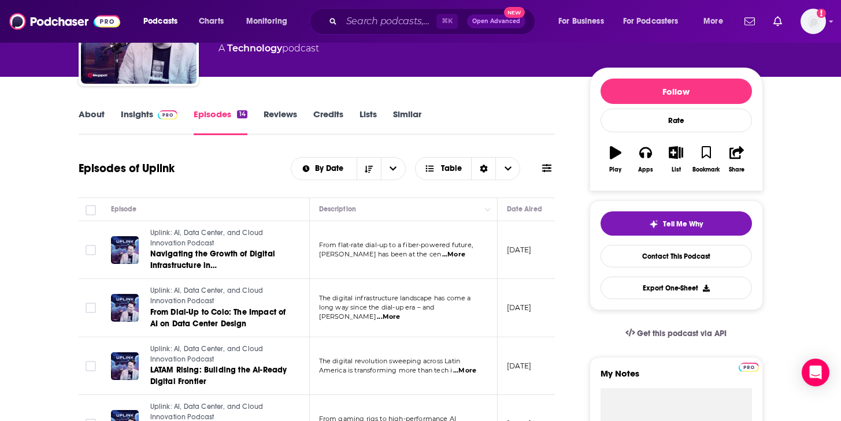
scroll to position [257, 0]
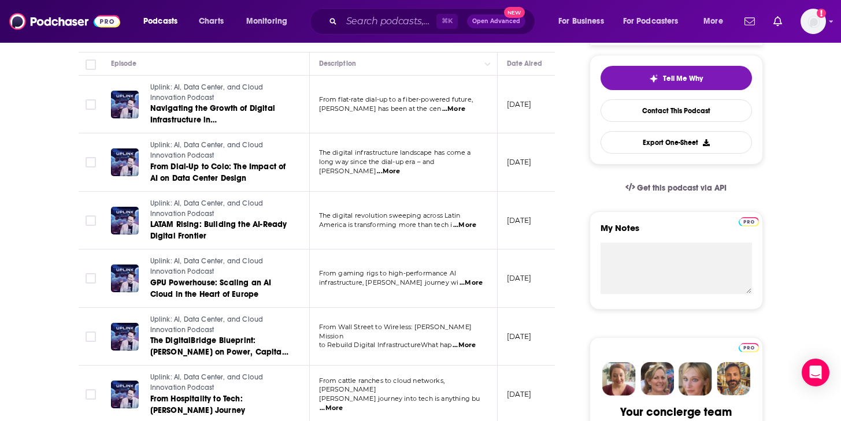
click at [465, 112] on span "...More" at bounding box center [453, 109] width 23 height 9
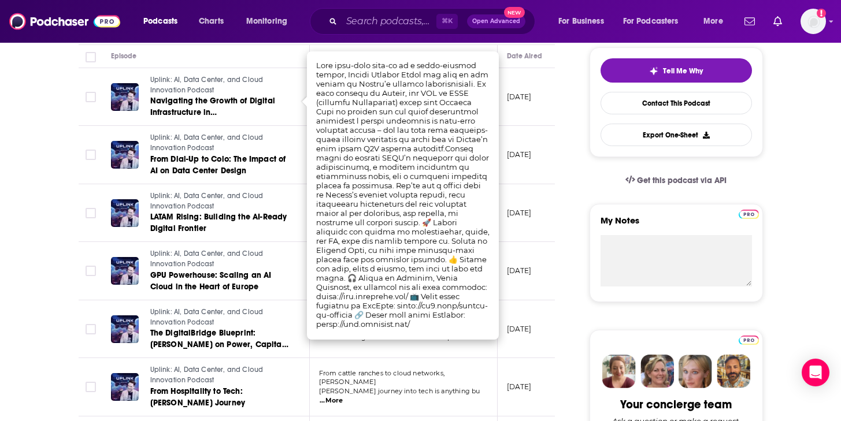
scroll to position [268, 0]
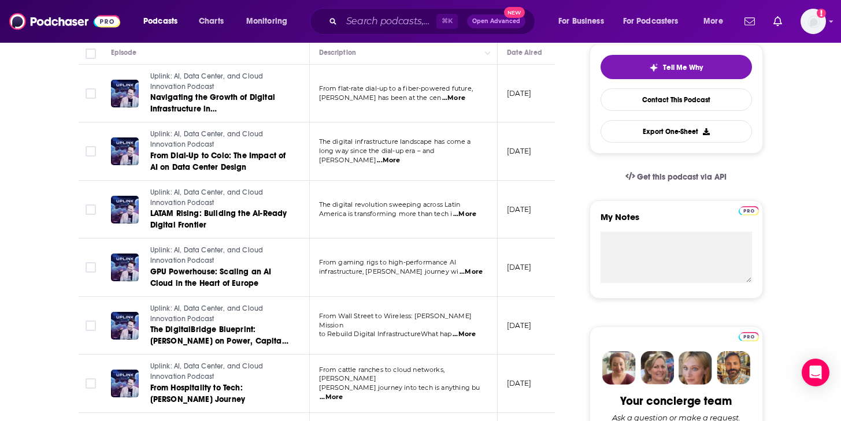
drag, startPoint x: 53, startPoint y: 185, endPoint x: 75, endPoint y: 182, distance: 22.1
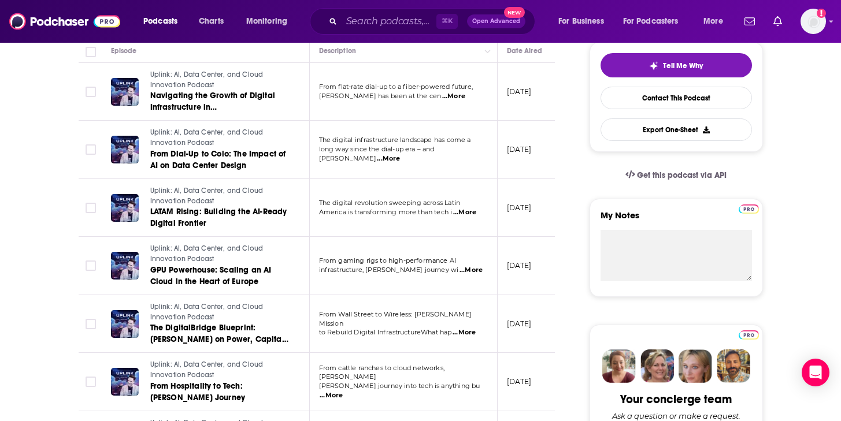
click at [400, 157] on span "...More" at bounding box center [388, 158] width 23 height 9
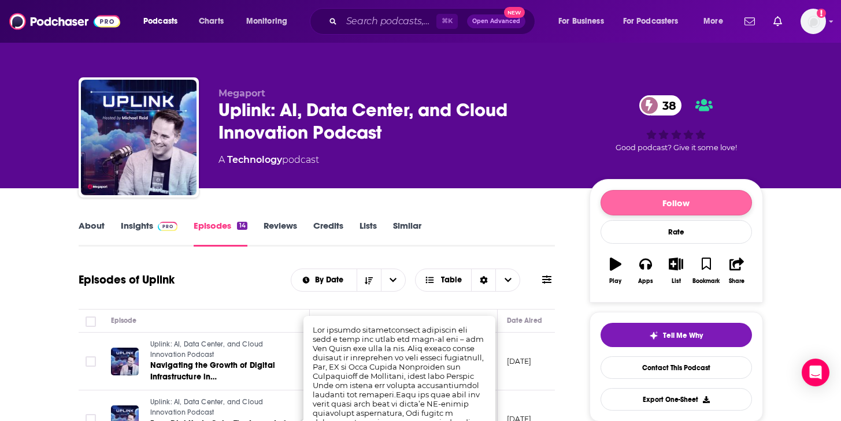
scroll to position [5, 0]
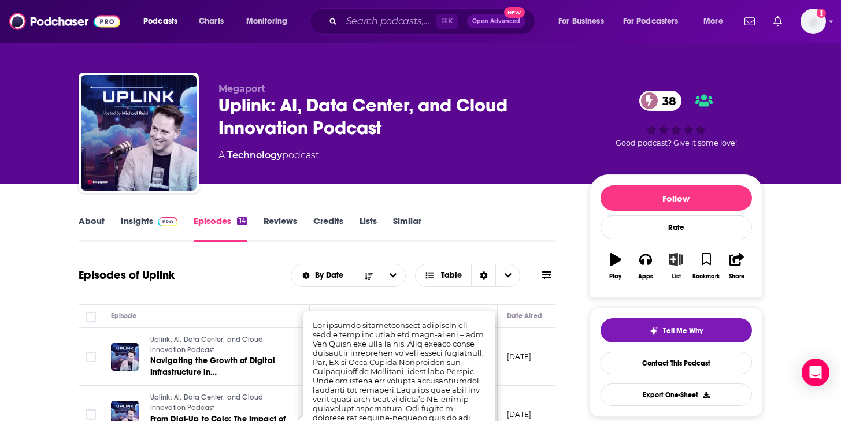
click at [671, 261] on icon "button" at bounding box center [675, 259] width 14 height 13
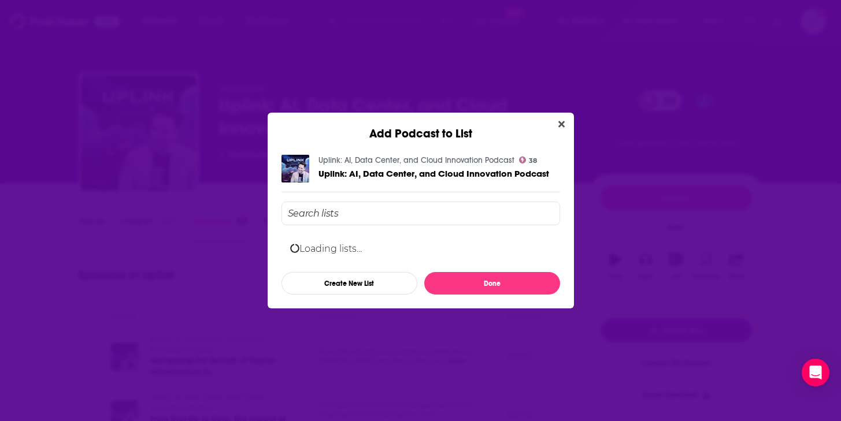
scroll to position [0, 0]
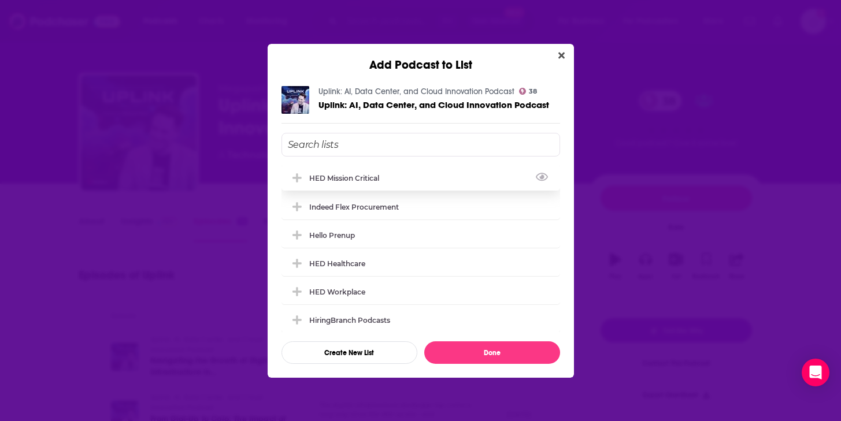
click at [322, 175] on div "HED Mission Critical" at bounding box center [347, 178] width 77 height 9
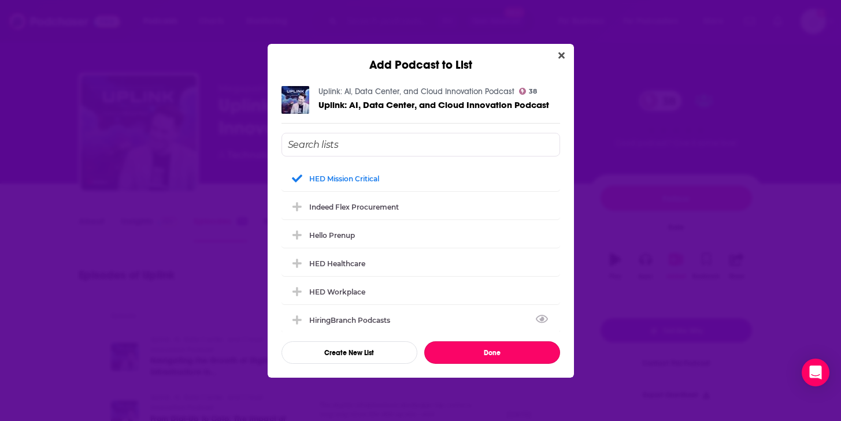
click at [458, 350] on button "Done" at bounding box center [492, 352] width 136 height 23
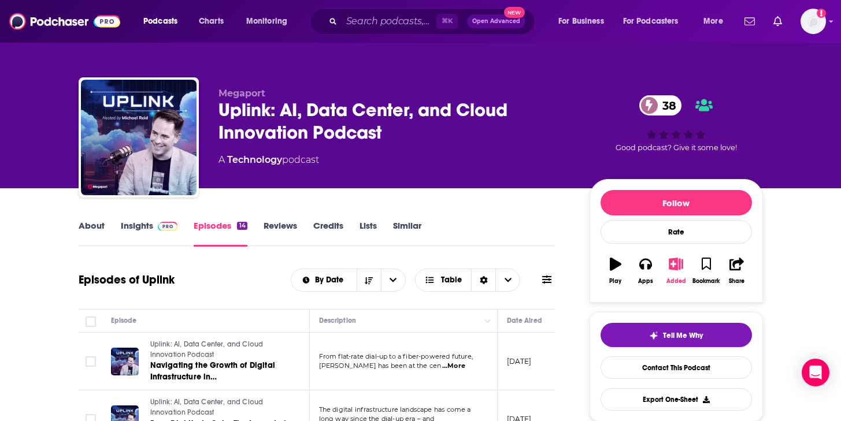
scroll to position [5, 0]
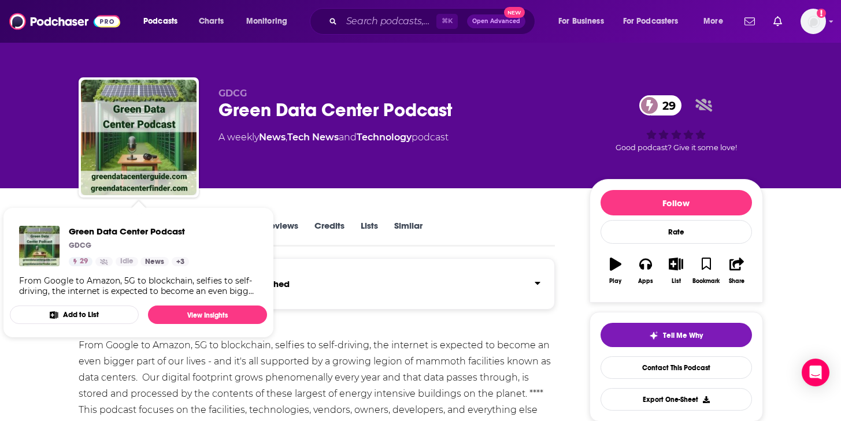
click at [299, 133] on link "Tech News" at bounding box center [312, 137] width 51 height 11
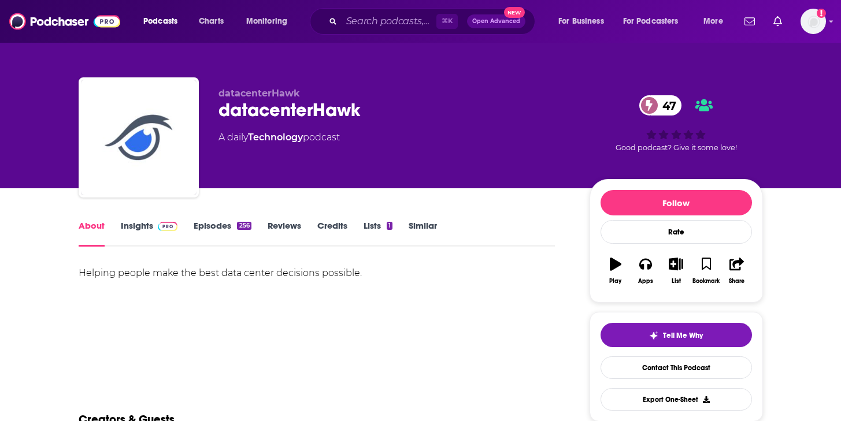
click at [155, 228] on span at bounding box center [165, 225] width 25 height 11
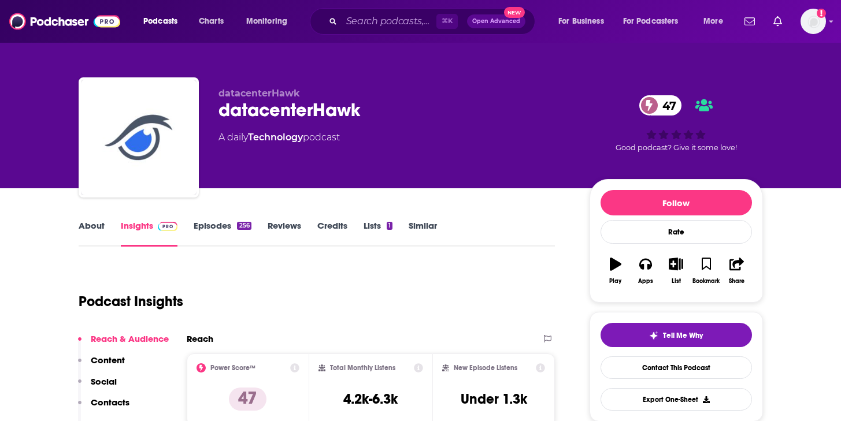
click at [233, 234] on link "Episodes 256" at bounding box center [222, 233] width 57 height 27
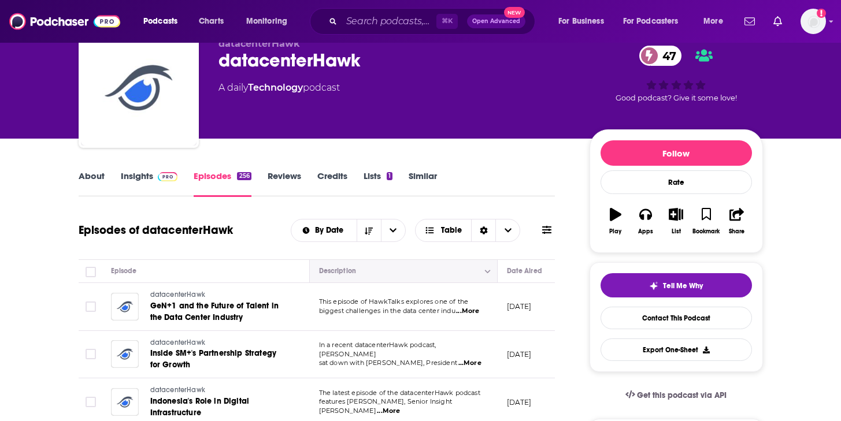
scroll to position [63, 0]
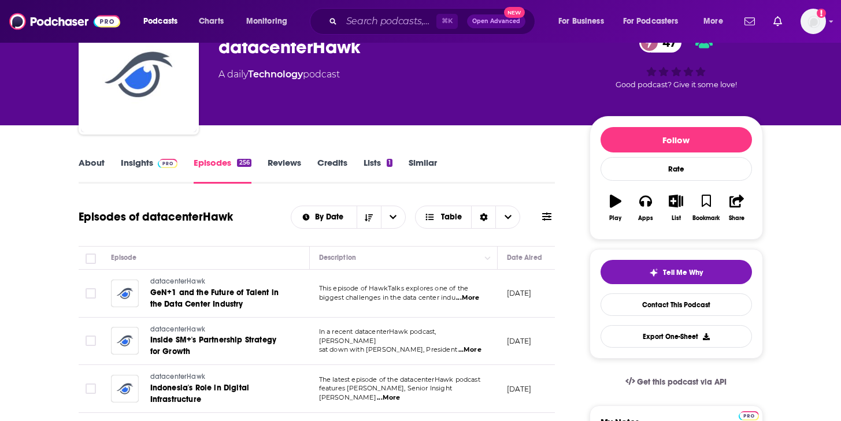
click at [478, 300] on span "...More" at bounding box center [467, 297] width 23 height 9
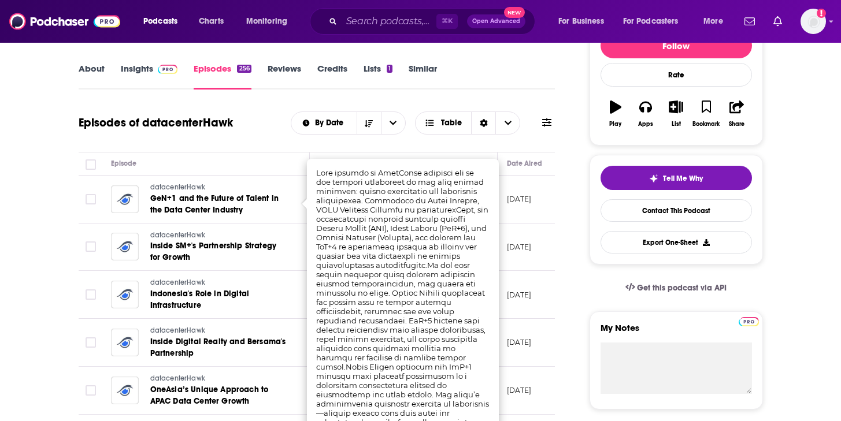
scroll to position [158, 0]
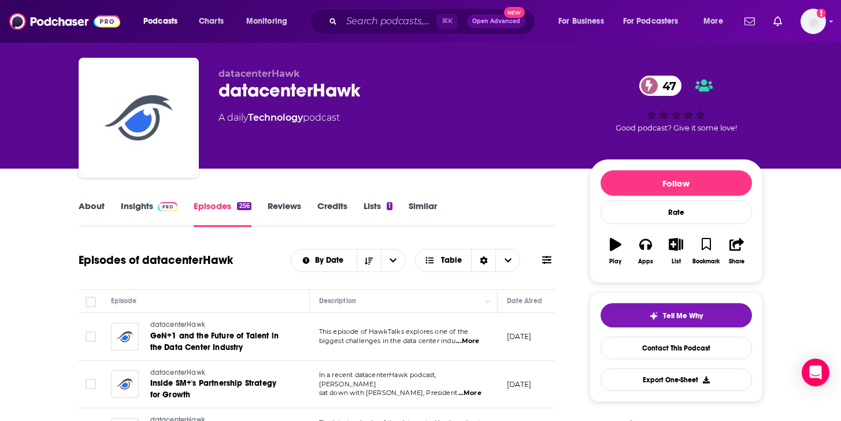
scroll to position [12, 0]
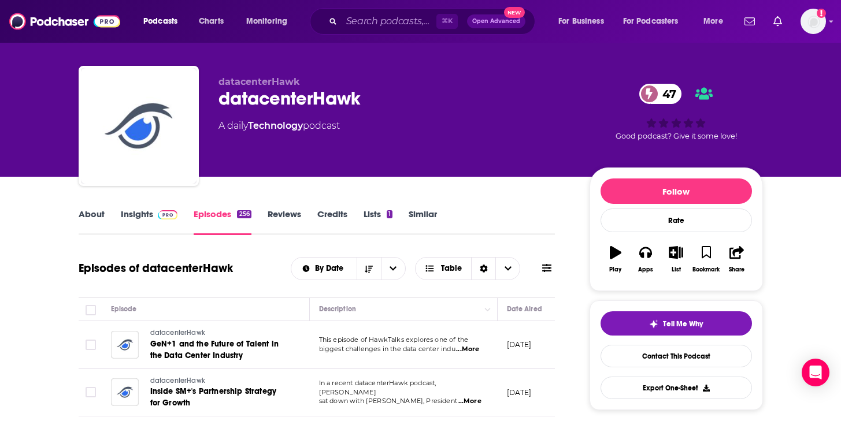
click at [143, 212] on link "Insights" at bounding box center [149, 222] width 57 height 27
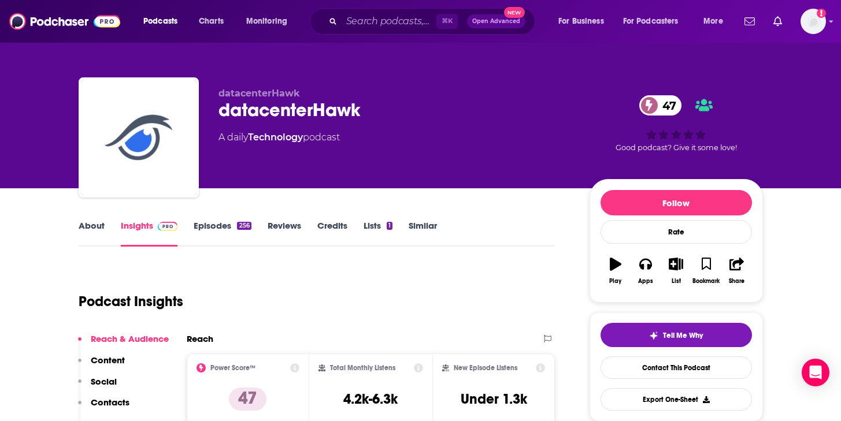
click at [206, 228] on link "Episodes 256" at bounding box center [222, 233] width 57 height 27
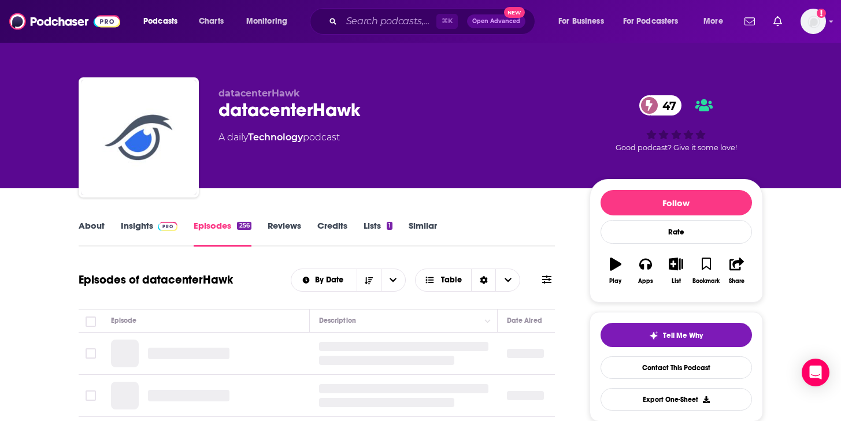
click at [91, 224] on link "About" at bounding box center [92, 233] width 26 height 27
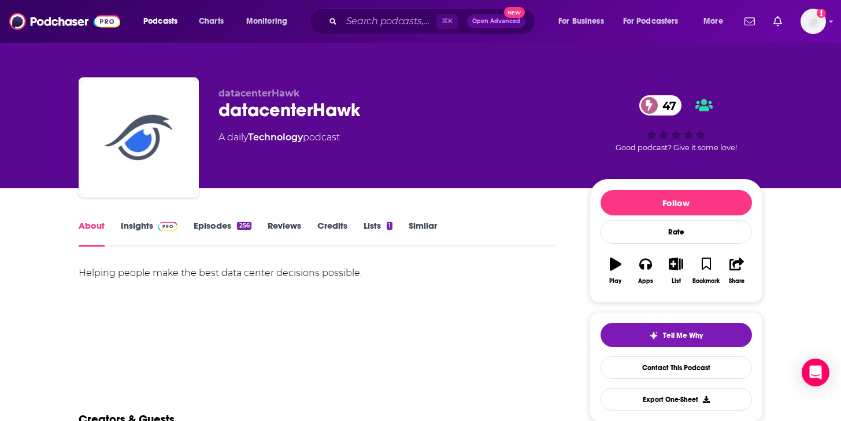
click at [147, 228] on link "Insights" at bounding box center [149, 233] width 57 height 27
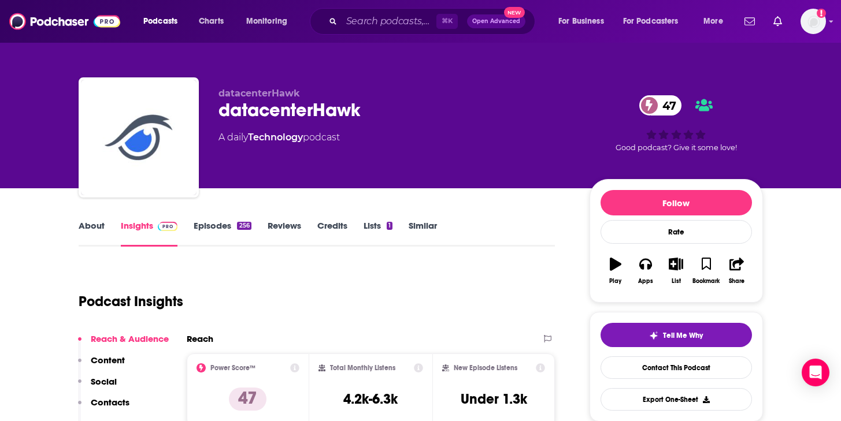
click at [209, 229] on link "Episodes 256" at bounding box center [222, 233] width 57 height 27
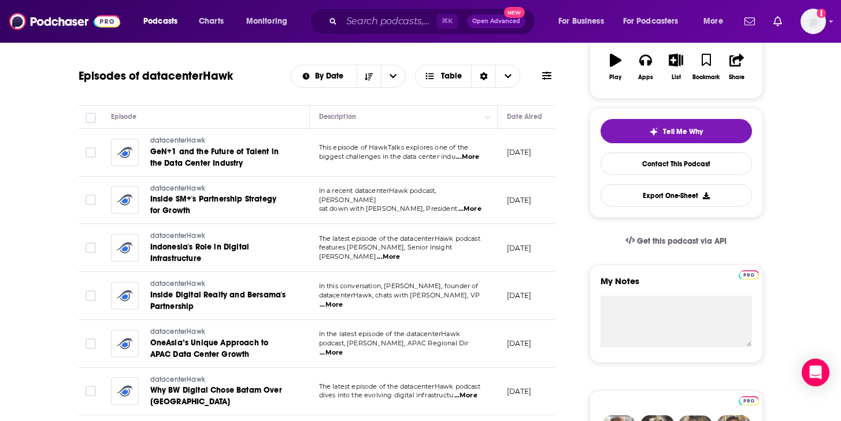
scroll to position [215, 0]
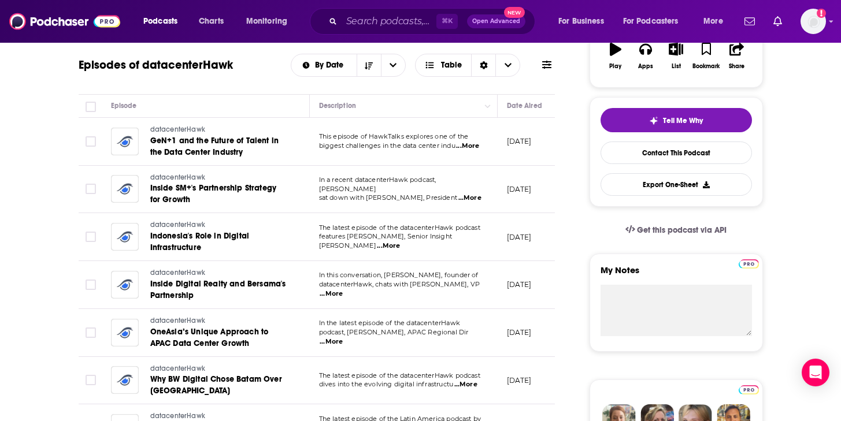
click at [343, 294] on span "...More" at bounding box center [330, 293] width 23 height 9
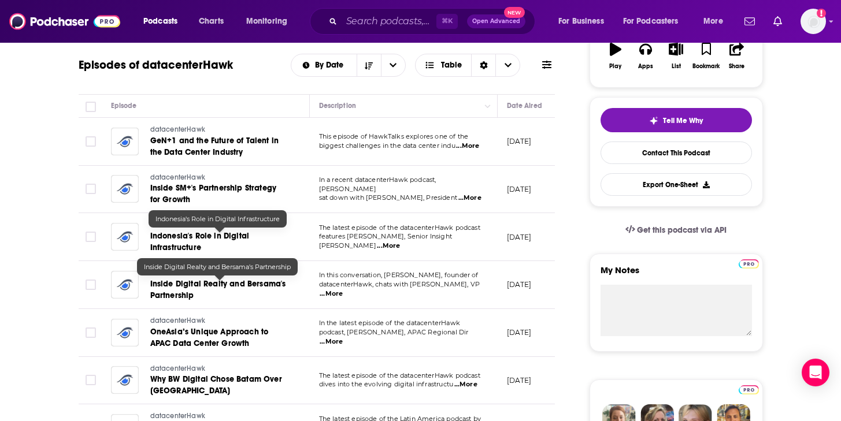
scroll to position [522, 0]
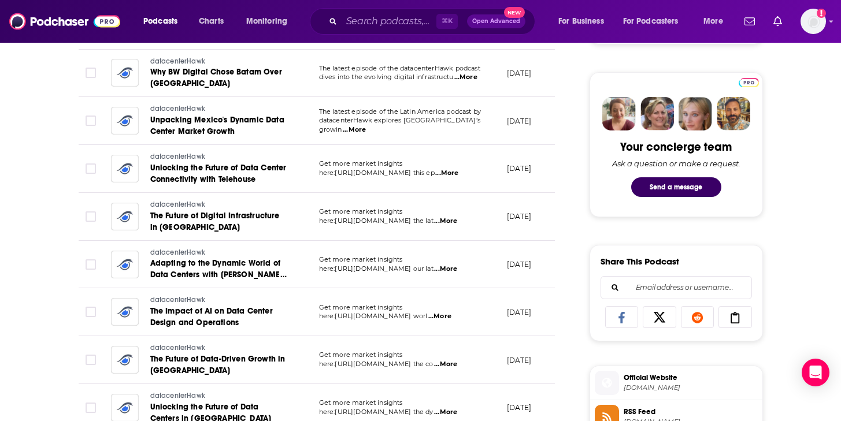
click at [428, 317] on span "here:[URL][DOMAIN_NAME] worl" at bounding box center [373, 316] width 109 height 8
click at [451, 318] on span "...More" at bounding box center [439, 316] width 23 height 9
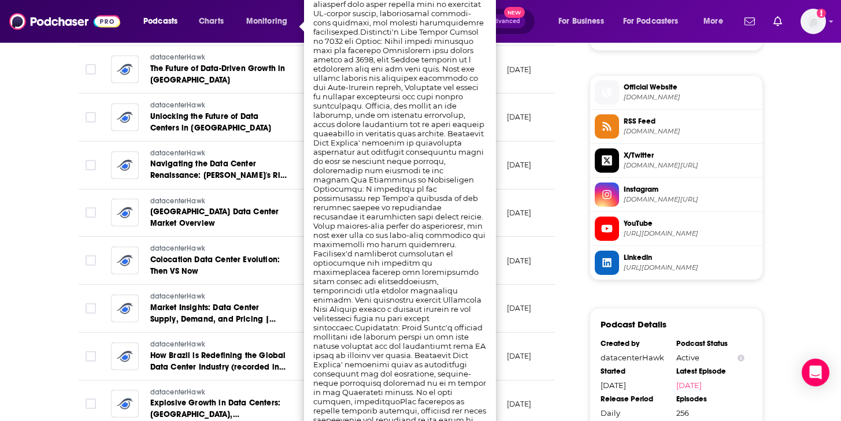
scroll to position [0, 0]
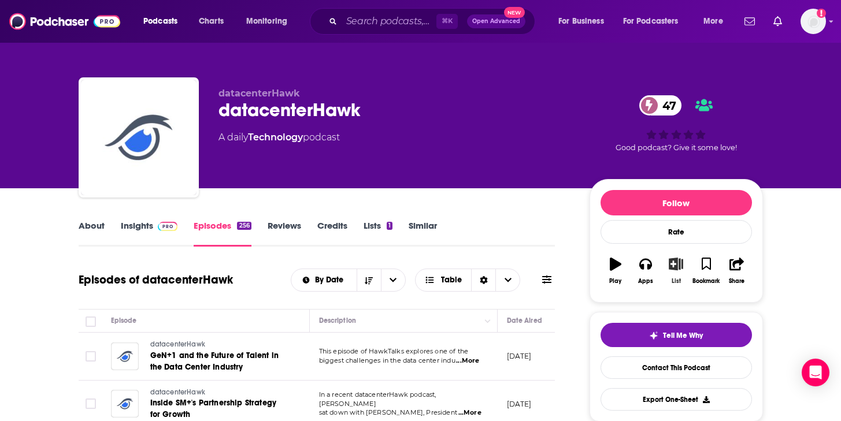
click at [675, 270] on icon "button" at bounding box center [675, 264] width 14 height 13
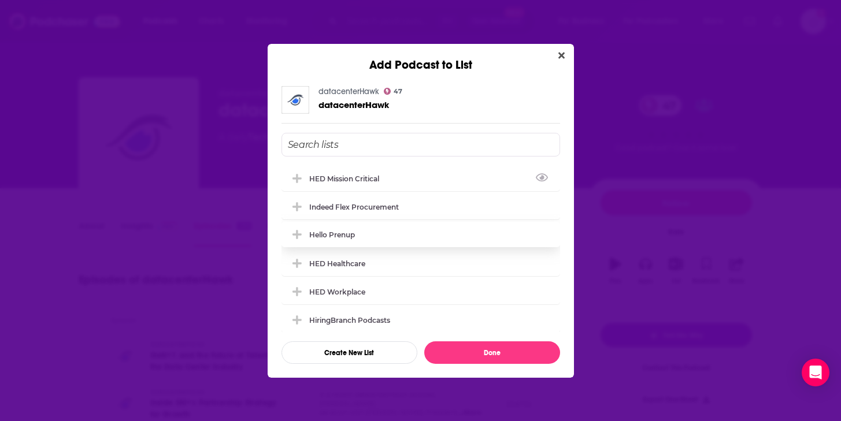
drag, startPoint x: 358, startPoint y: 178, endPoint x: 366, endPoint y: 209, distance: 31.8
click at [358, 178] on div "HED Mission Critical" at bounding box center [347, 178] width 77 height 9
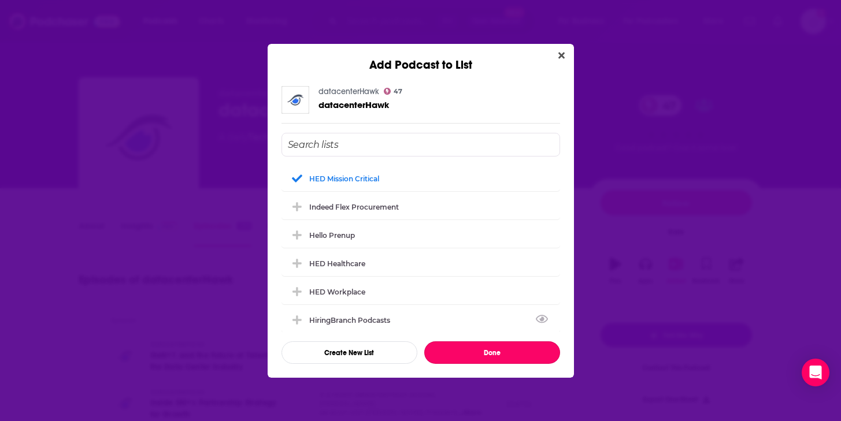
click at [498, 349] on button "Done" at bounding box center [492, 352] width 136 height 23
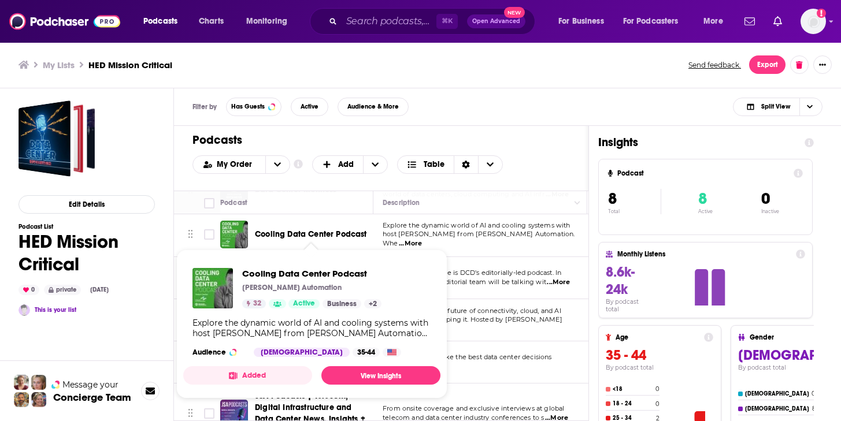
scroll to position [133, 0]
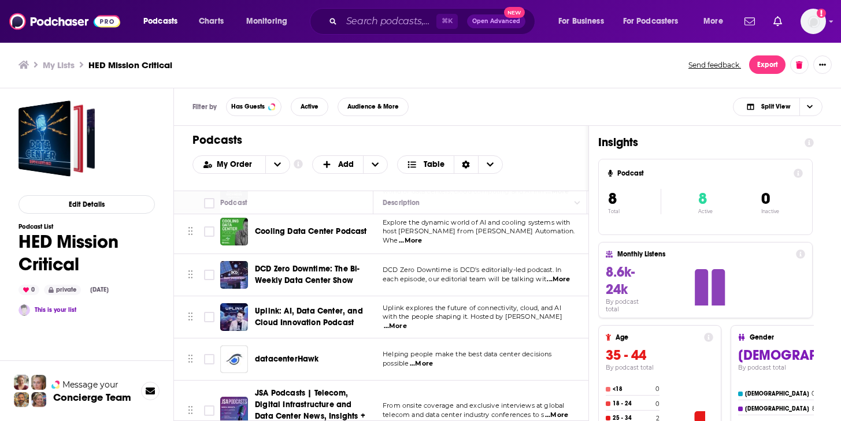
click at [284, 200] on div "Podcast" at bounding box center [291, 203] width 143 height 14
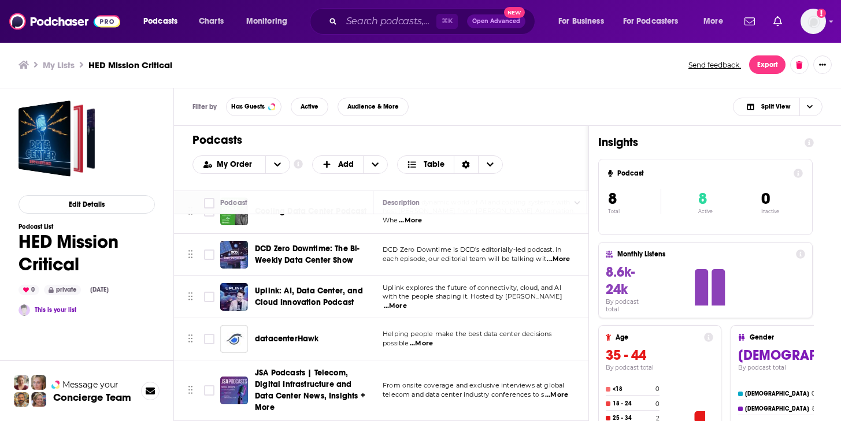
click at [277, 342] on span "datacenterHawk" at bounding box center [287, 339] width 64 height 10
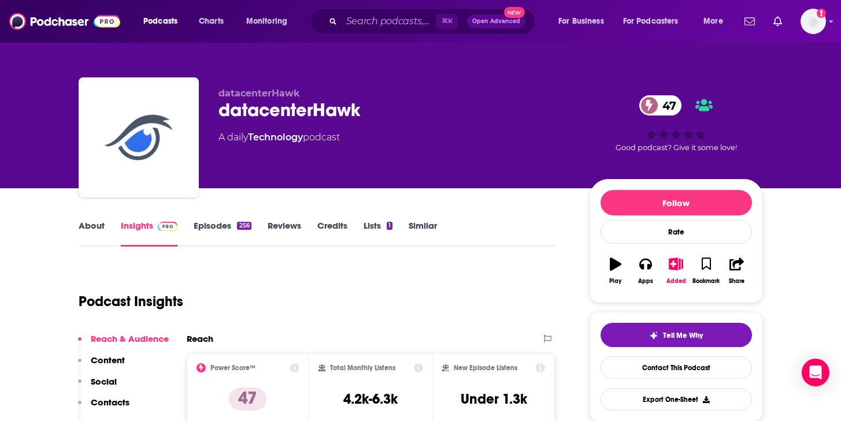
click at [220, 223] on link "Episodes 256" at bounding box center [222, 233] width 57 height 27
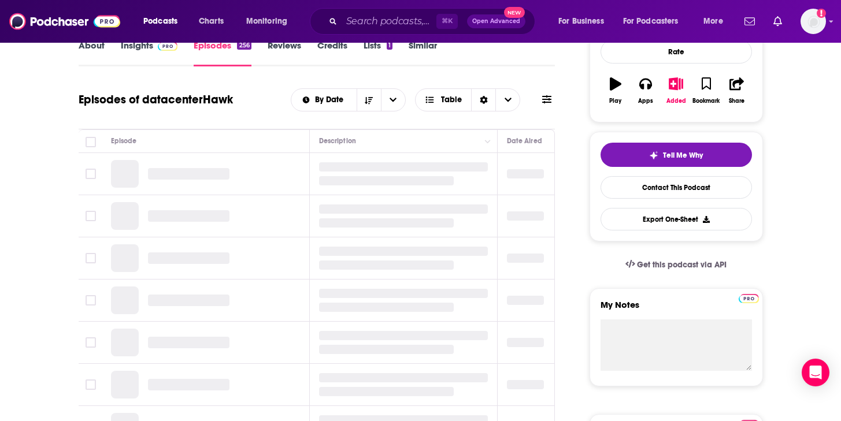
scroll to position [186, 0]
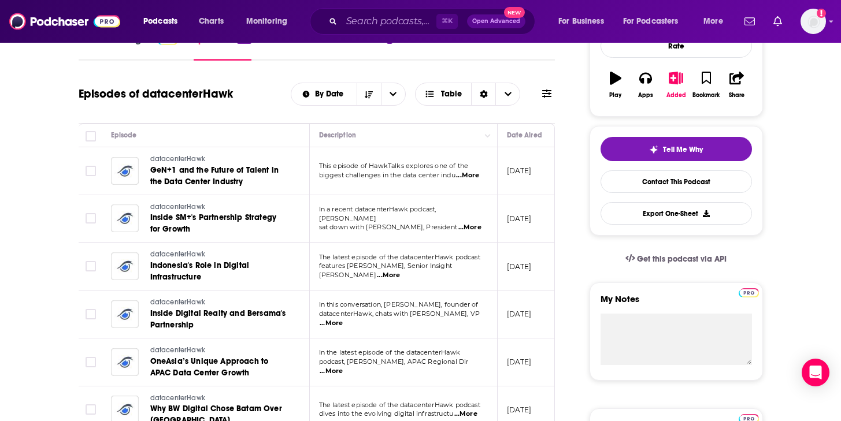
click at [479, 177] on span "...More" at bounding box center [467, 175] width 23 height 9
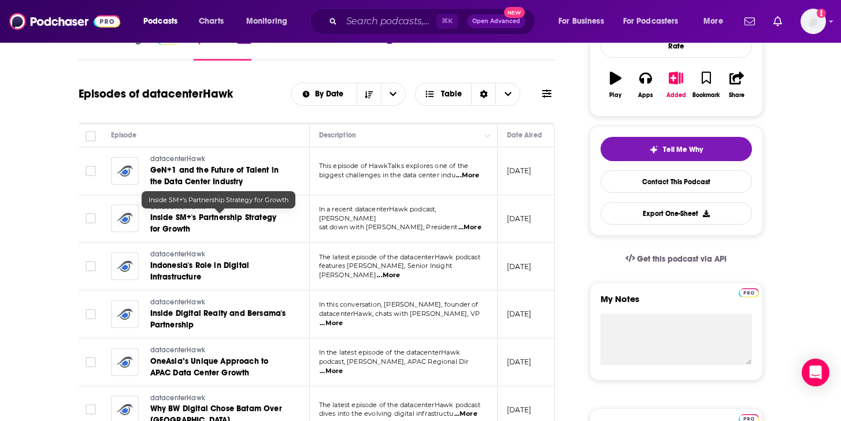
click at [243, 218] on span "Inside SM+'s Partnership Strategy for Growth" at bounding box center [213, 223] width 127 height 21
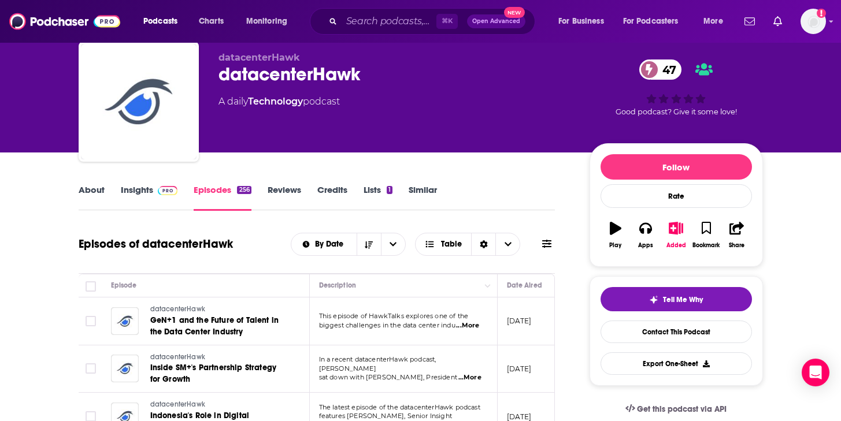
scroll to position [110, 0]
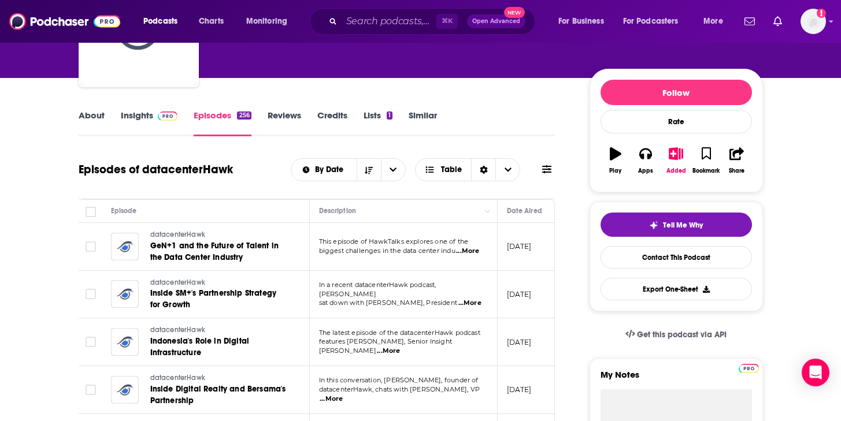
click at [475, 299] on span "...More" at bounding box center [469, 303] width 23 height 9
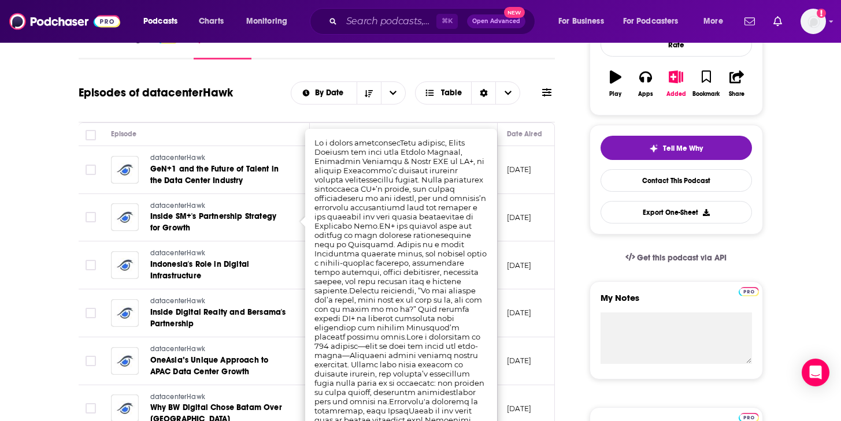
scroll to position [190, 0]
